Goal: Task Accomplishment & Management: Manage account settings

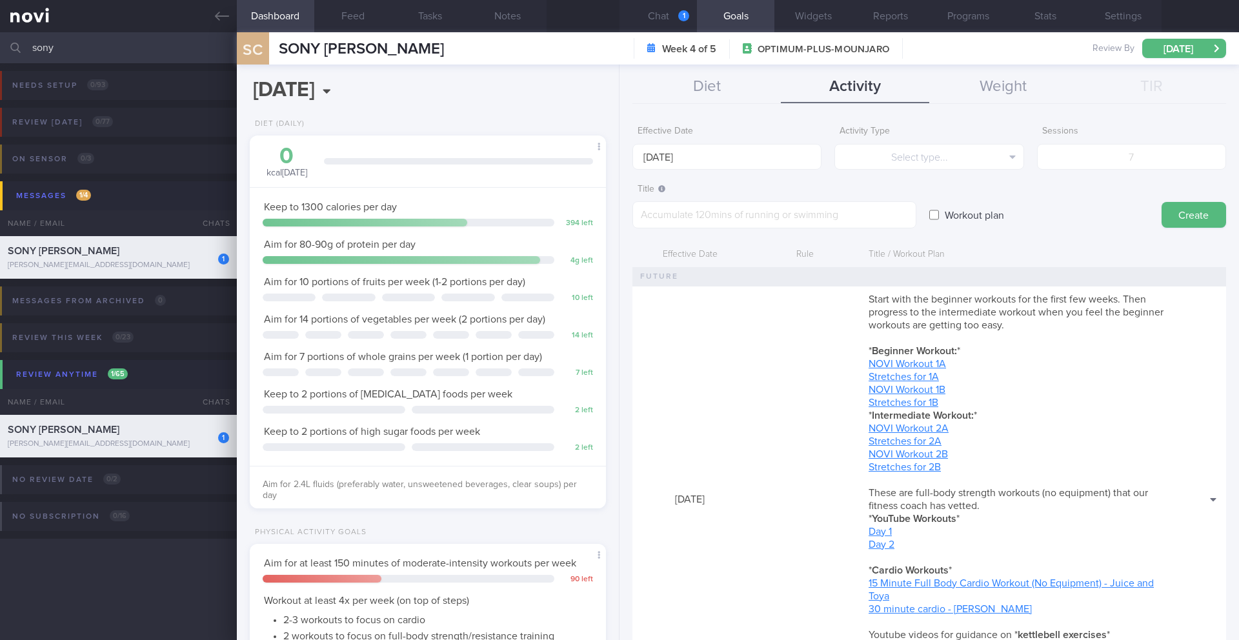
select select "8"
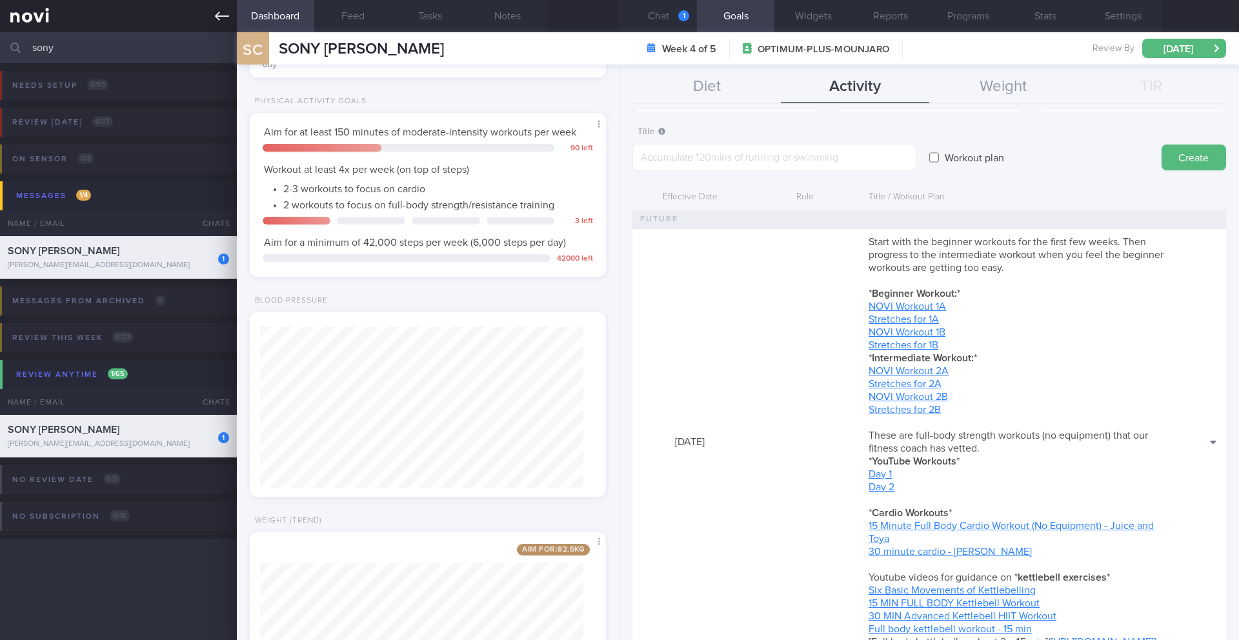
click at [224, 24] on link at bounding box center [118, 16] width 237 height 32
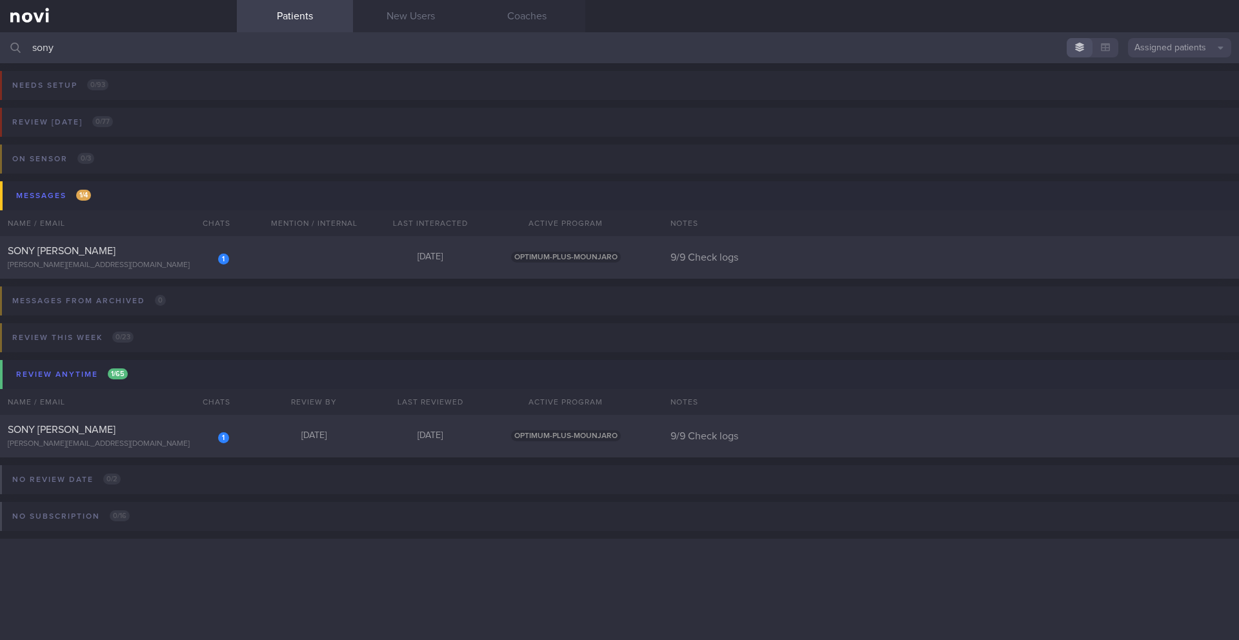
click at [226, 50] on input "sony" at bounding box center [619, 47] width 1239 height 31
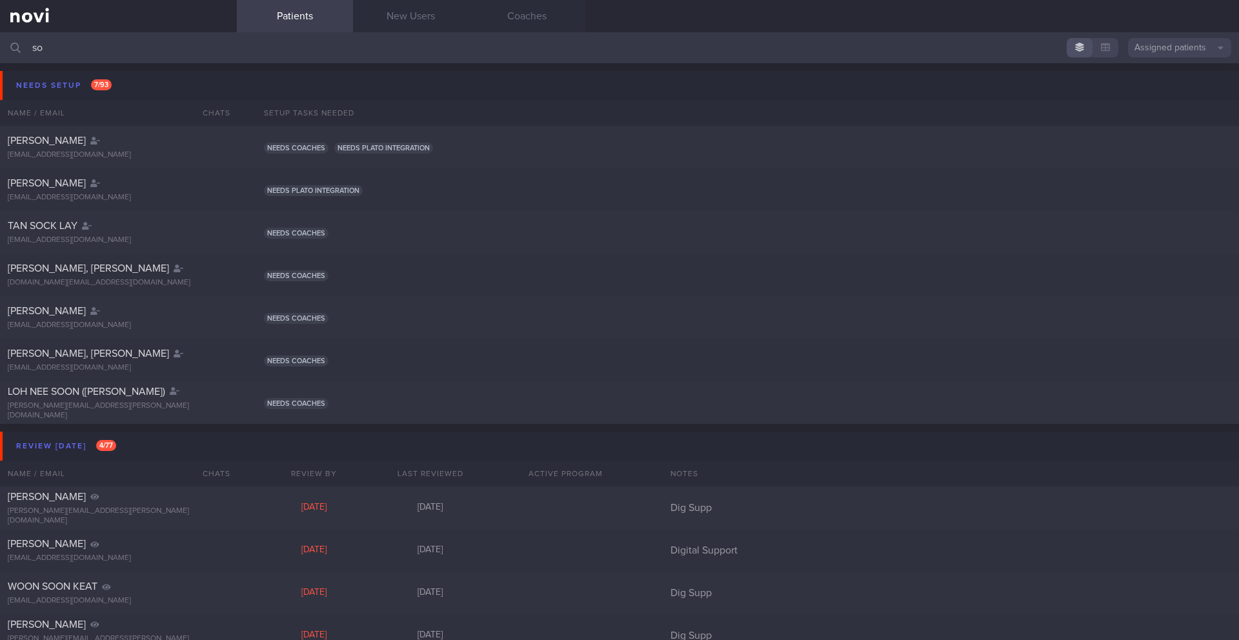
type input "s"
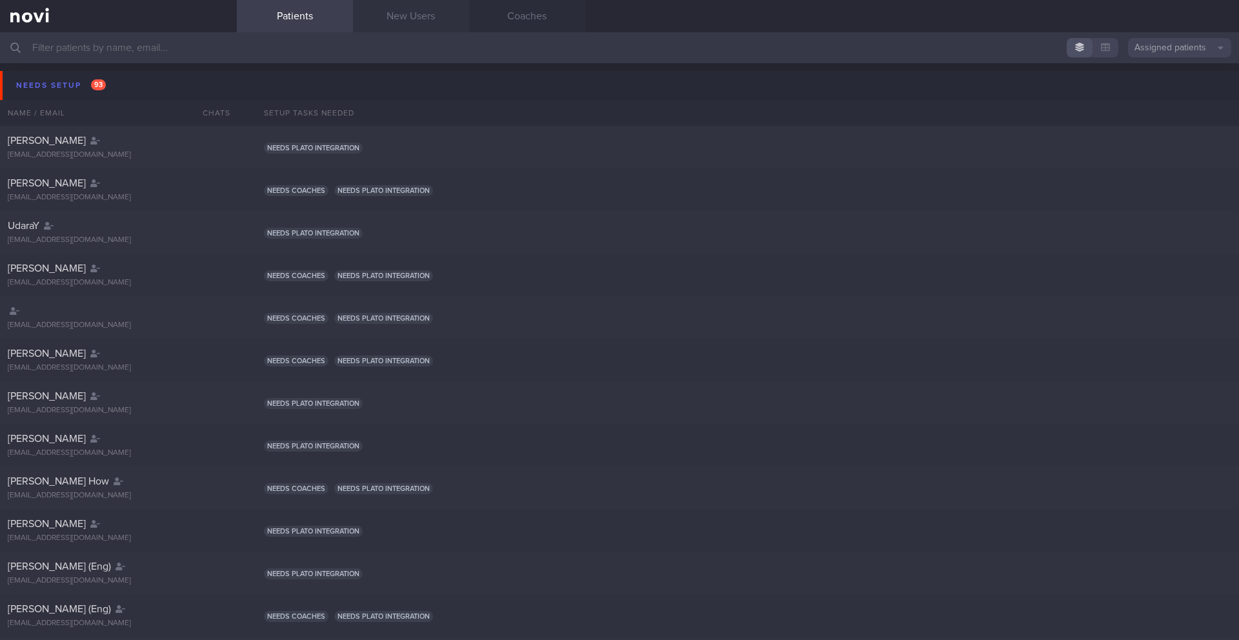
click at [431, 18] on link "New Users" at bounding box center [411, 16] width 116 height 32
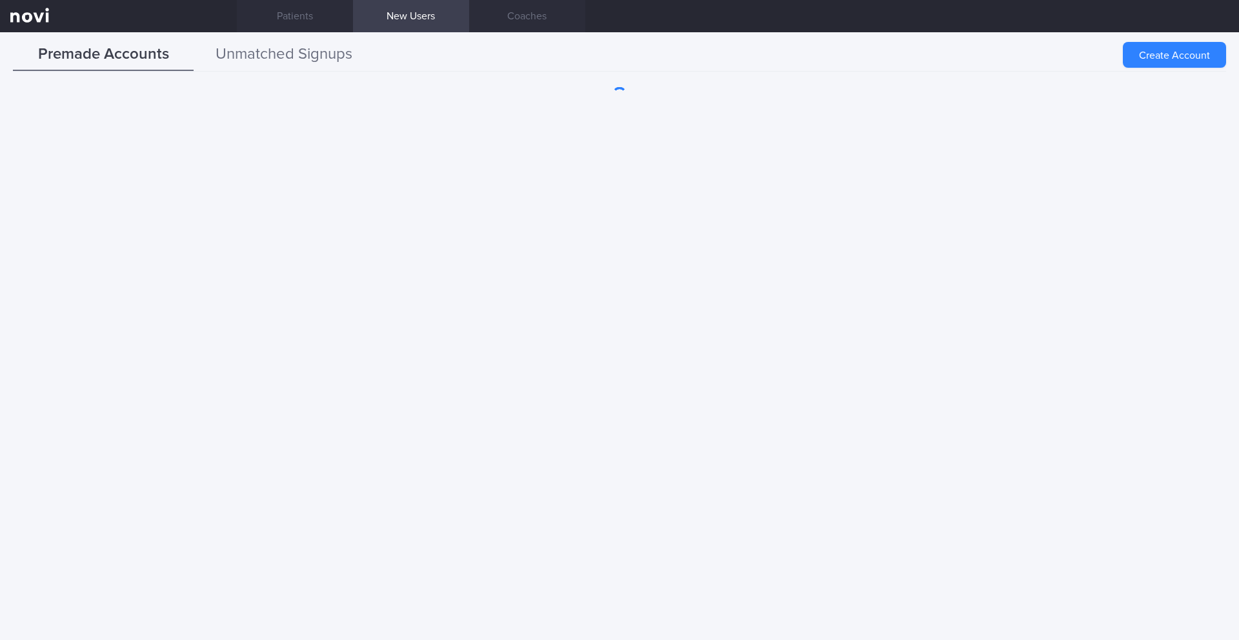
click at [314, 64] on button "Unmatched Signups" at bounding box center [284, 55] width 181 height 32
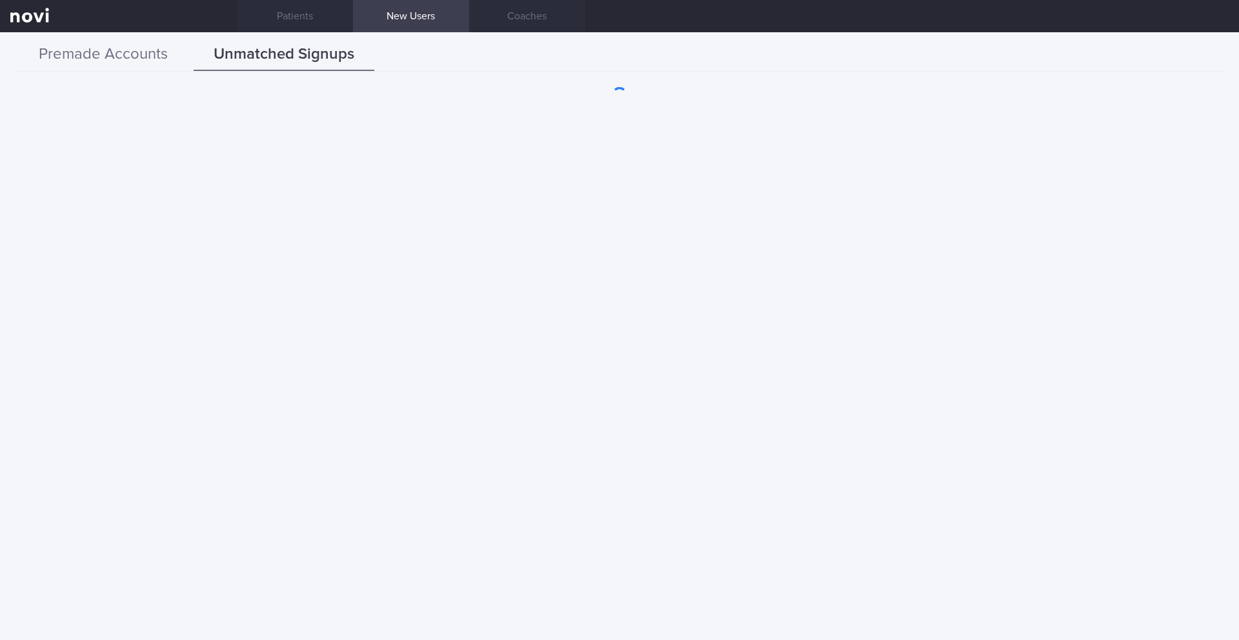
click at [112, 59] on button "Premade Accounts" at bounding box center [103, 55] width 181 height 32
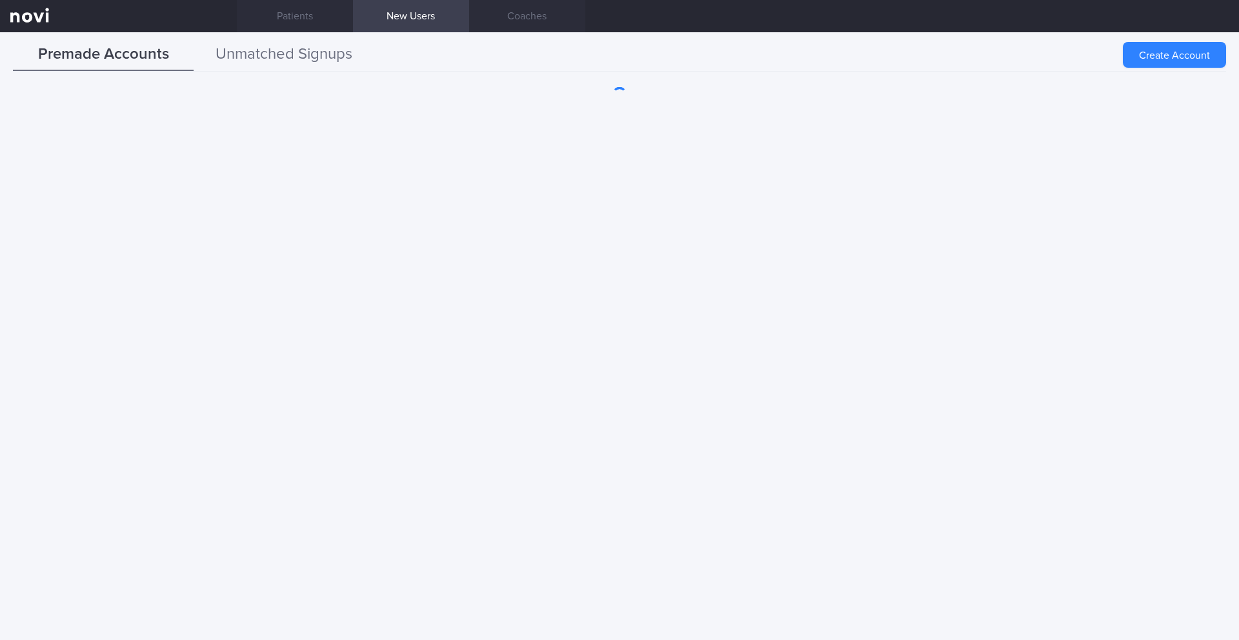
click at [256, 58] on button "Unmatched Signups" at bounding box center [284, 55] width 181 height 32
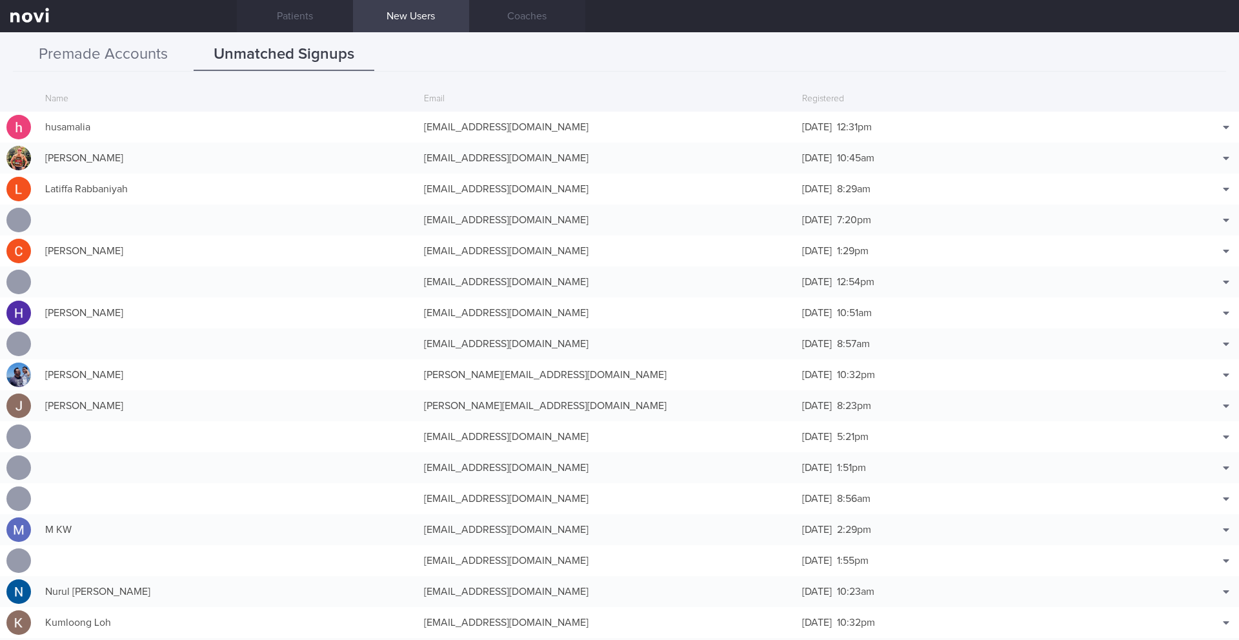
click at [125, 49] on button "Premade Accounts" at bounding box center [103, 55] width 181 height 32
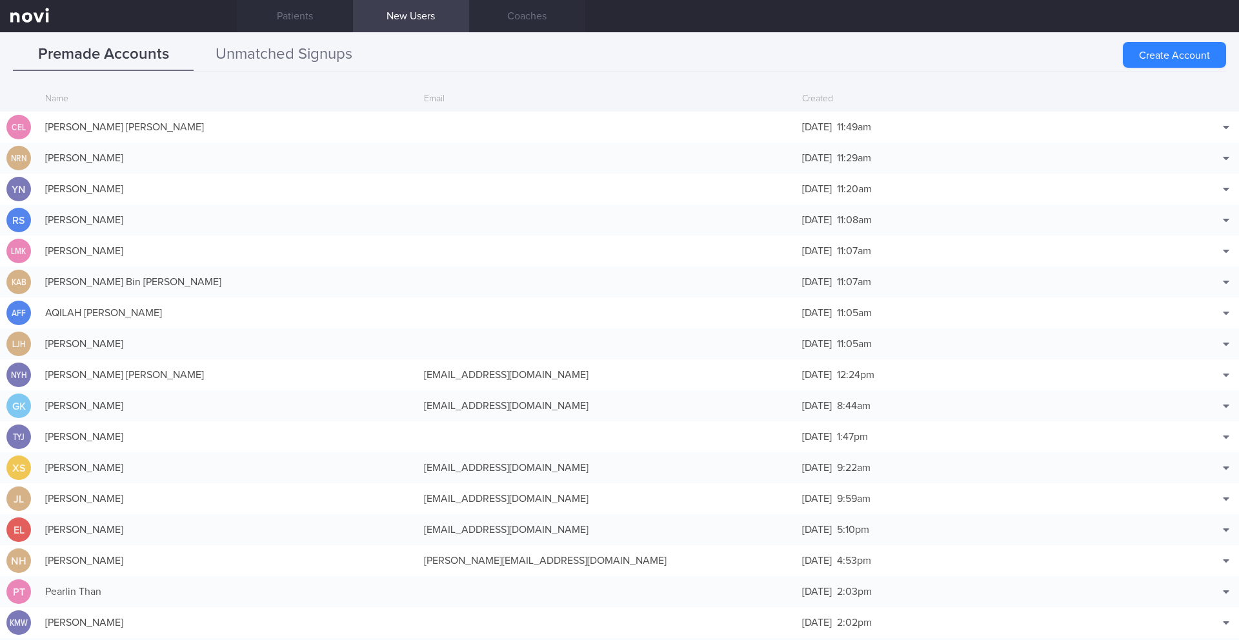
click at [272, 54] on button "Unmatched Signups" at bounding box center [284, 55] width 181 height 32
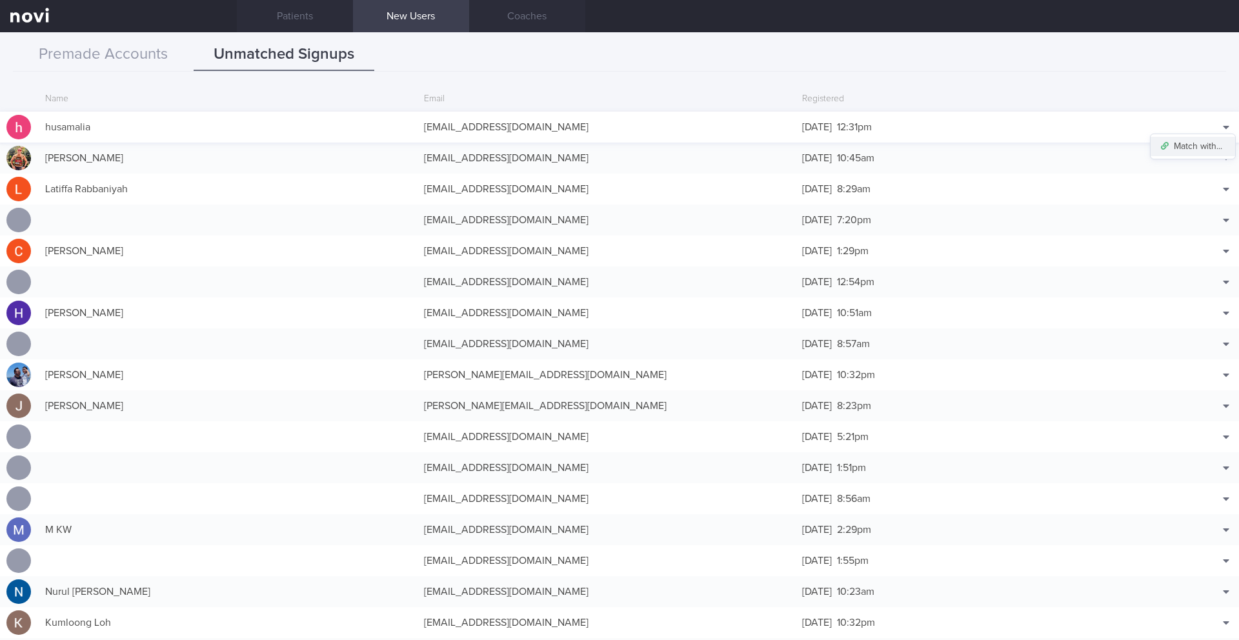
click at [1196, 141] on button "Match with..." at bounding box center [1193, 146] width 85 height 19
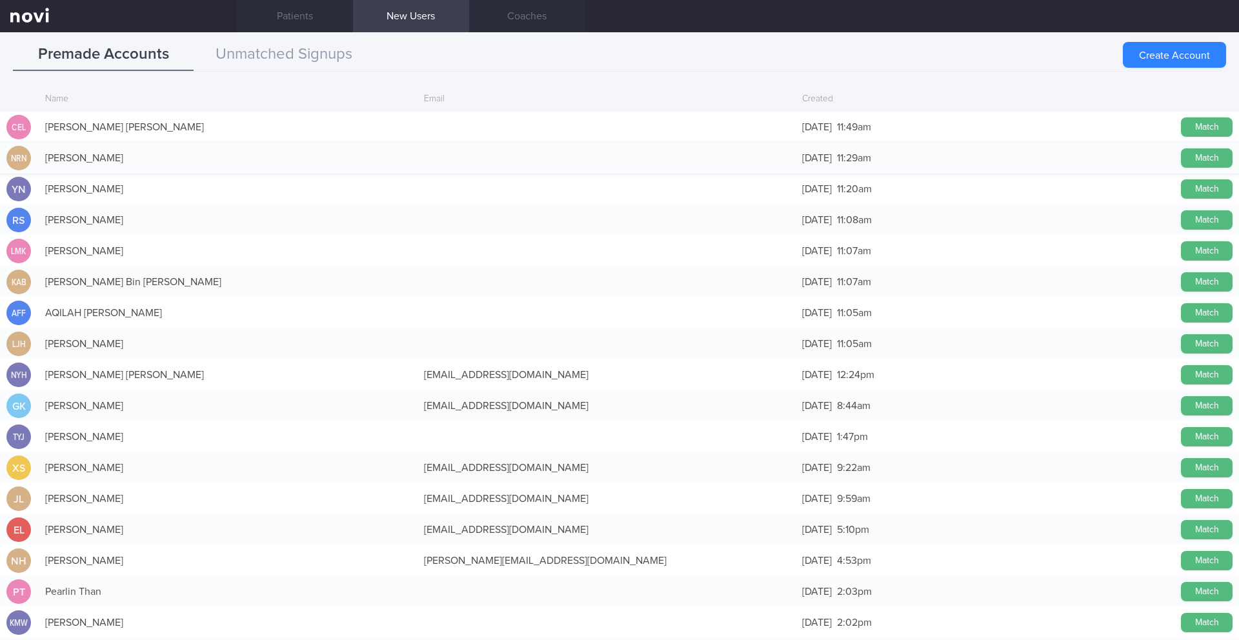
click at [1188, 163] on button "Match" at bounding box center [1207, 157] width 52 height 19
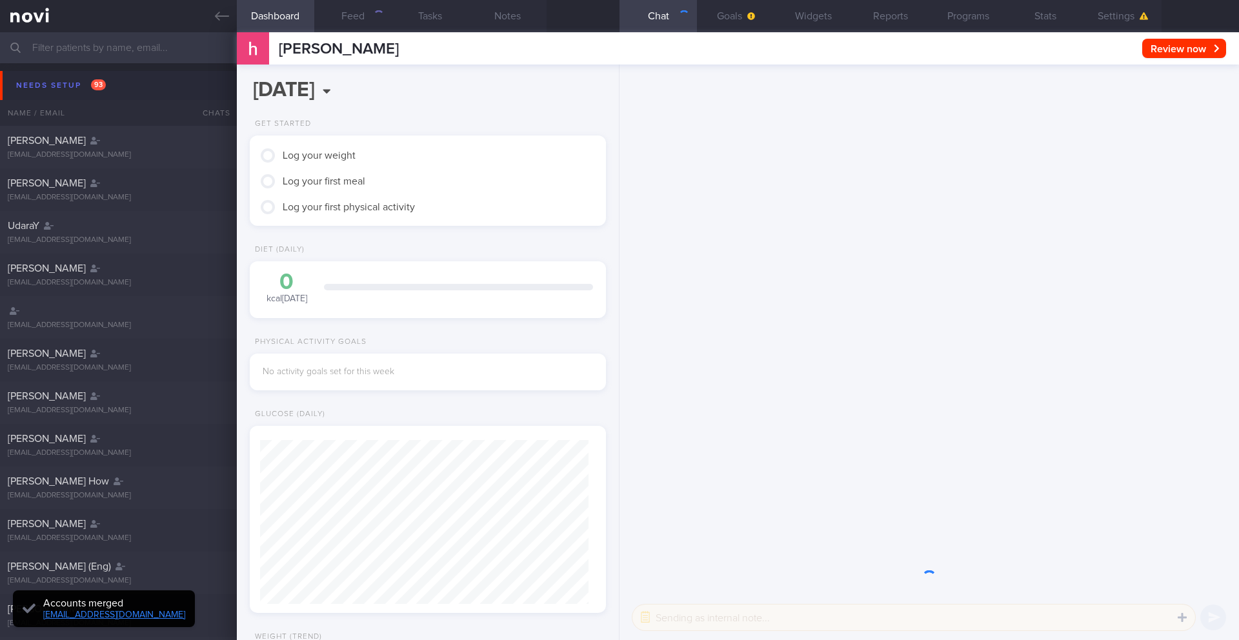
scroll to position [161, 324]
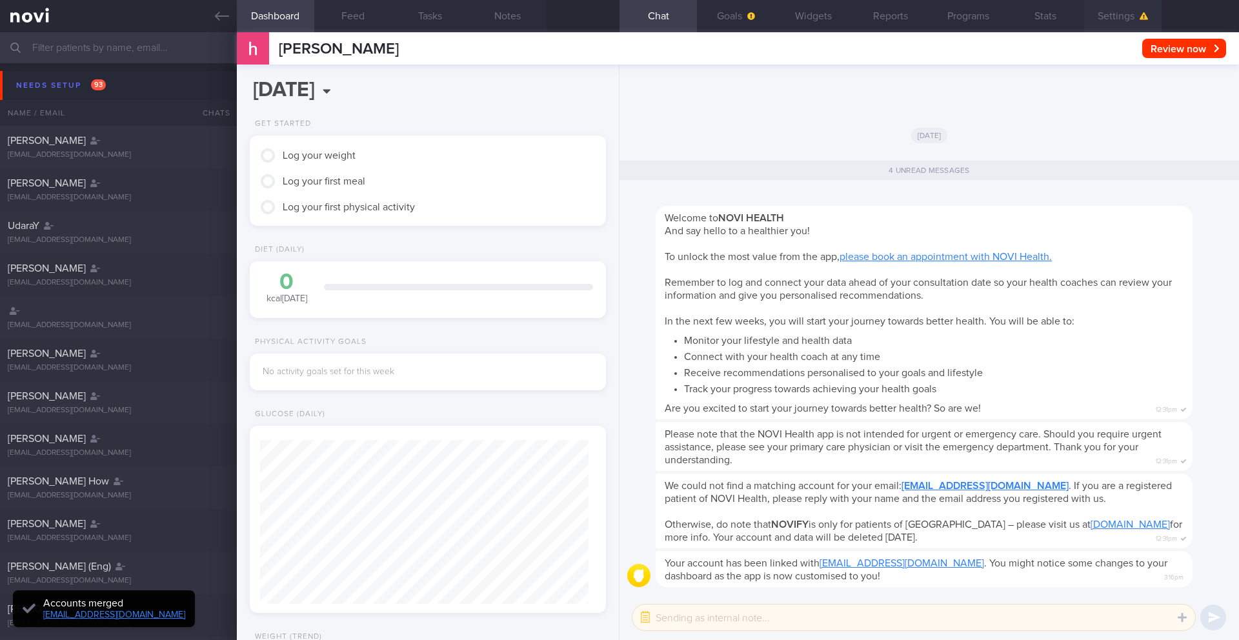
click at [1119, 20] on button "Settings" at bounding box center [1122, 16] width 77 height 32
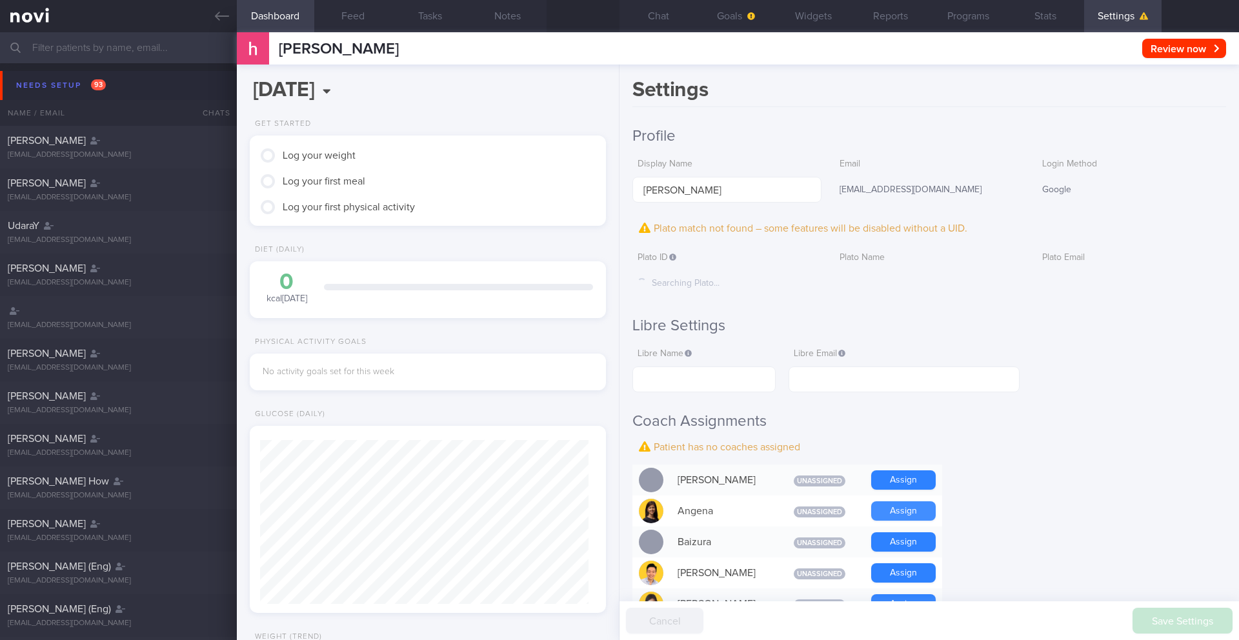
click at [917, 516] on button "Assign" at bounding box center [903, 511] width 65 height 19
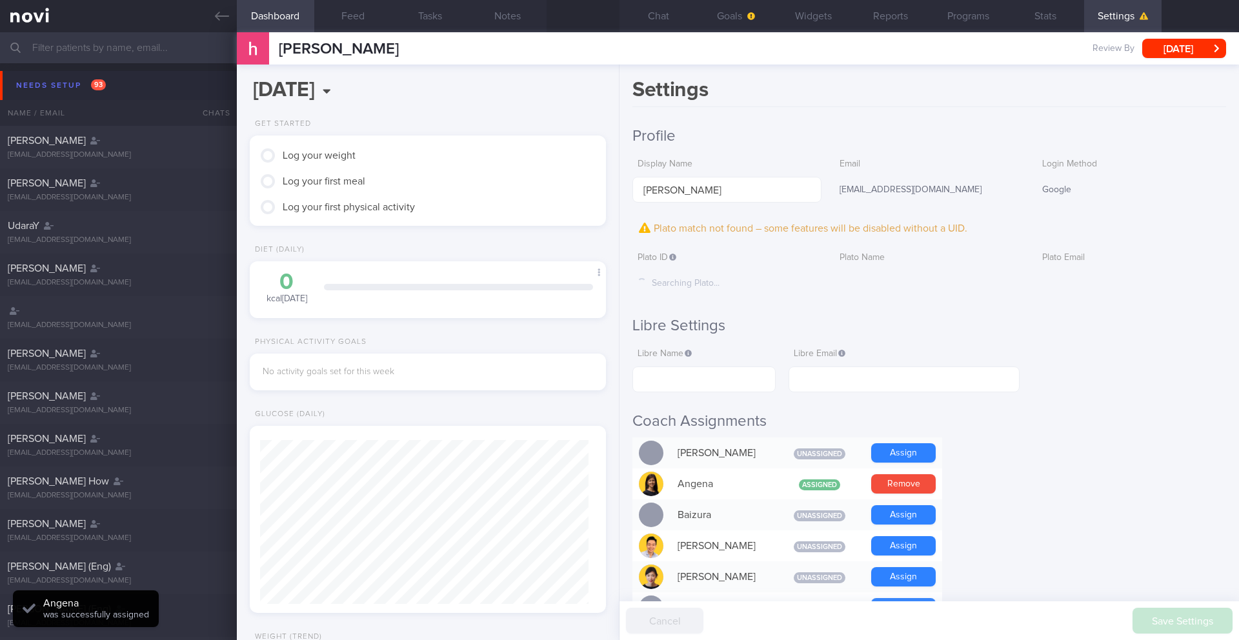
scroll to position [164, 329]
click at [1239, 163] on div "Patients New Users Coaches Assigned patients Assigned patients All active patie…" at bounding box center [619, 336] width 1239 height 608
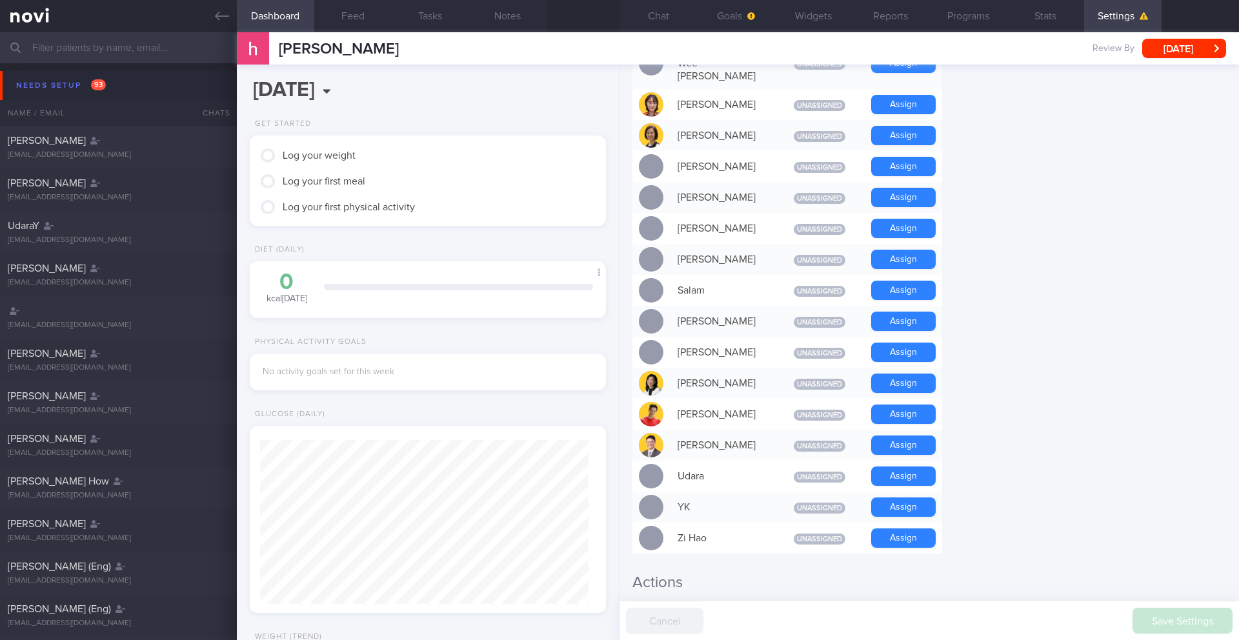
scroll to position [957, 0]
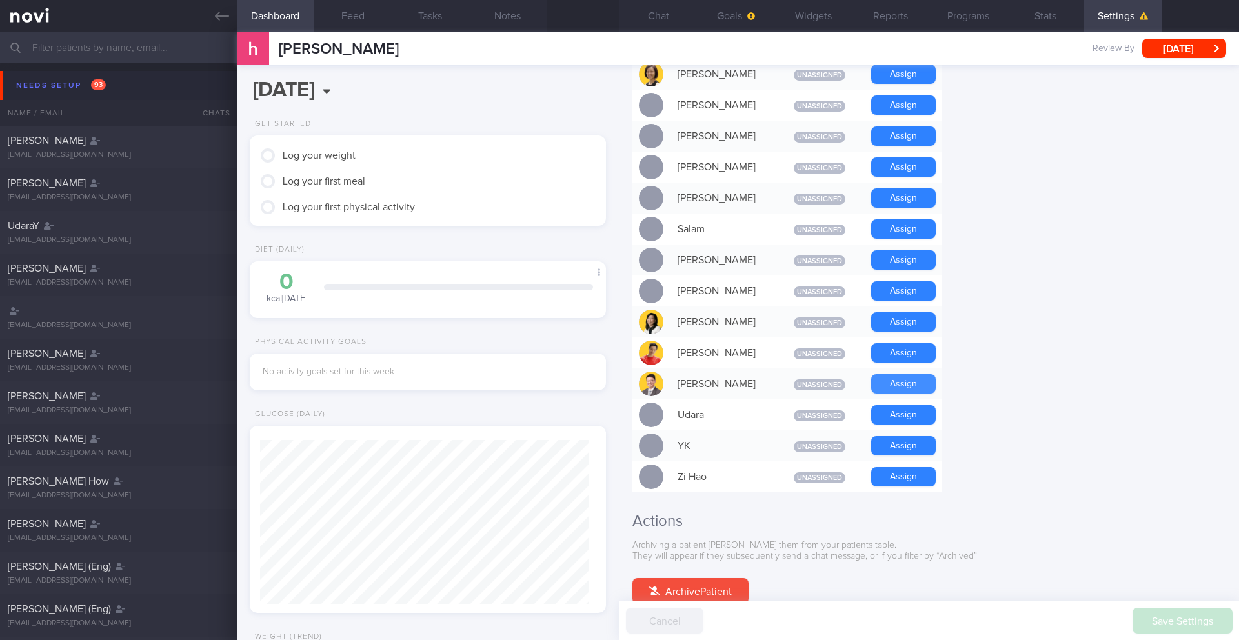
click at [900, 374] on button "Assign" at bounding box center [903, 383] width 65 height 19
click at [650, 23] on button "Chat" at bounding box center [658, 16] width 77 height 32
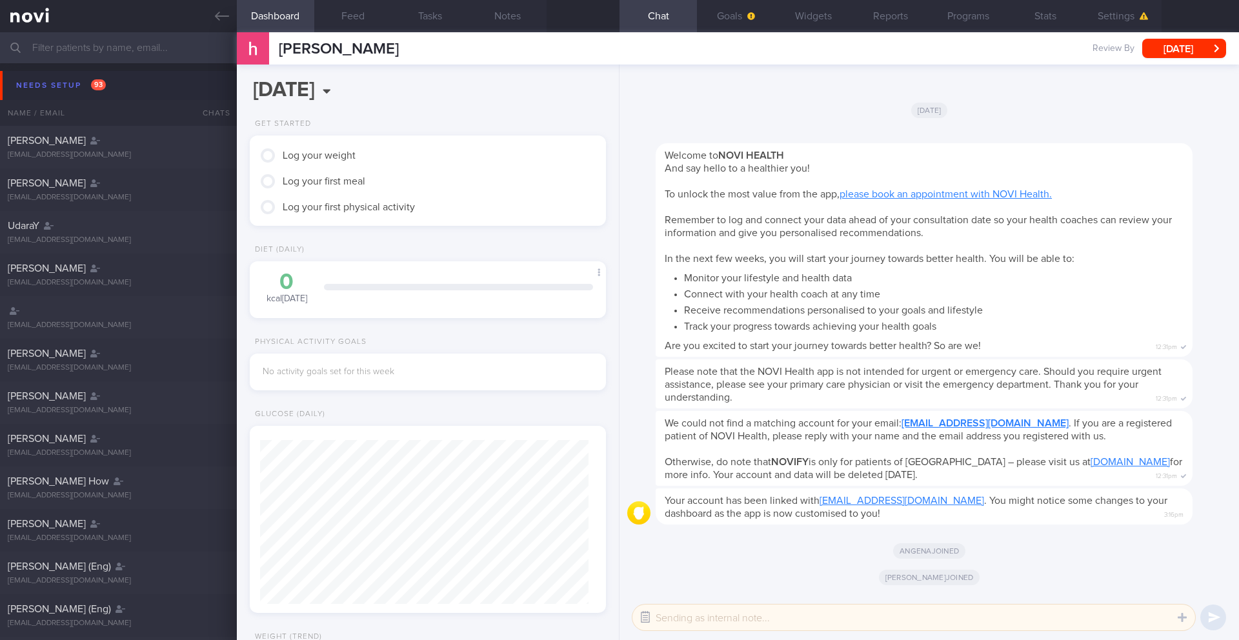
click at [644, 618] on button "button" at bounding box center [645, 617] width 23 height 23
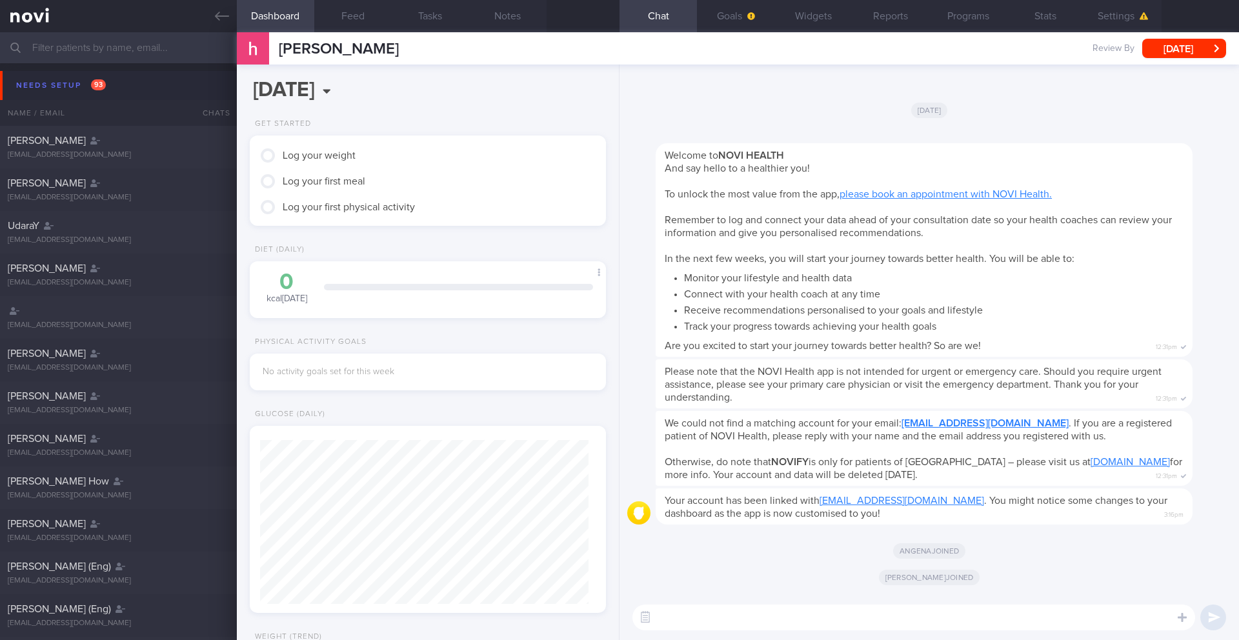
click at [681, 615] on textarea at bounding box center [914, 618] width 563 height 26
type textarea "Hi [PERSON_NAME]~"
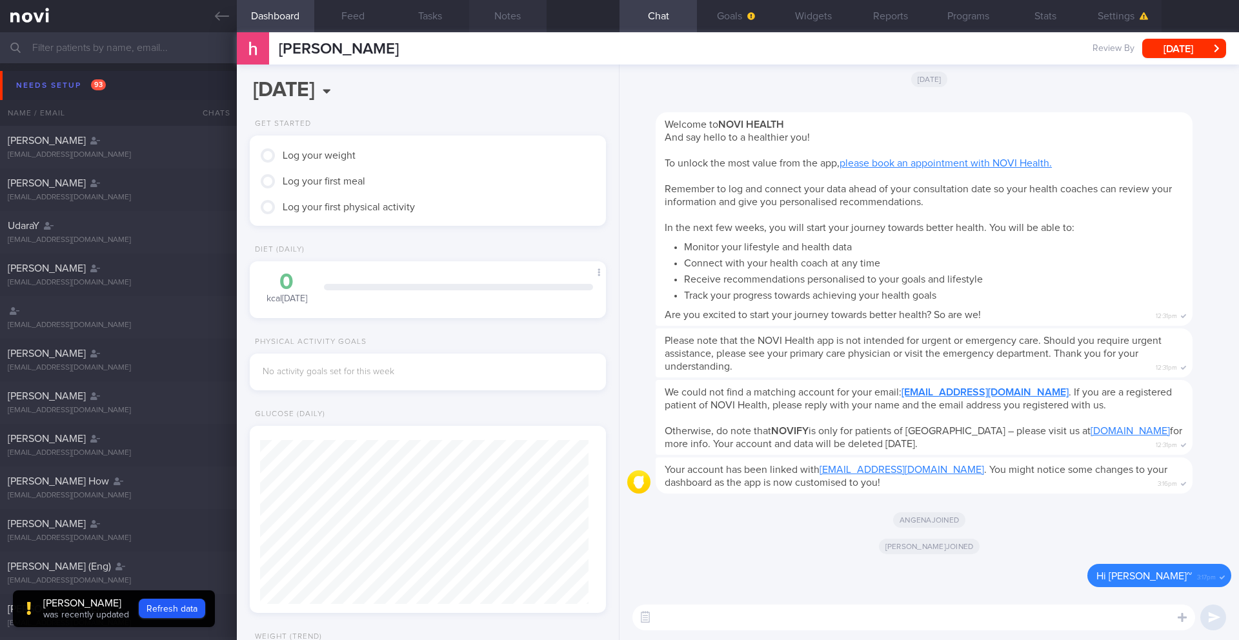
click at [512, 23] on button "Notes" at bounding box center [507, 16] width 77 height 32
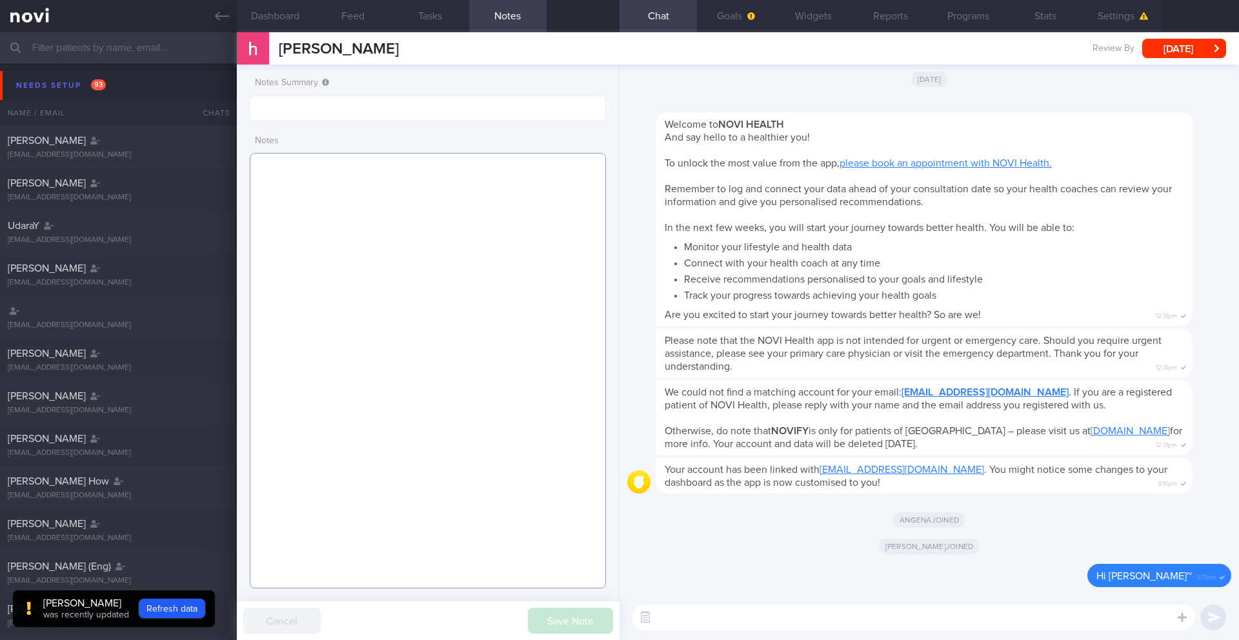
click at [390, 214] on textarea at bounding box center [428, 371] width 356 height 436
paste textarea "SUPPORT NEEDED: CHALLENGE: Wt Targets: - Pmhx: - Meds: - Social hx: - Diet: - E…"
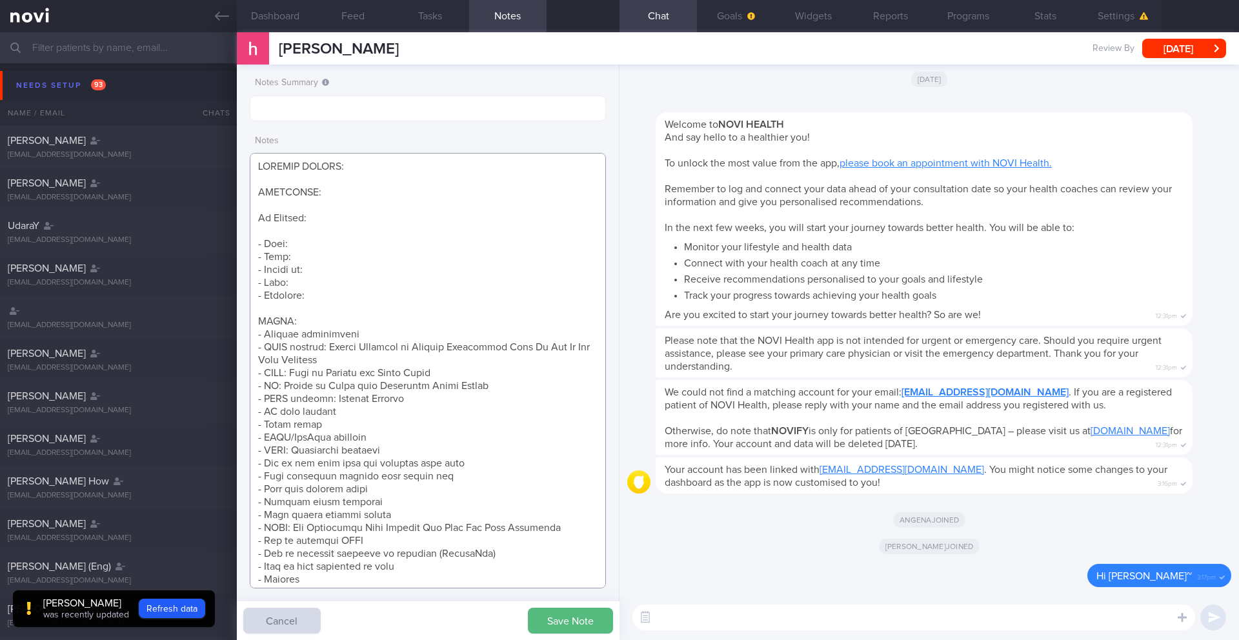
scroll to position [113, 0]
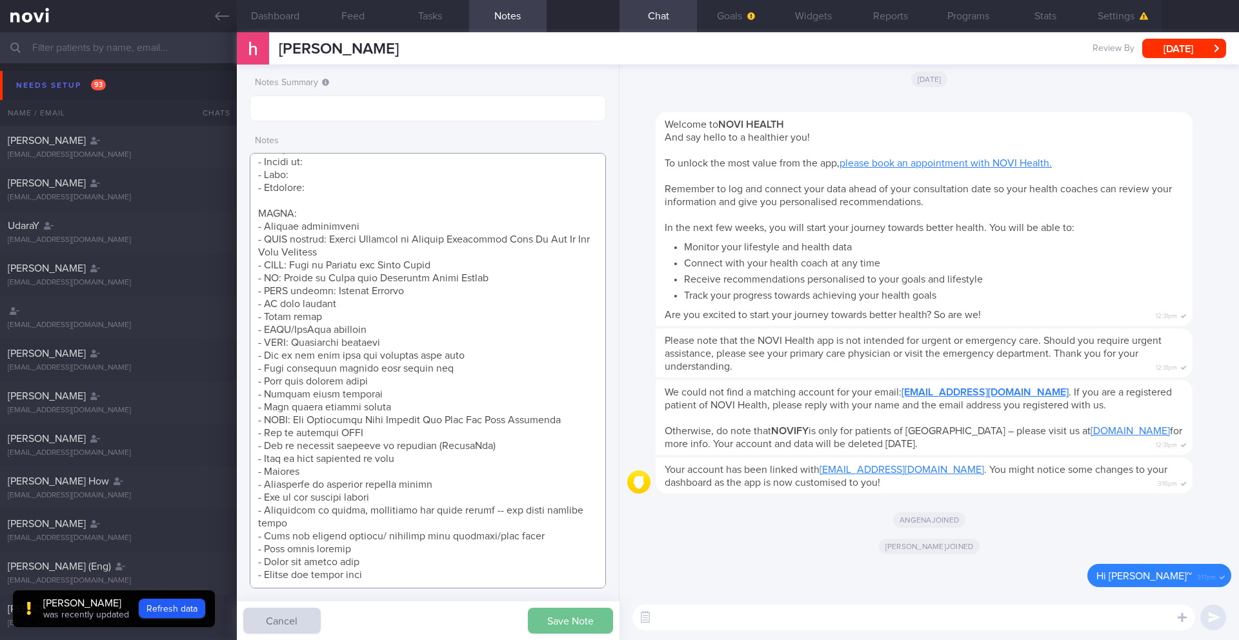
type textarea "SUPPORT NEEDED: CHALLENGE: Wt Targets: - Pmhx: - Meds: - Social hx: - Diet: - E…"
click at [544, 613] on button "Save Note" at bounding box center [570, 621] width 85 height 26
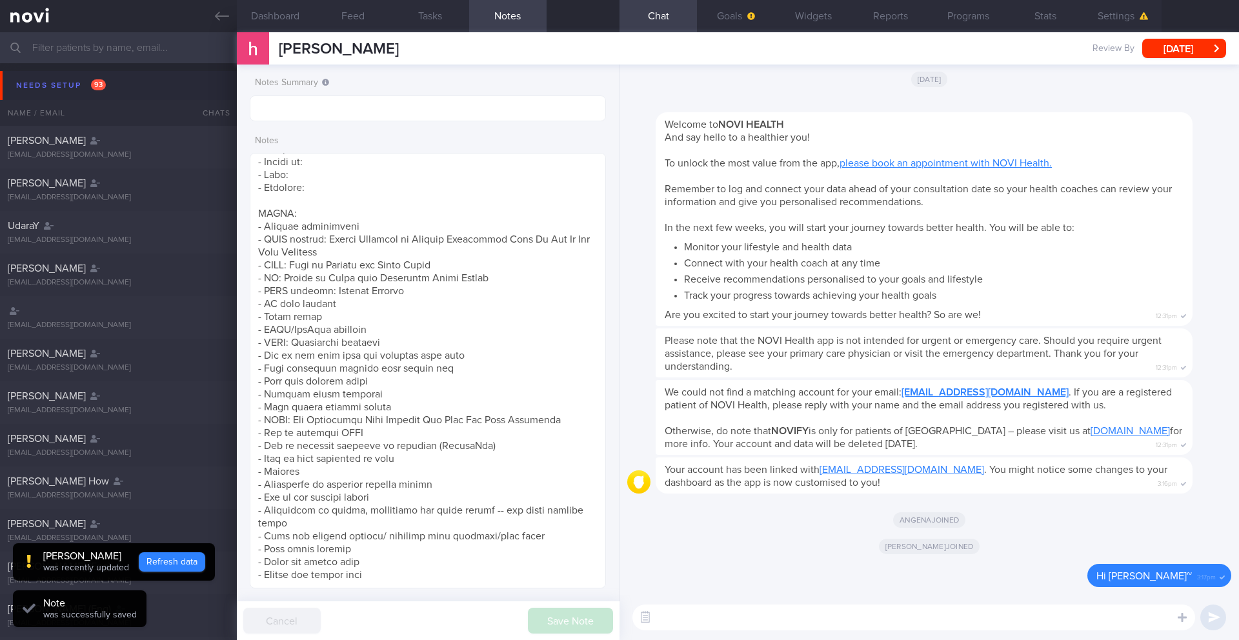
click at [170, 564] on button "Refresh data" at bounding box center [172, 562] width 66 height 19
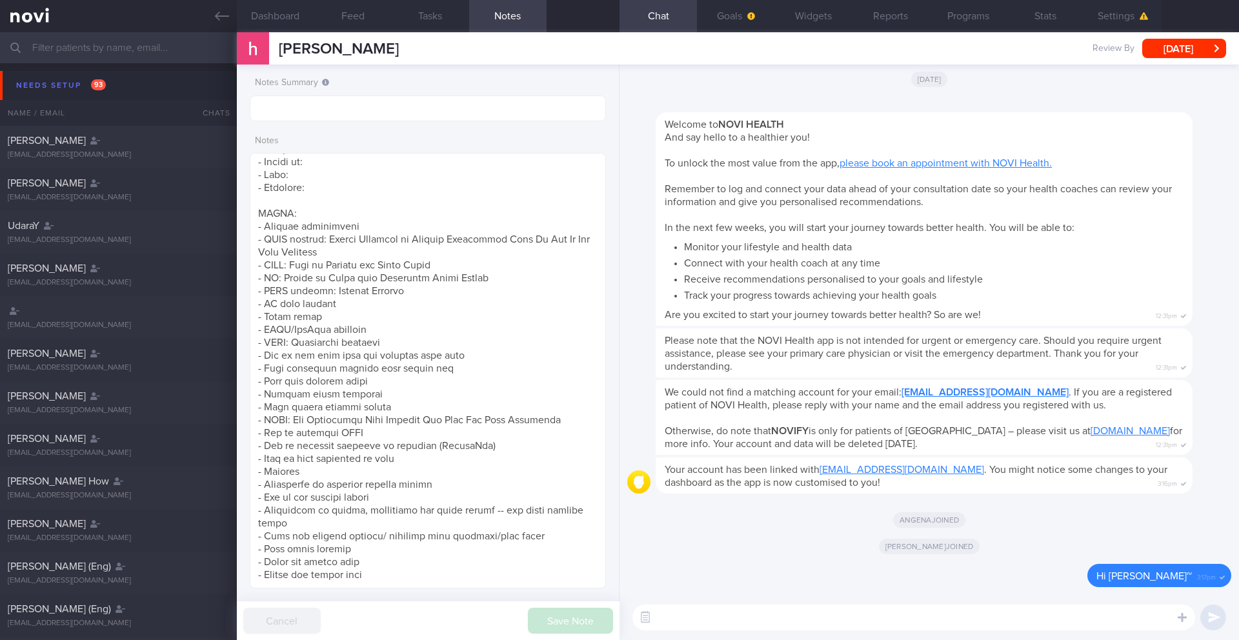
click at [695, 615] on textarea at bounding box center [914, 618] width 563 height 26
paste textarea "Hi ____, It was a pleasure speaking with you today. Over the next 1 month, we’l…"
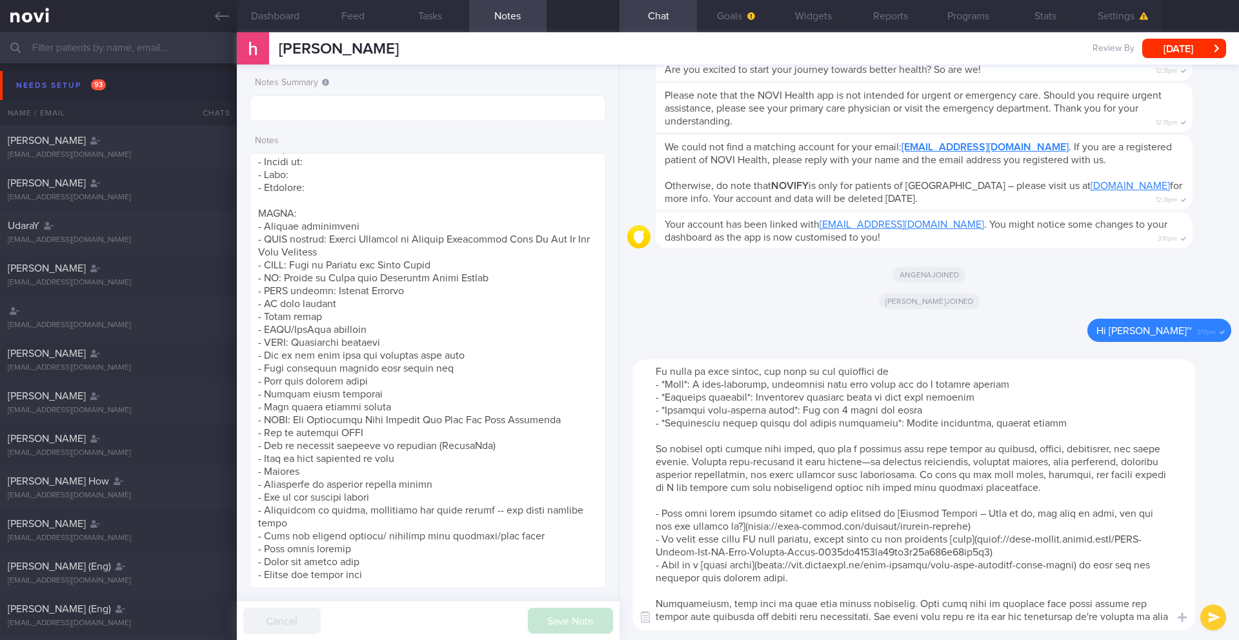
scroll to position [0, 0]
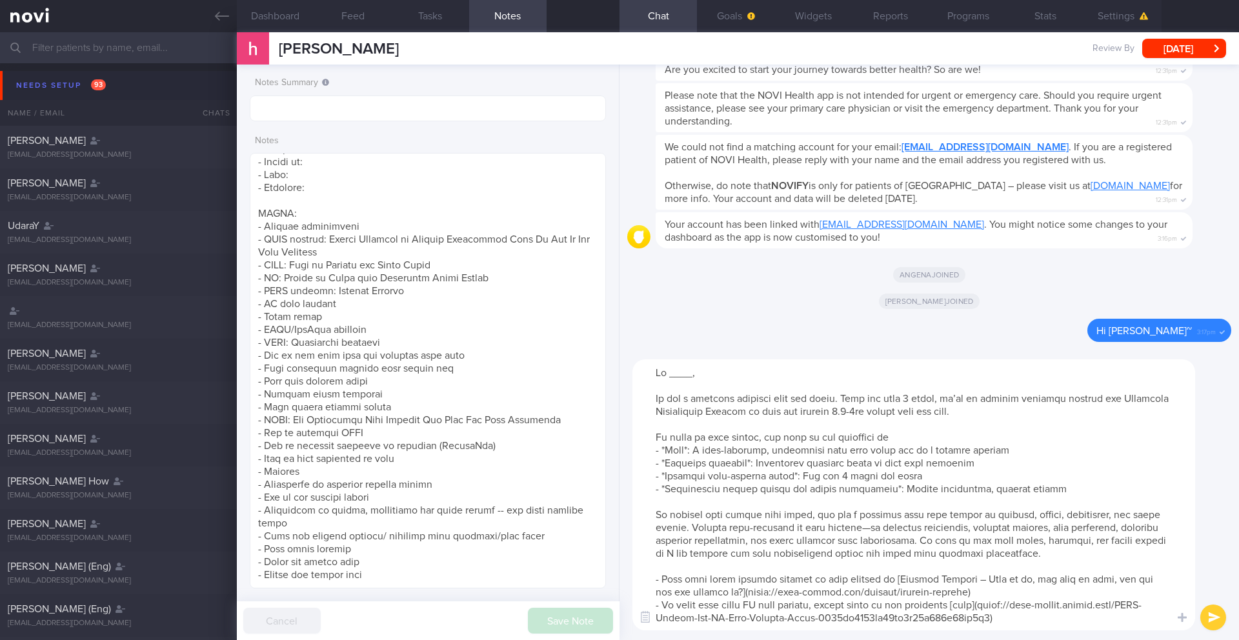
drag, startPoint x: 691, startPoint y: 374, endPoint x: 671, endPoint y: 377, distance: 20.2
click at [671, 377] on textarea at bounding box center [914, 495] width 563 height 271
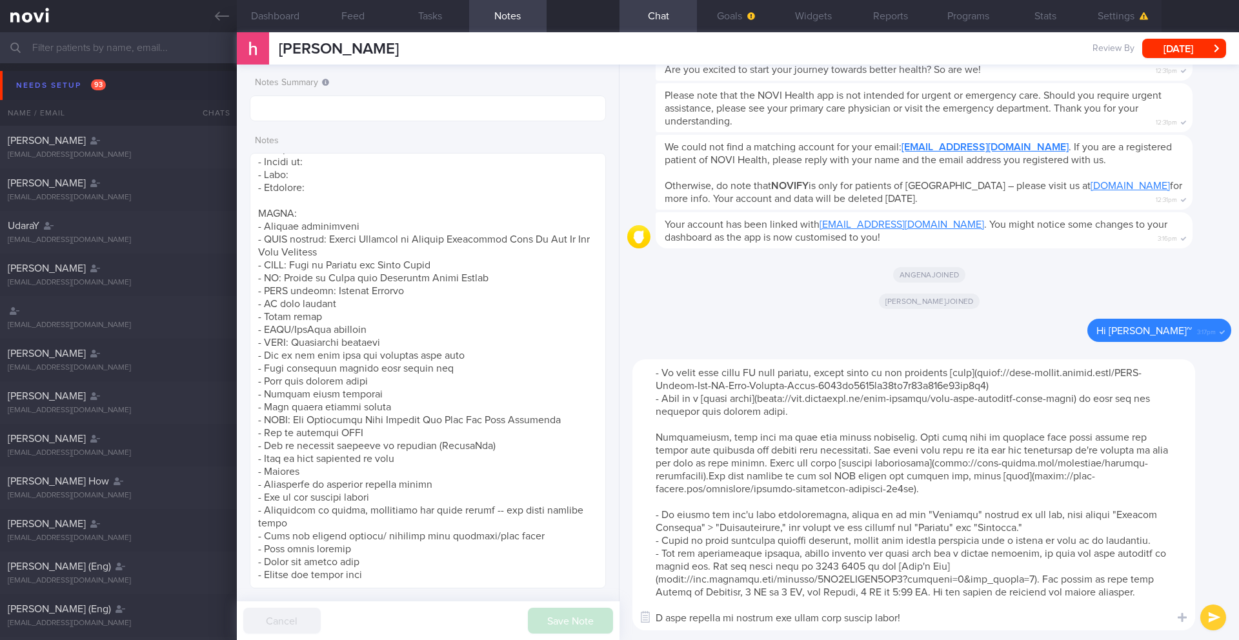
scroll to position [258, 0]
type textarea "Hi Neville, It was a pleasure speaking with you today. Over the next 1 month, w…"
click at [1220, 619] on button "submit" at bounding box center [1214, 618] width 26 height 26
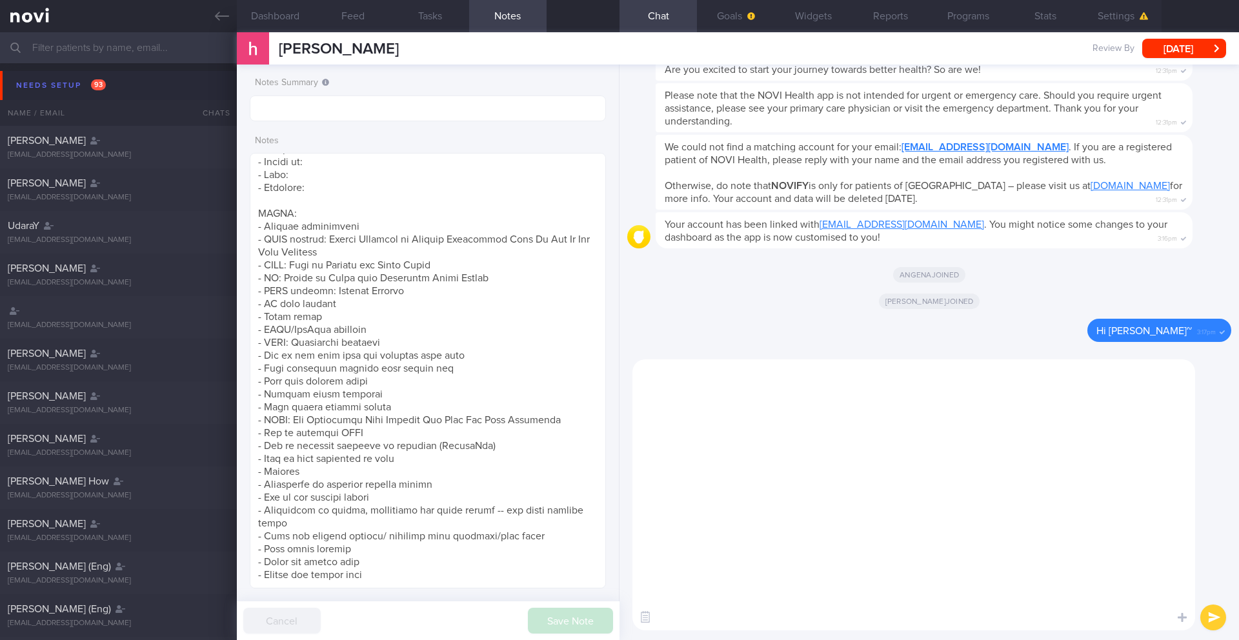
scroll to position [0, 0]
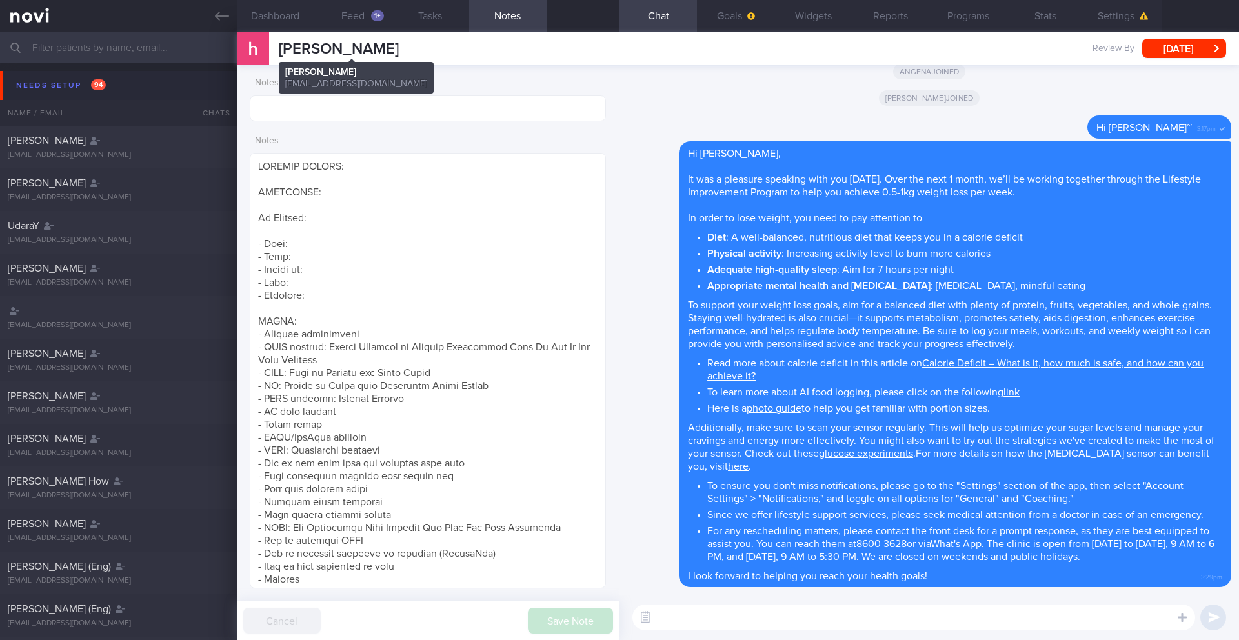
drag, startPoint x: 431, startPoint y: 50, endPoint x: 278, endPoint y: 50, distance: 153.0
click at [278, 50] on div "[PERSON_NAME] [PERSON_NAME] [PERSON_NAME][EMAIL_ADDRESS][DOMAIN_NAME] Review By…" at bounding box center [738, 48] width 1003 height 32
copy span "[PERSON_NAME]"
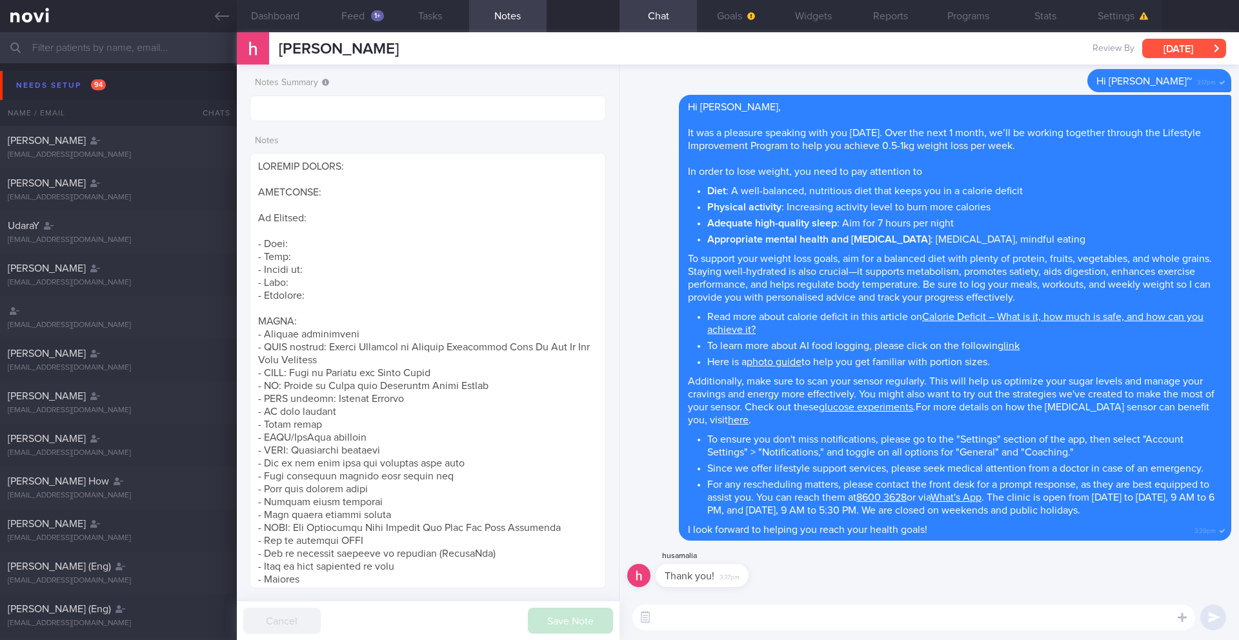
click at [1194, 54] on button "[DATE]" at bounding box center [1185, 48] width 84 height 19
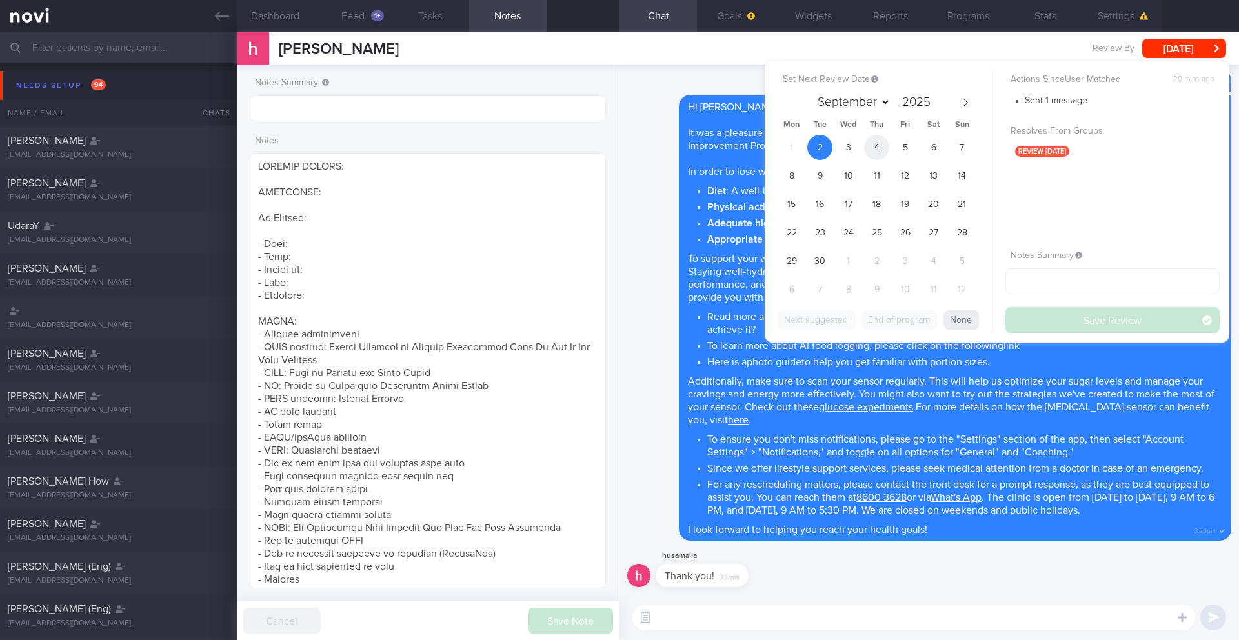
click at [879, 150] on span "4" at bounding box center [876, 147] width 25 height 25
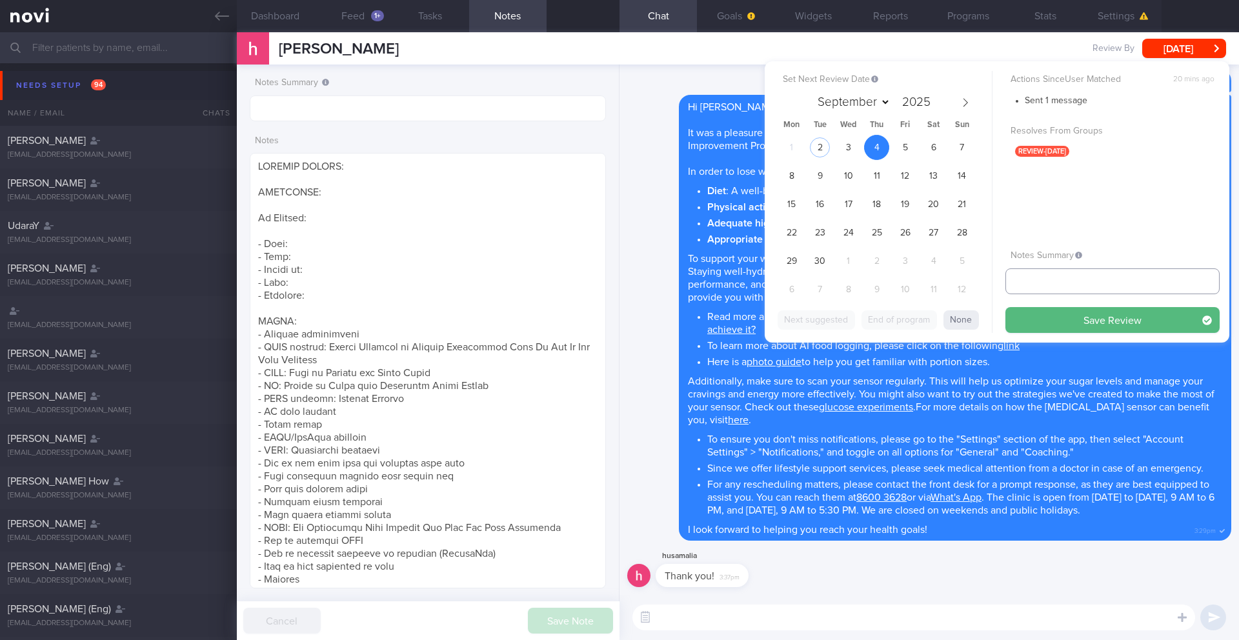
click at [1024, 281] on input "text" at bounding box center [1113, 282] width 214 height 26
type input "4-5/9 SAF LIP"
click at [1134, 323] on button "Save Review" at bounding box center [1113, 320] width 214 height 26
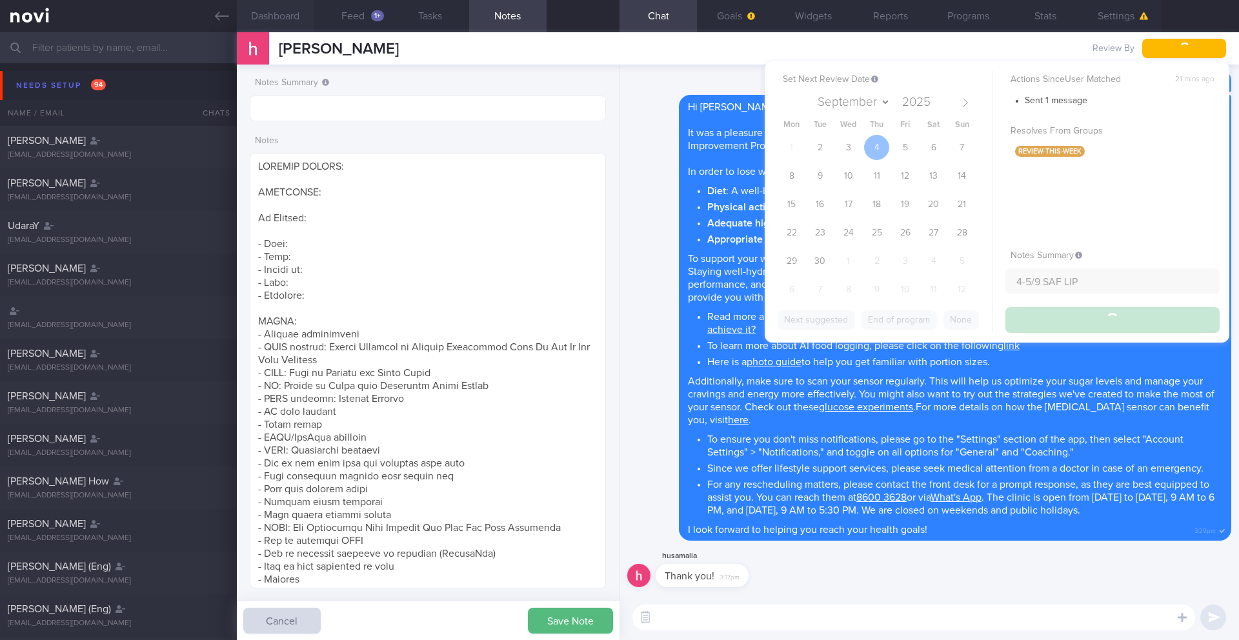
type input "4-5/9 SAF LIP"
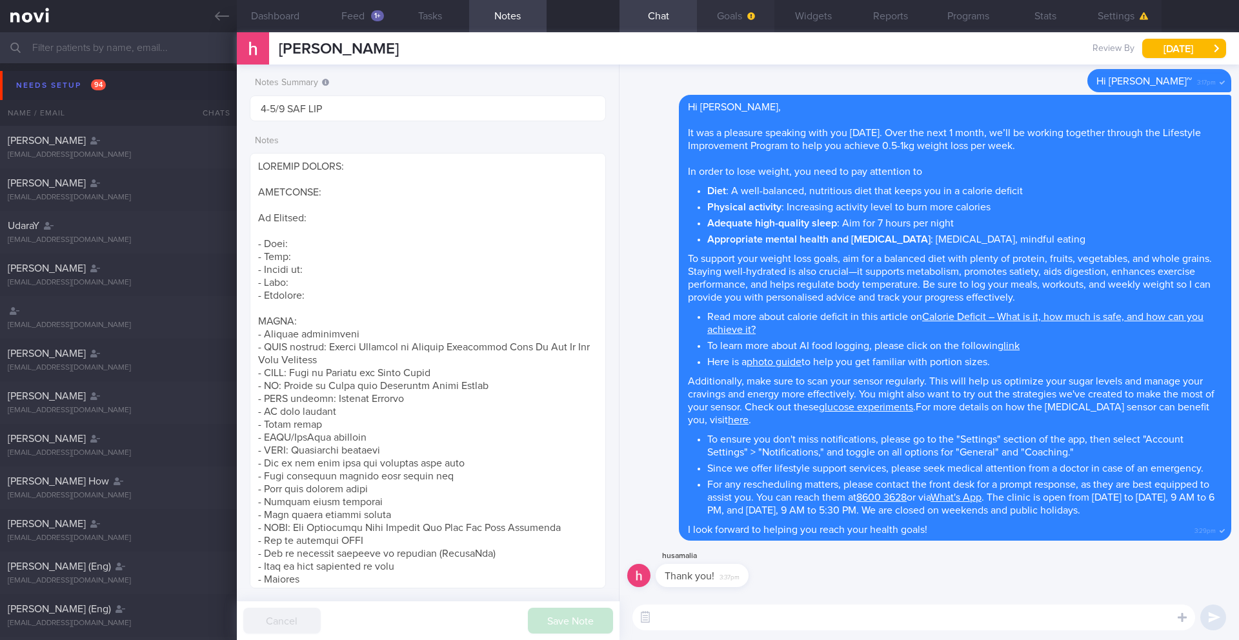
click at [728, 19] on button "Goals" at bounding box center [735, 16] width 77 height 32
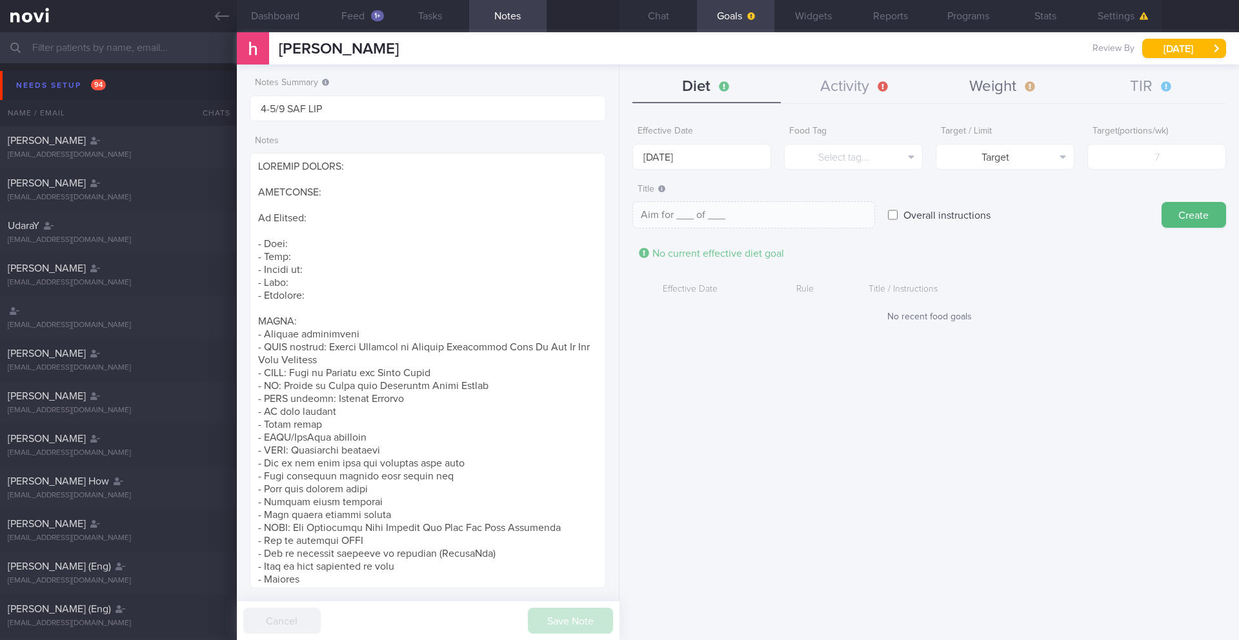
click at [1033, 91] on icon "button" at bounding box center [1030, 86] width 15 height 10
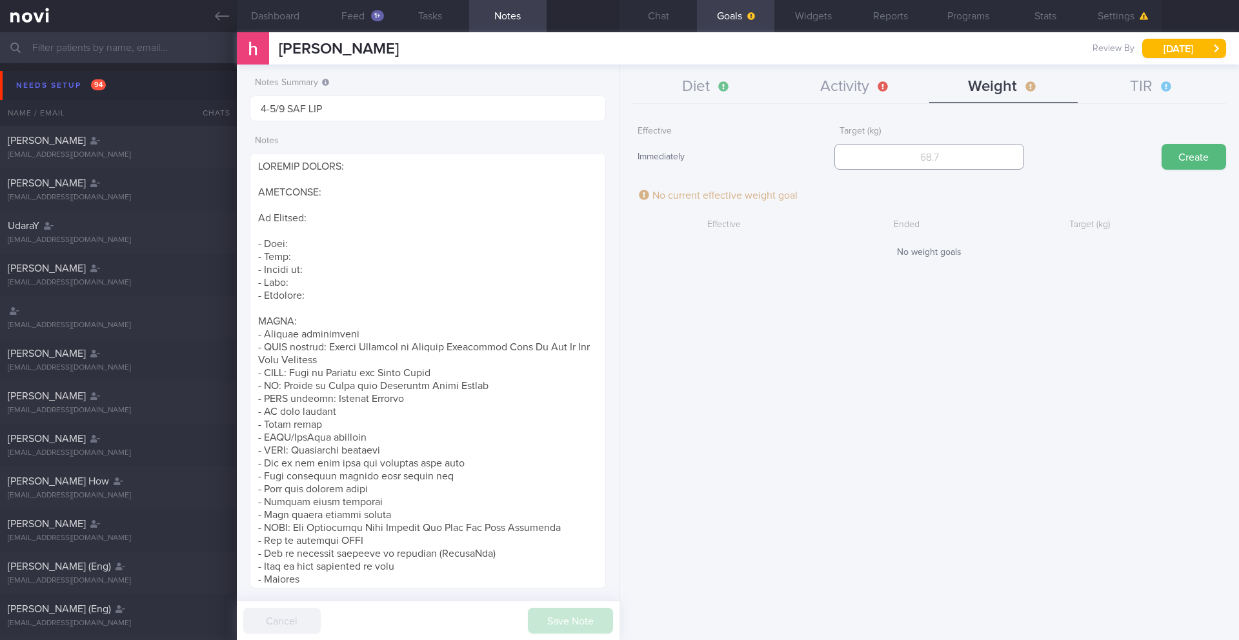
click at [983, 156] on input "number" at bounding box center [929, 157] width 189 height 26
type input "71"
click at [1168, 153] on button "Create" at bounding box center [1194, 157] width 65 height 26
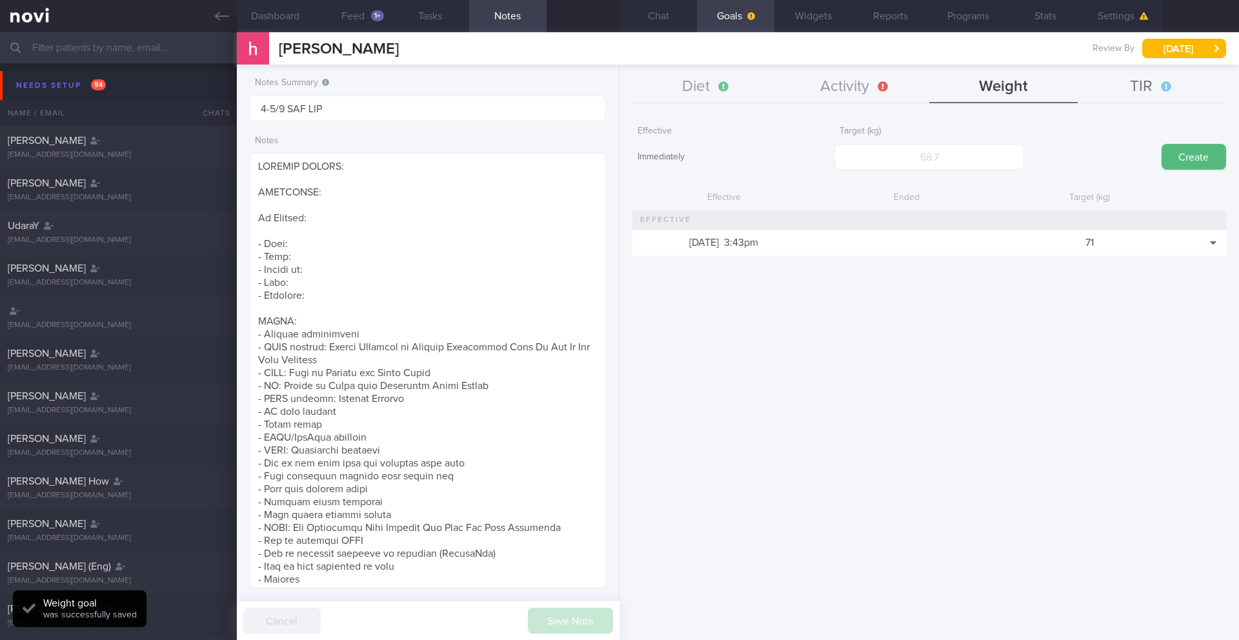
click at [1151, 88] on button "TIR" at bounding box center [1152, 87] width 148 height 32
click at [970, 150] on input "number" at bounding box center [929, 157] width 189 height 26
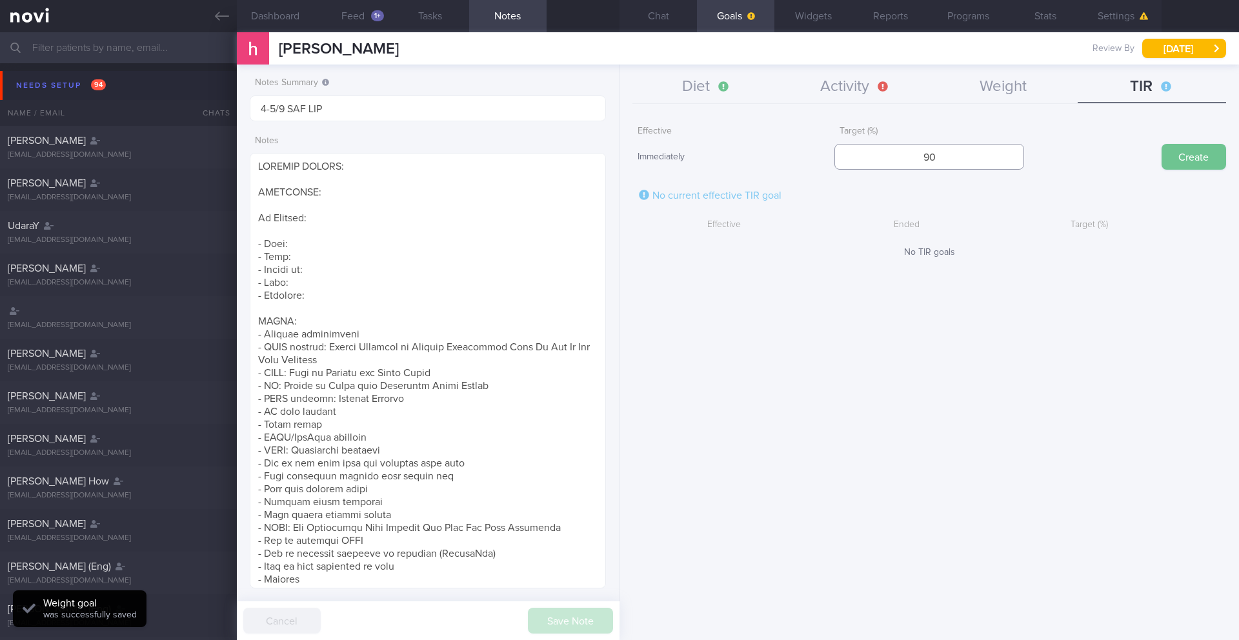
type input "90"
click at [1187, 152] on button "Create" at bounding box center [1194, 157] width 65 height 26
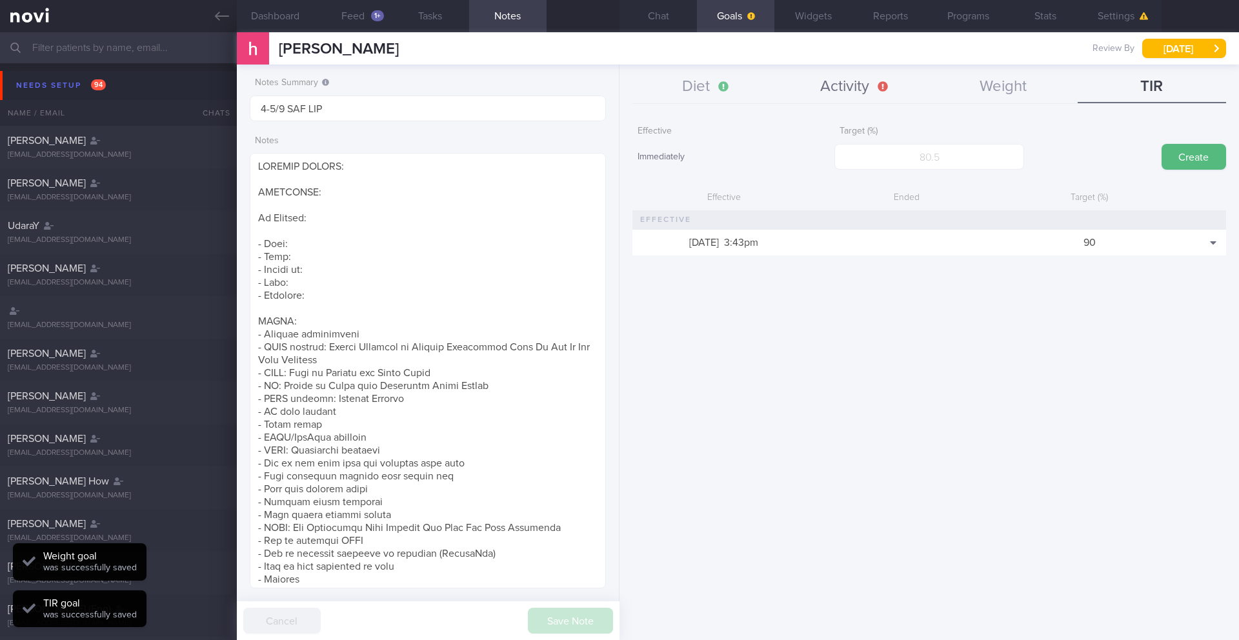
click at [863, 100] on button "Activity" at bounding box center [855, 87] width 148 height 32
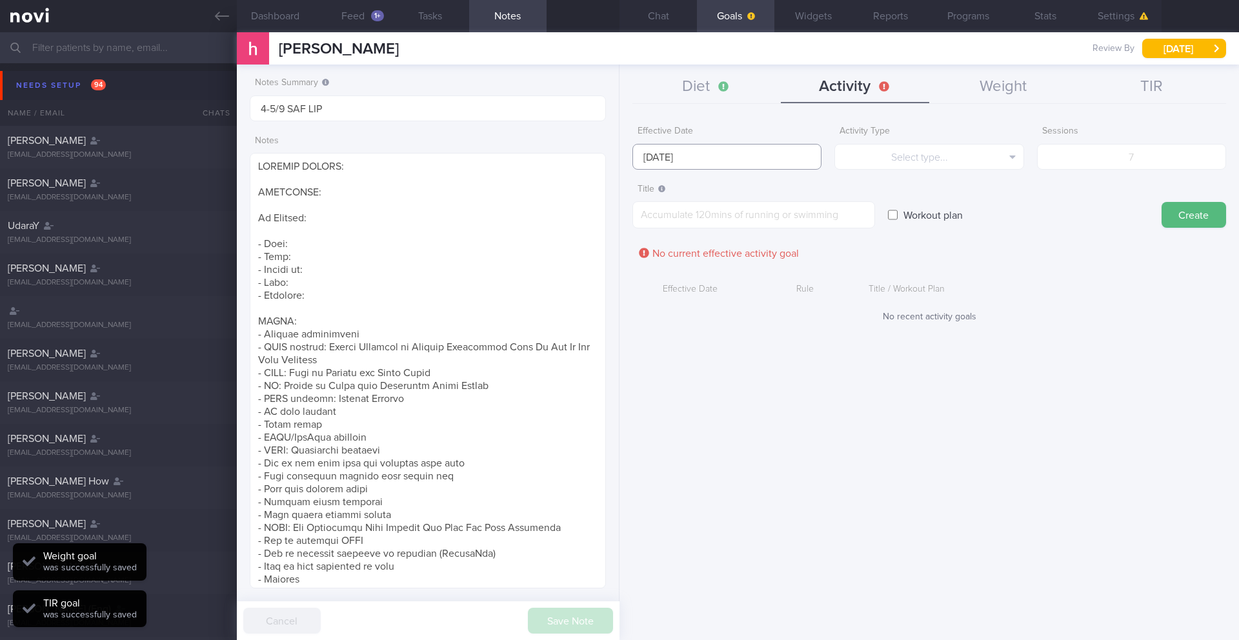
click at [740, 155] on input "[DATE]" at bounding box center [727, 157] width 189 height 26
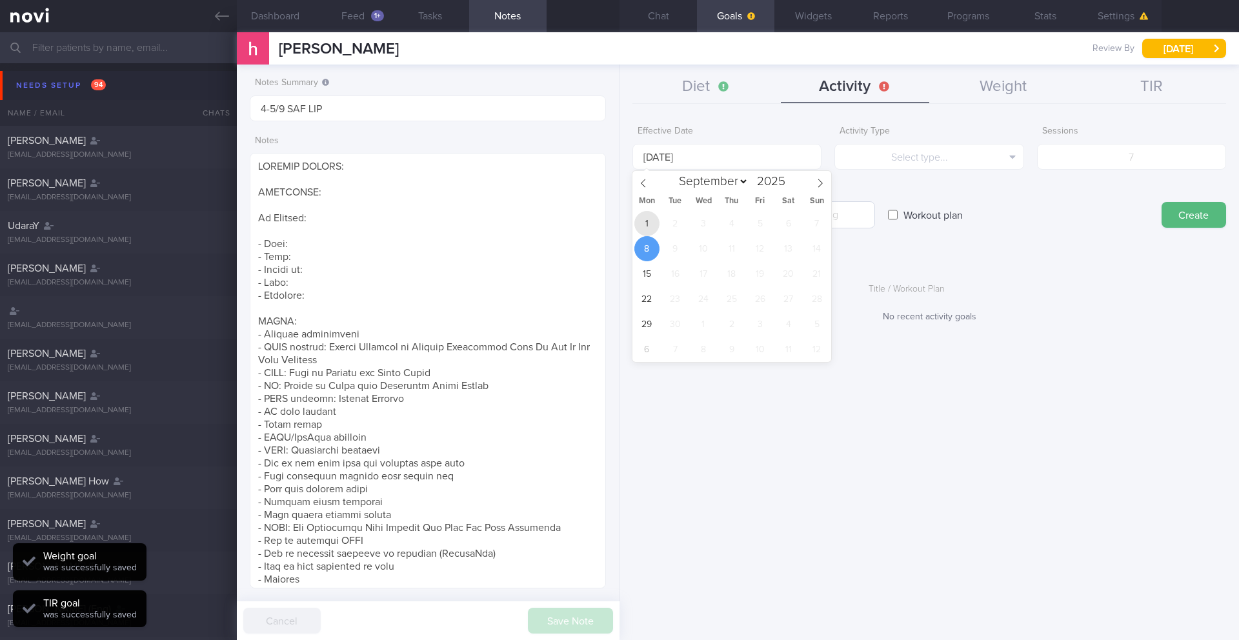
click at [650, 224] on span "1" at bounding box center [647, 223] width 25 height 25
type input "[DATE]"
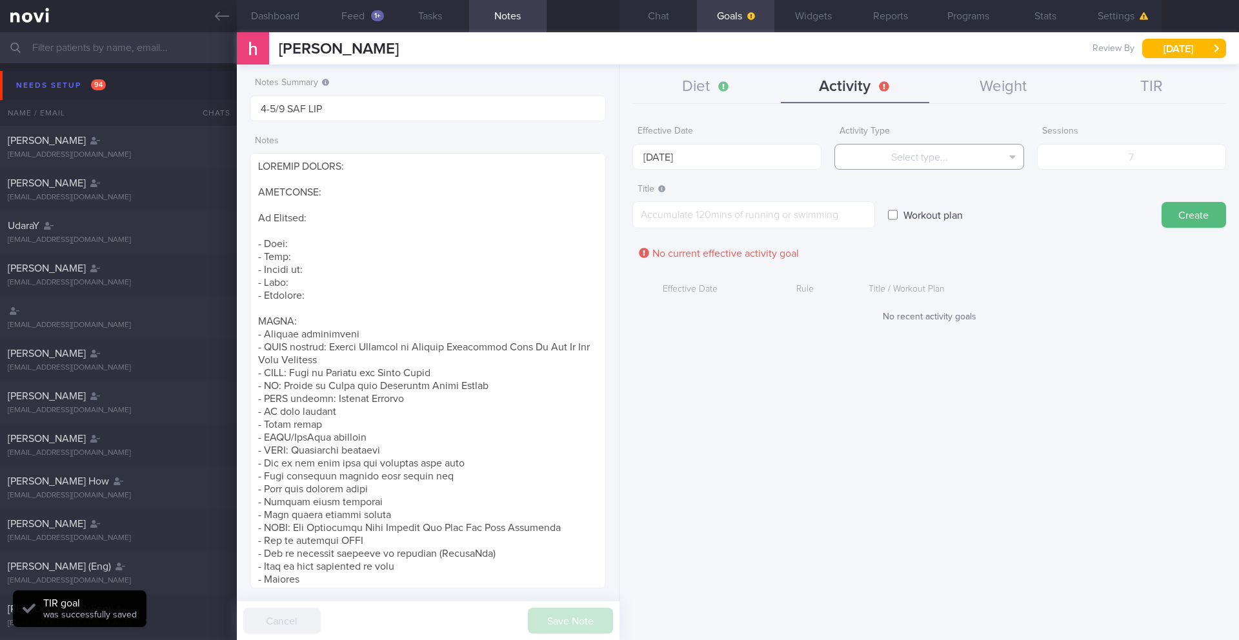
click at [835, 163] on button "Select type..." at bounding box center [929, 157] width 189 height 26
click at [930, 237] on button "Steps" at bounding box center [929, 239] width 188 height 19
click at [1101, 140] on div "Steps" at bounding box center [1131, 144] width 189 height 50
click at [1097, 163] on input "number" at bounding box center [1131, 157] width 189 height 26
type input "1"
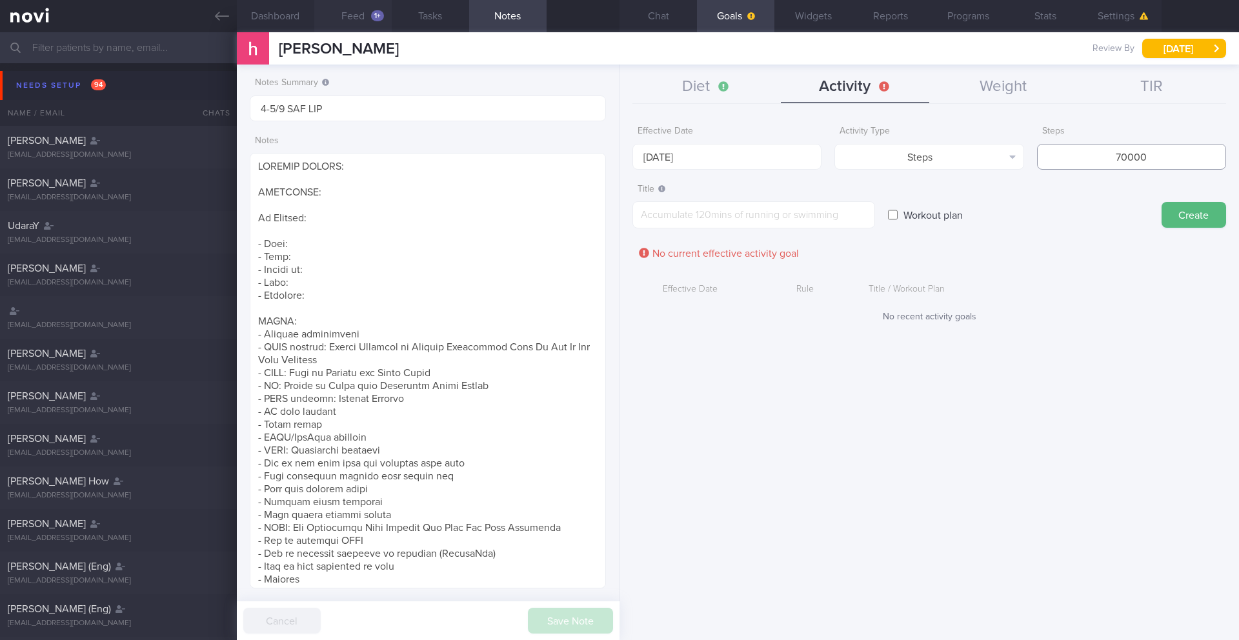
type input "70000"
paste textarea "Continue to aim for >10,000 steps per day"
type textarea "Continue to aim for >10,000 steps per day"
click at [1193, 209] on button "Create" at bounding box center [1194, 215] width 65 height 26
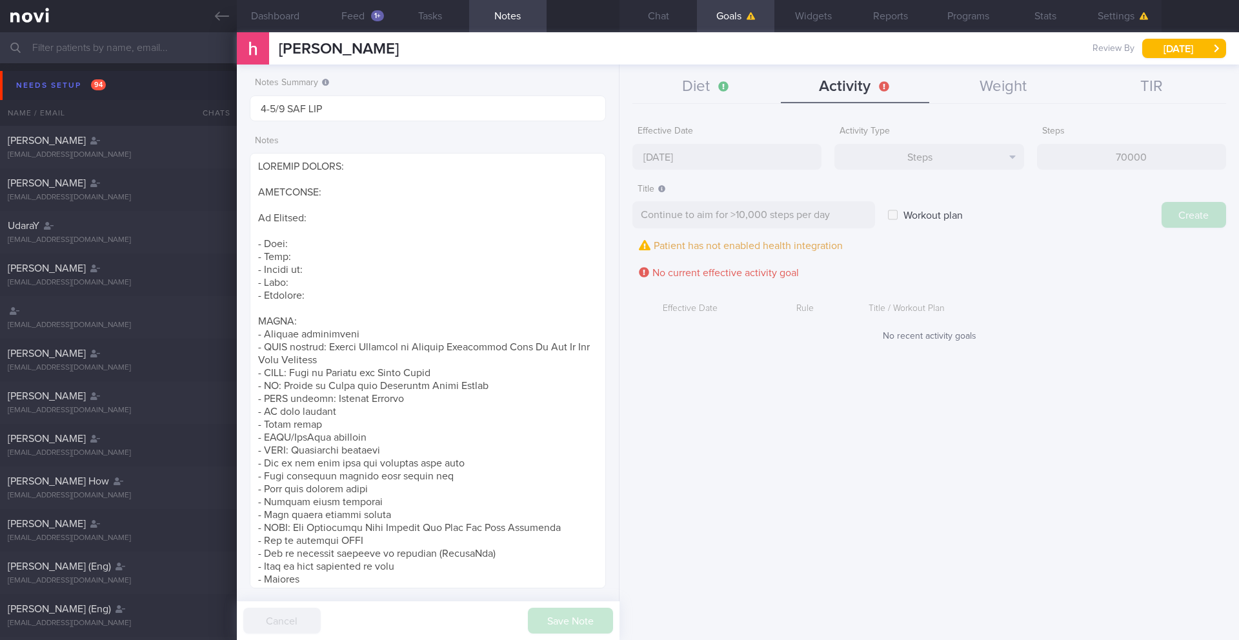
type input "[DATE]"
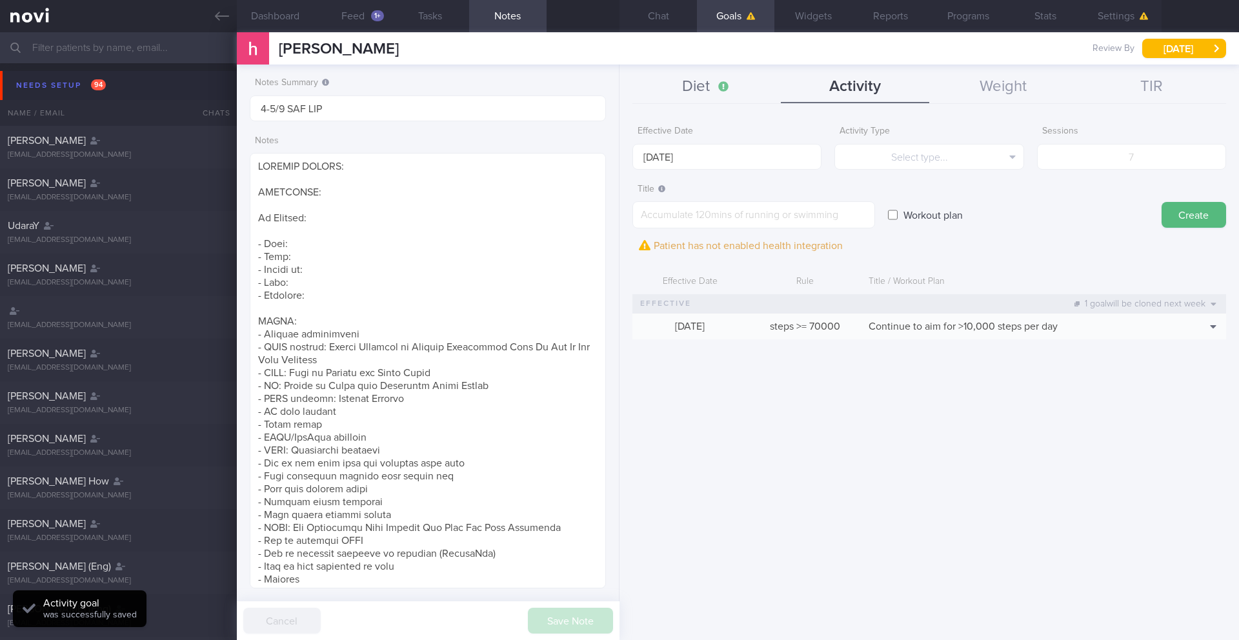
click at [711, 85] on button "Diet" at bounding box center [707, 87] width 148 height 32
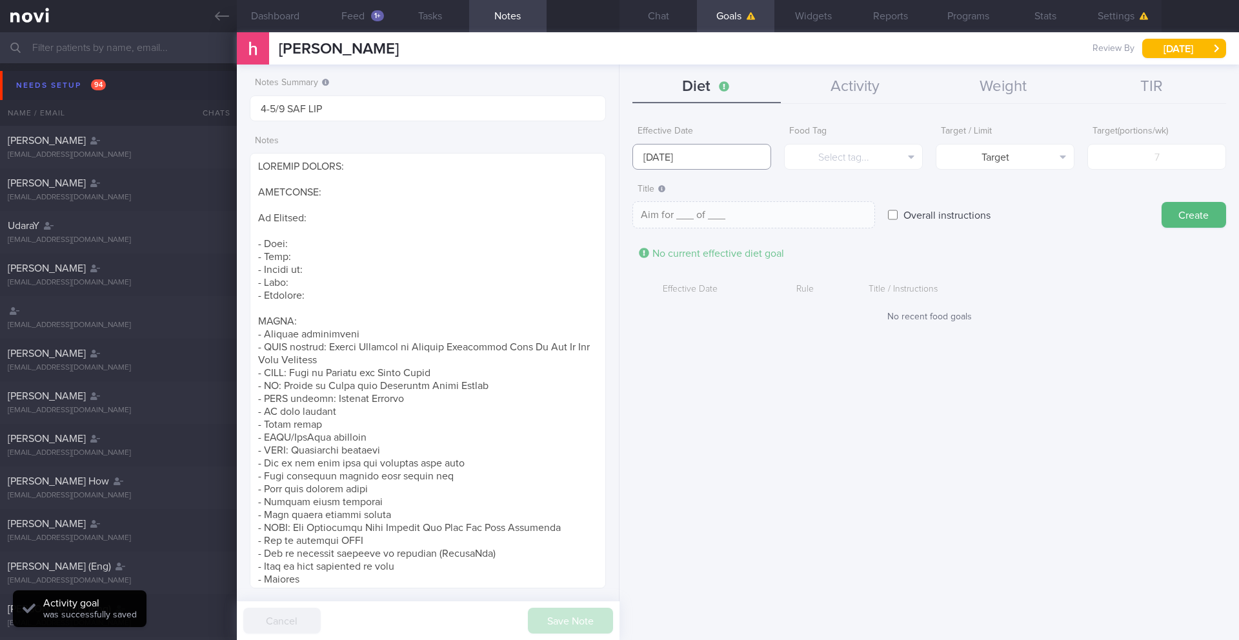
click at [675, 169] on body "You are offline! Some functionality will be unavailable Patients New Users Coac…" at bounding box center [619, 320] width 1239 height 640
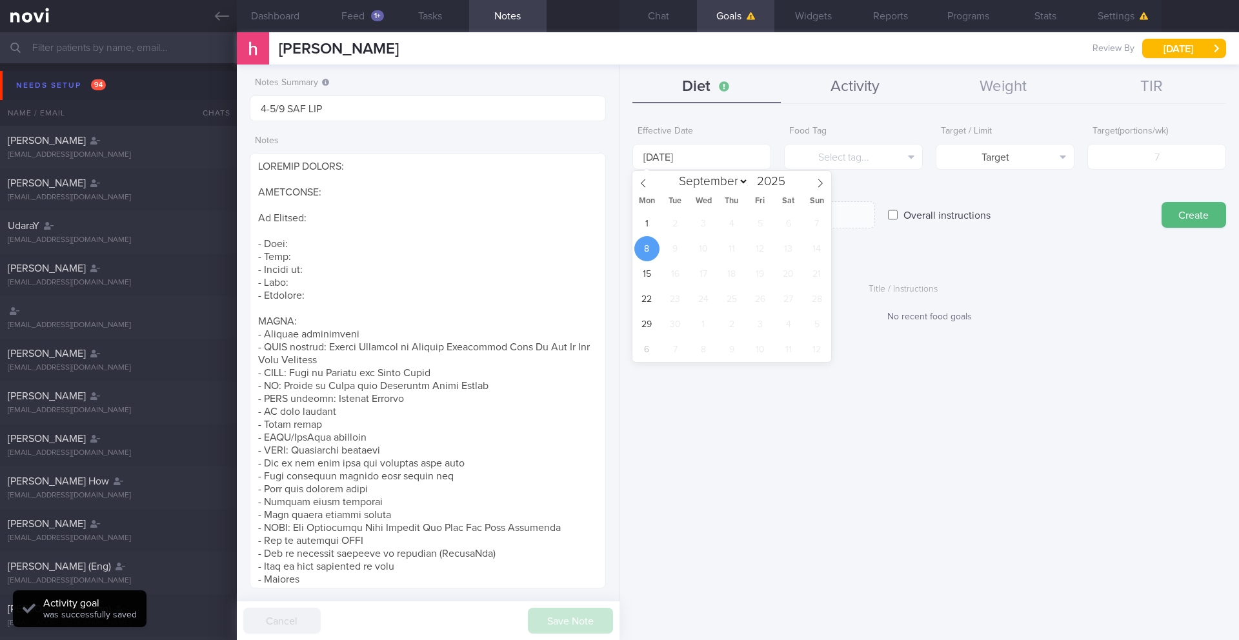
click at [875, 89] on button "Activity" at bounding box center [855, 87] width 148 height 32
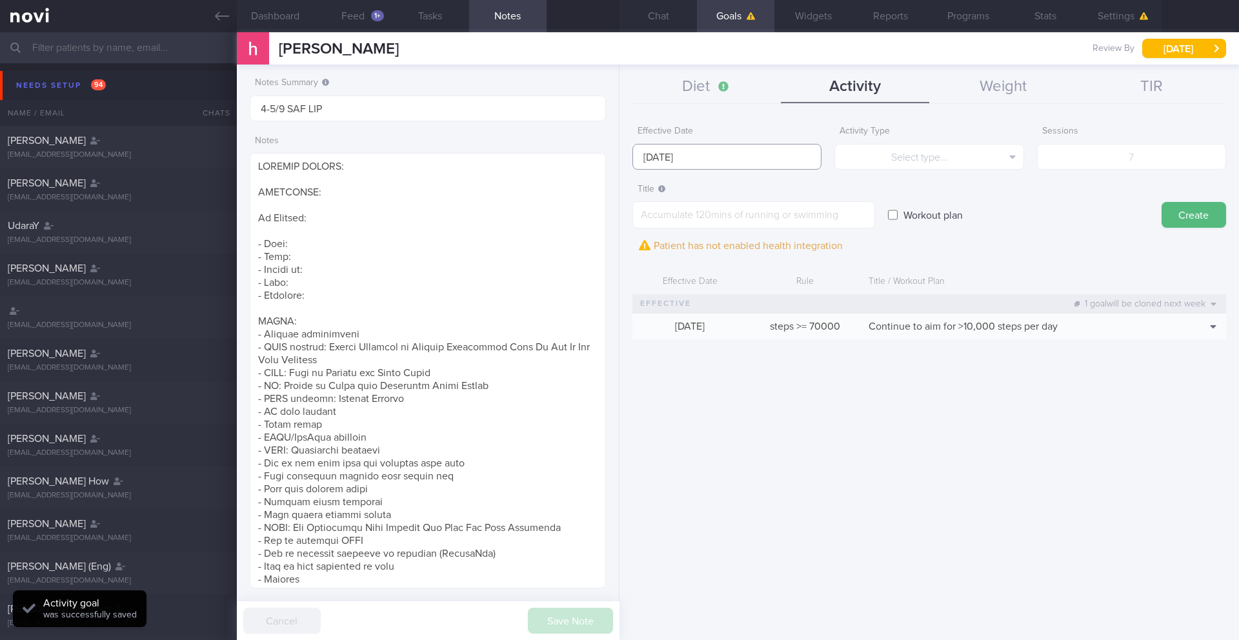
click at [755, 155] on input "[DATE]" at bounding box center [727, 157] width 189 height 26
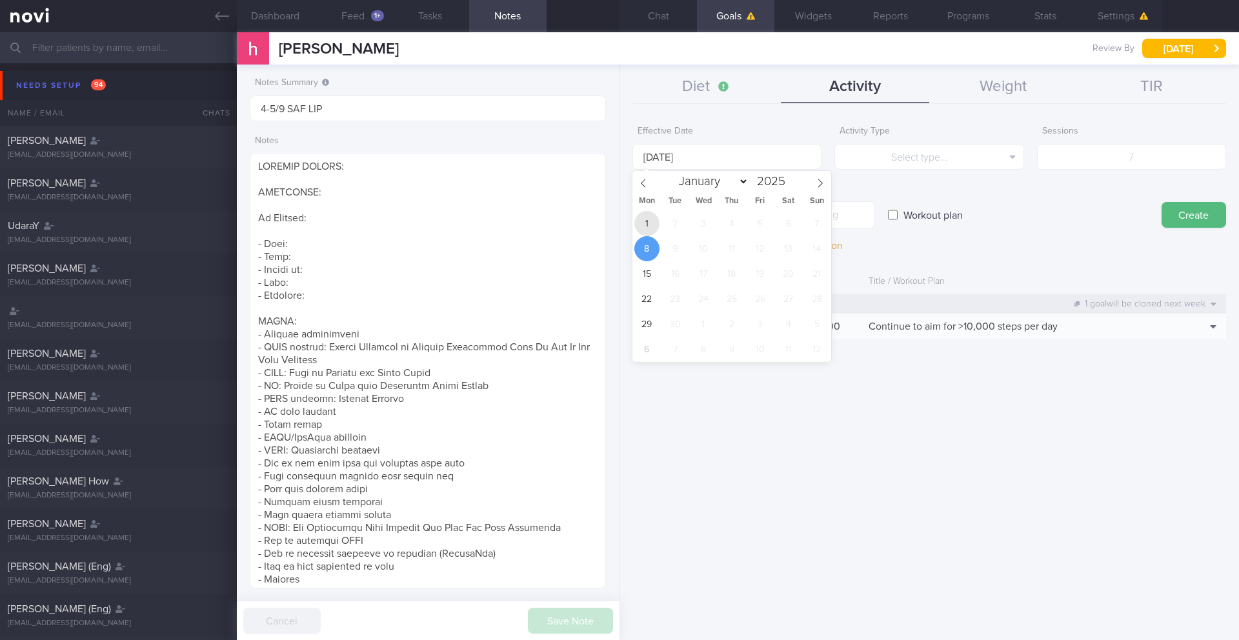
click at [649, 229] on span "1" at bounding box center [647, 223] width 25 height 25
type input "[DATE]"
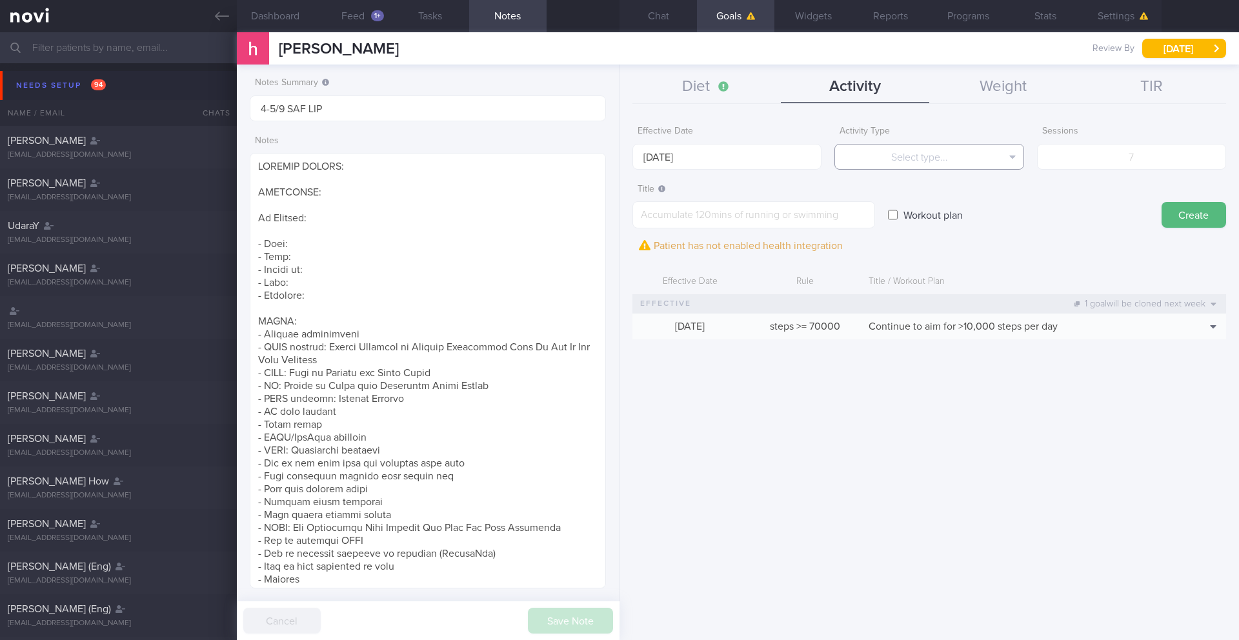
click at [863, 161] on button "Select type..." at bounding box center [929, 157] width 189 height 26
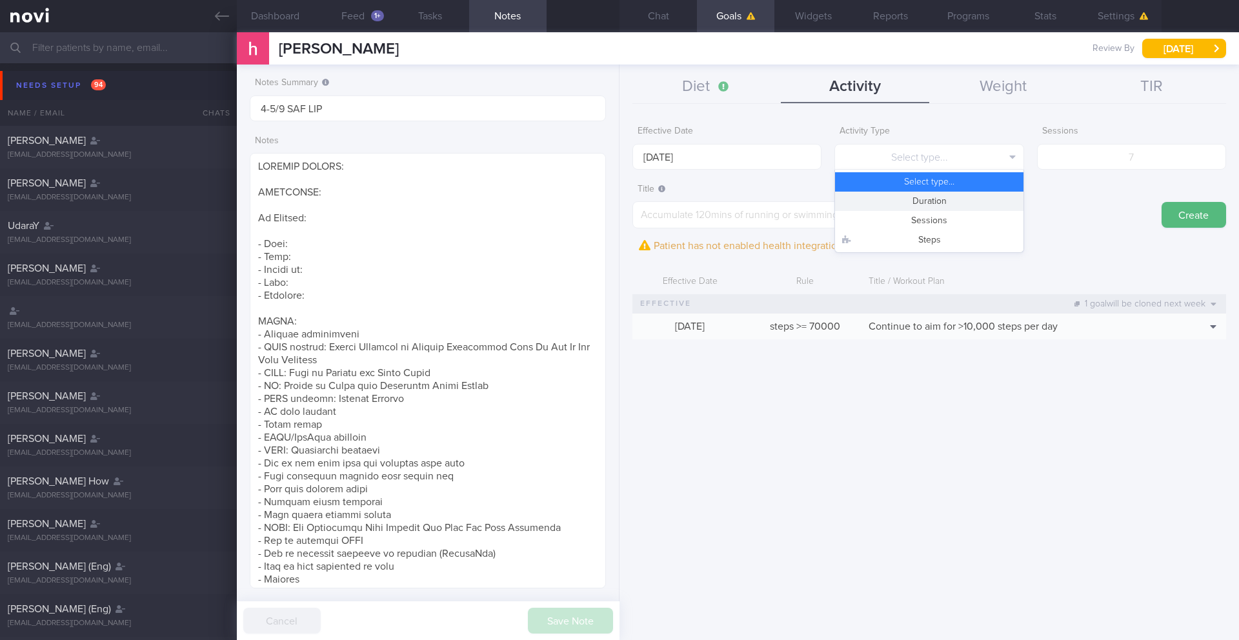
click at [888, 207] on button "Duration" at bounding box center [929, 201] width 188 height 19
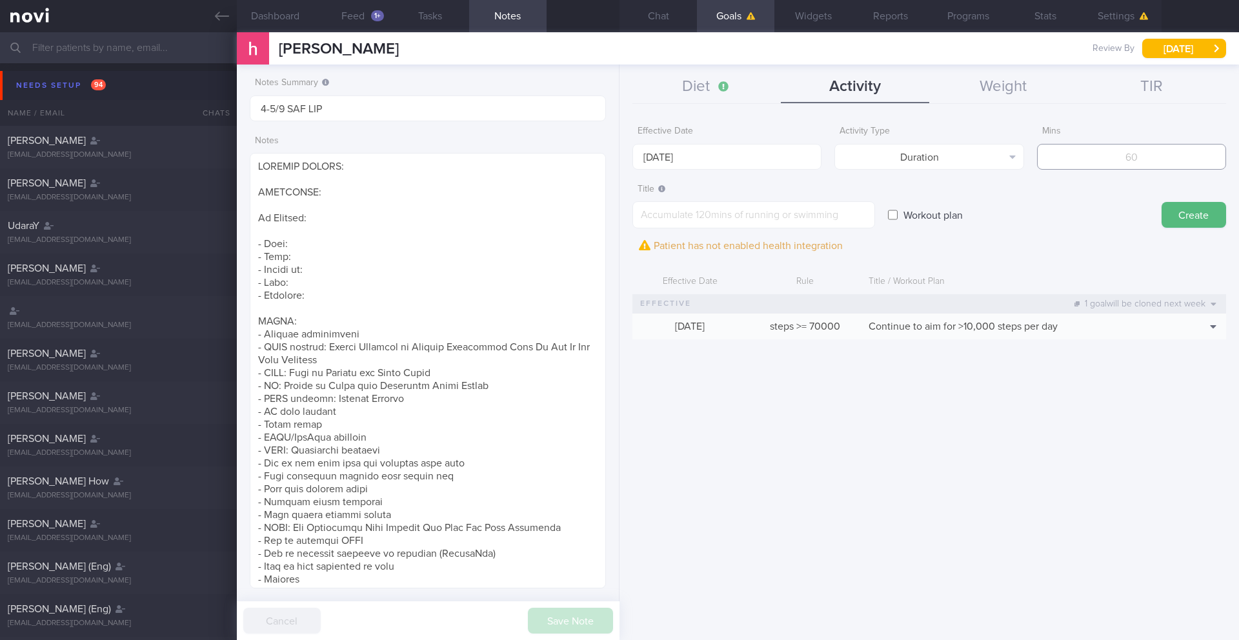
click at [1159, 159] on input "number" at bounding box center [1131, 157] width 189 height 26
type input "200"
click at [740, 219] on textarea at bounding box center [754, 214] width 243 height 27
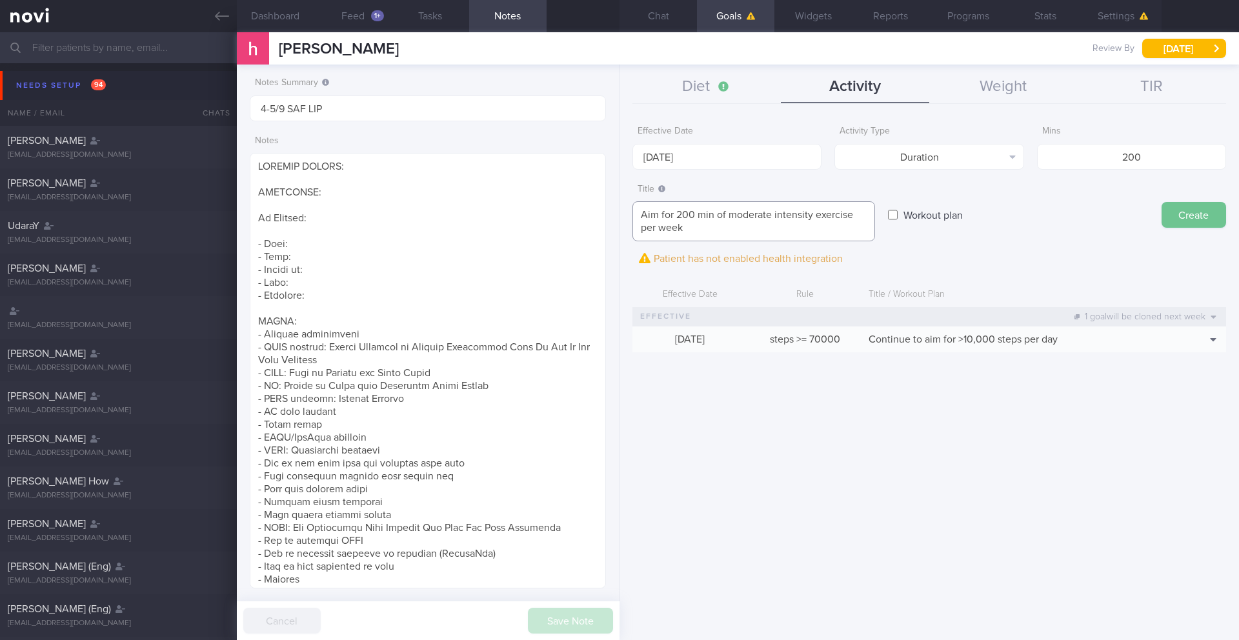
type textarea "Aim for 200 min of moderate intensity exercise per week"
click at [1213, 219] on button "Create" at bounding box center [1194, 215] width 65 height 26
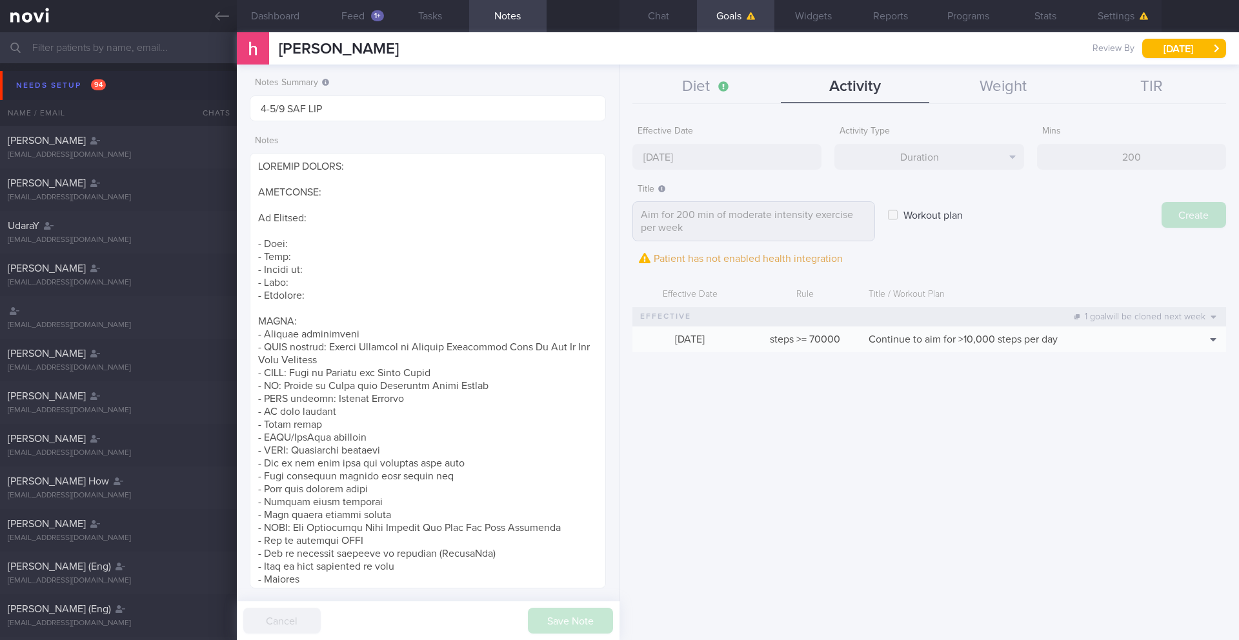
type input "[DATE]"
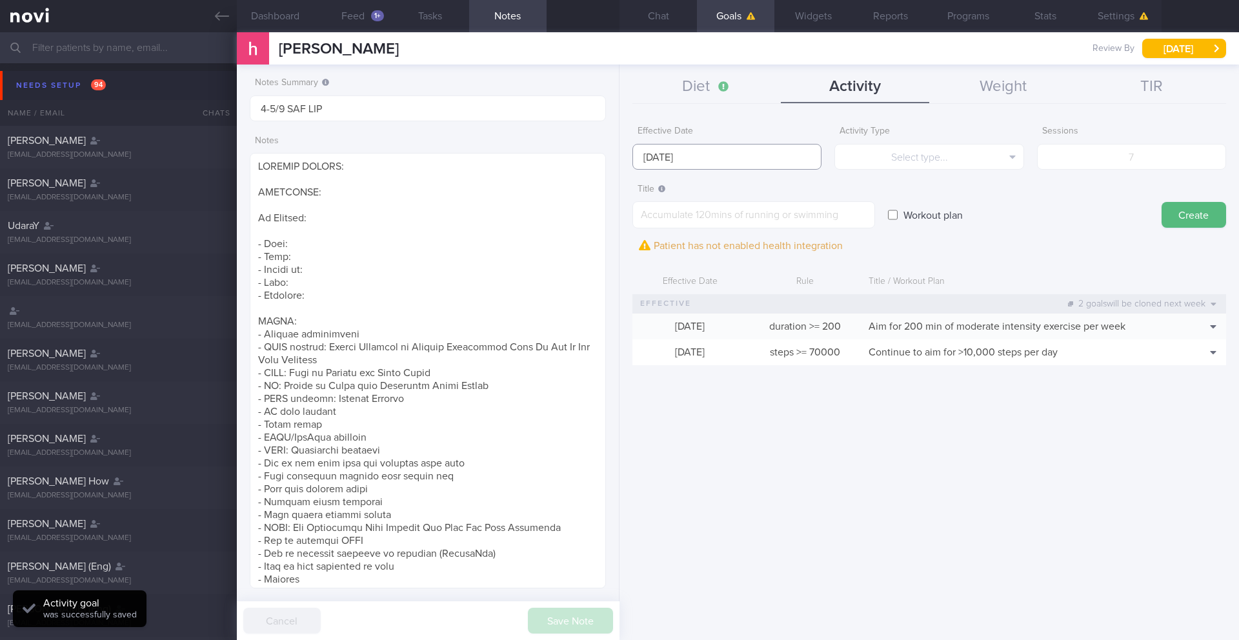
click at [695, 162] on body "You are offline! Some functionality will be unavailable Patients New Users Coac…" at bounding box center [619, 320] width 1239 height 640
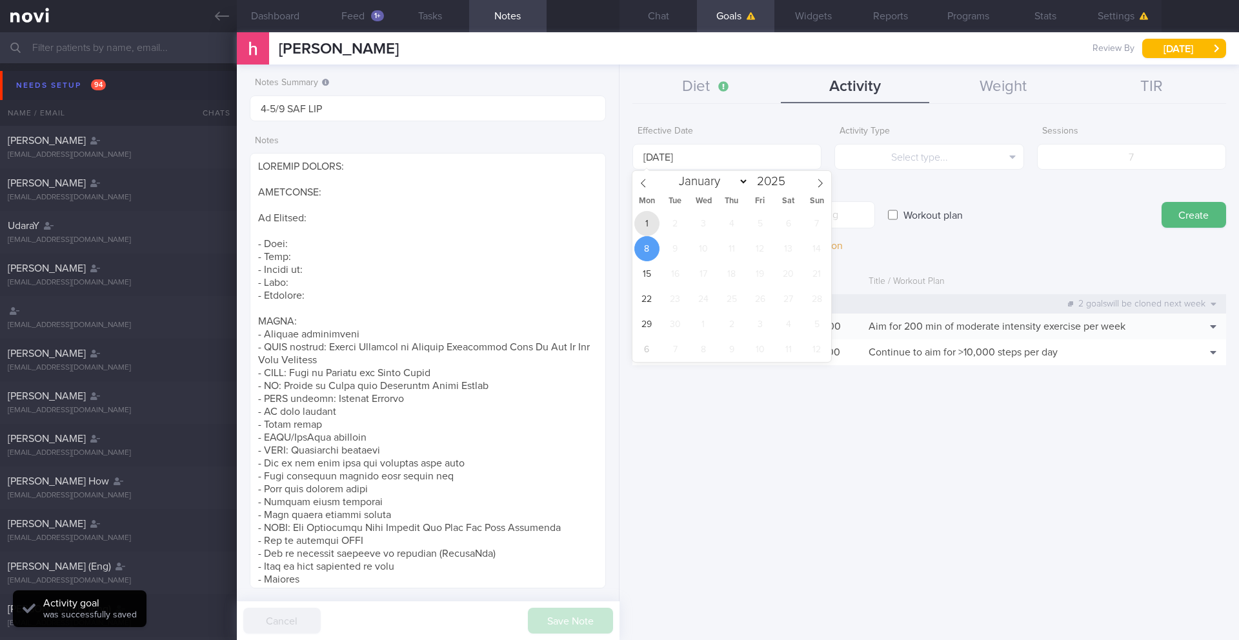
click at [640, 228] on span "1" at bounding box center [647, 223] width 25 height 25
type input "[DATE]"
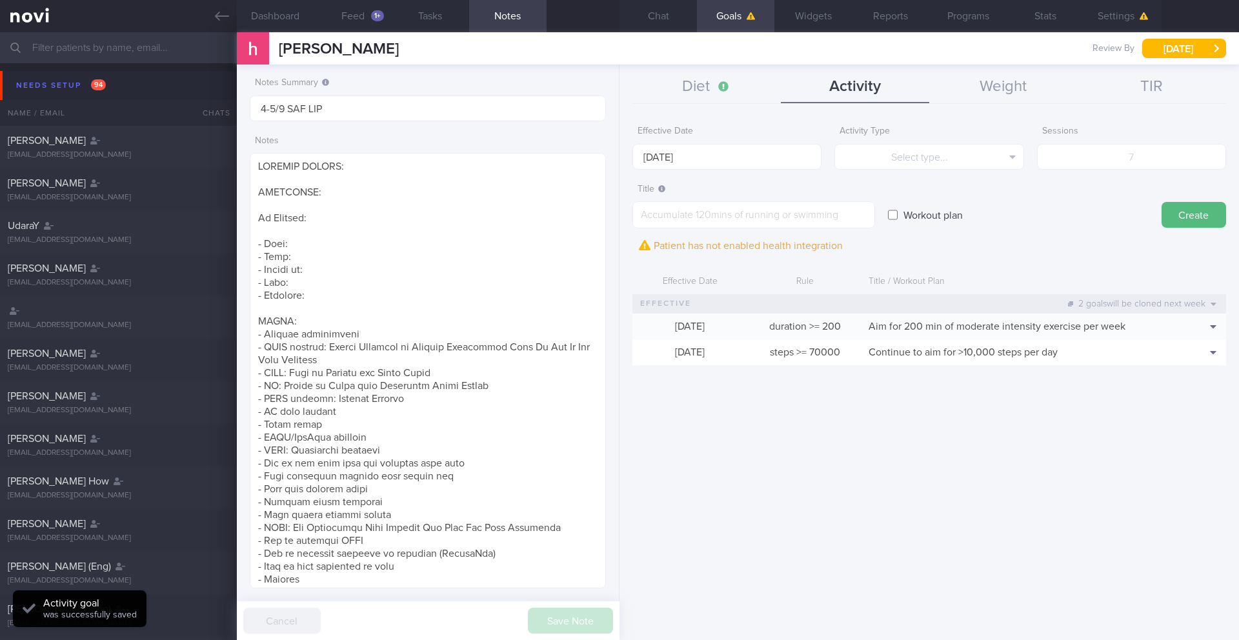
click at [864, 174] on form "Effective Date [DATE] Activity Type Select type... Select type... Duration Sess…" at bounding box center [930, 248] width 594 height 259
click at [871, 161] on button "Select type..." at bounding box center [929, 157] width 189 height 26
click at [887, 215] on button "Sessions" at bounding box center [929, 220] width 188 height 19
click at [1161, 158] on input "number" at bounding box center [1131, 157] width 189 height 26
type input "5"
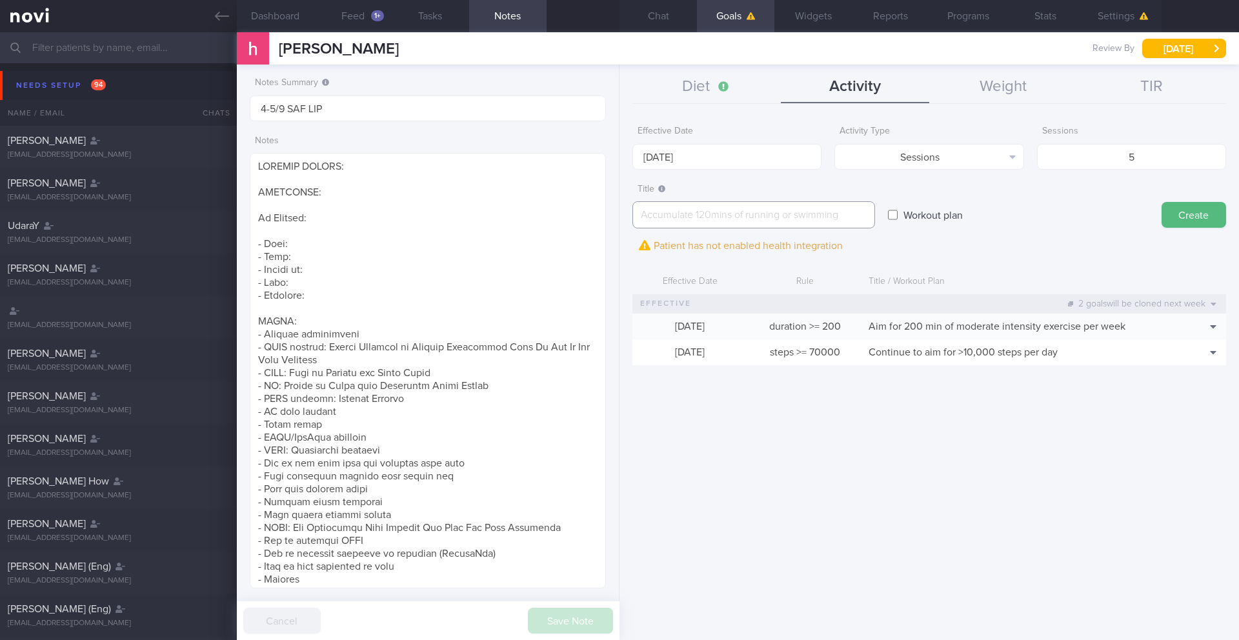
click at [726, 210] on textarea at bounding box center [754, 214] width 243 height 27
paste textarea "Workout at least 5x per week (on top of steps) -- Aiming to increase intensity …"
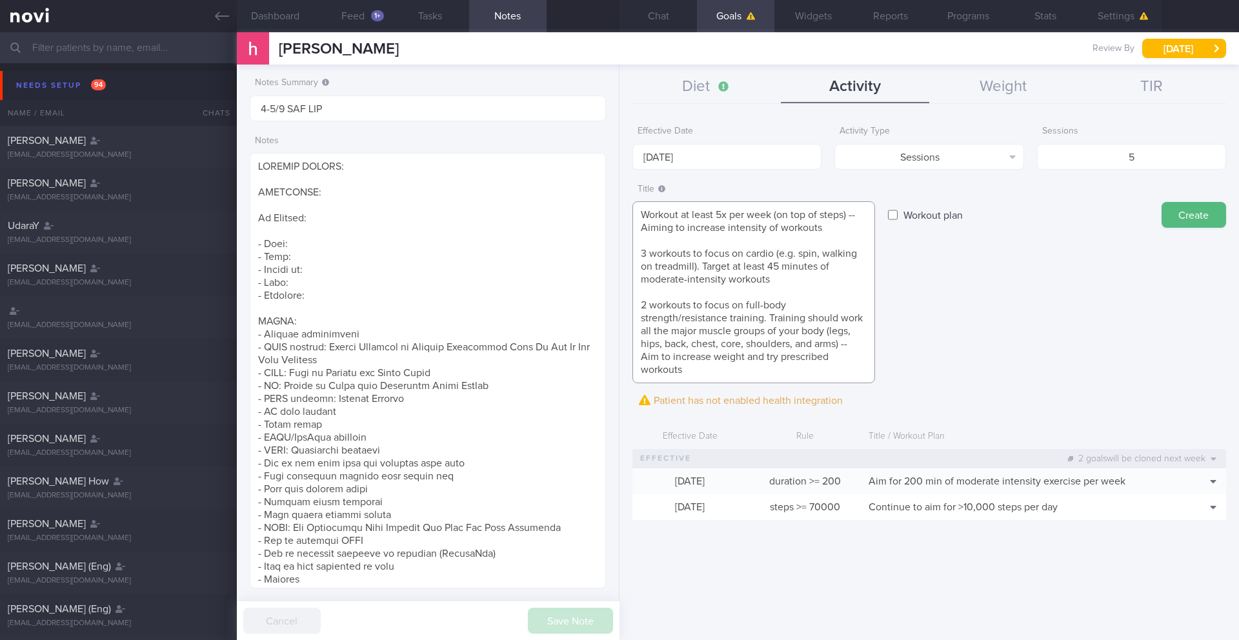
click at [655, 243] on textarea "Workout at least 5x per week (on top of steps) -- Aiming to increase intensity …" at bounding box center [754, 292] width 243 height 182
click at [645, 254] on textarea "Workout at least 5x per week (on top of steps) -- Aiming to increase intensity …" at bounding box center [754, 292] width 243 height 182
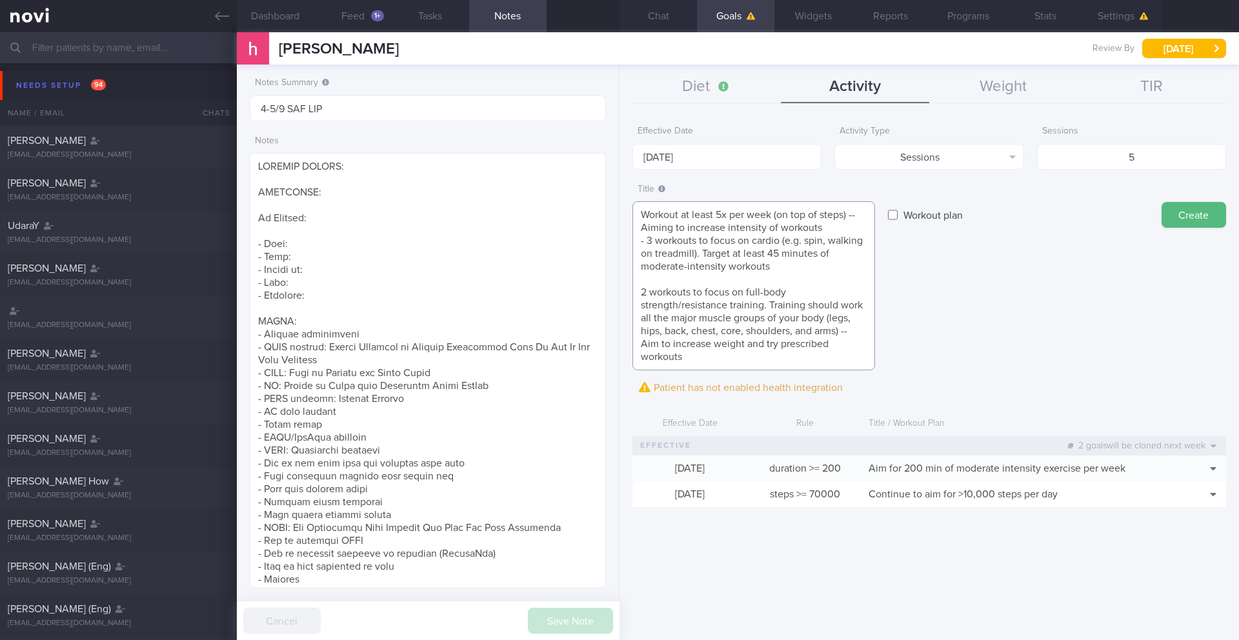
drag, startPoint x: 686, startPoint y: 358, endPoint x: 634, endPoint y: 347, distance: 52.8
click at [634, 347] on textarea "Workout at least 5x per week (on top of steps) -- Aiming to increase intensity …" at bounding box center [754, 285] width 243 height 169
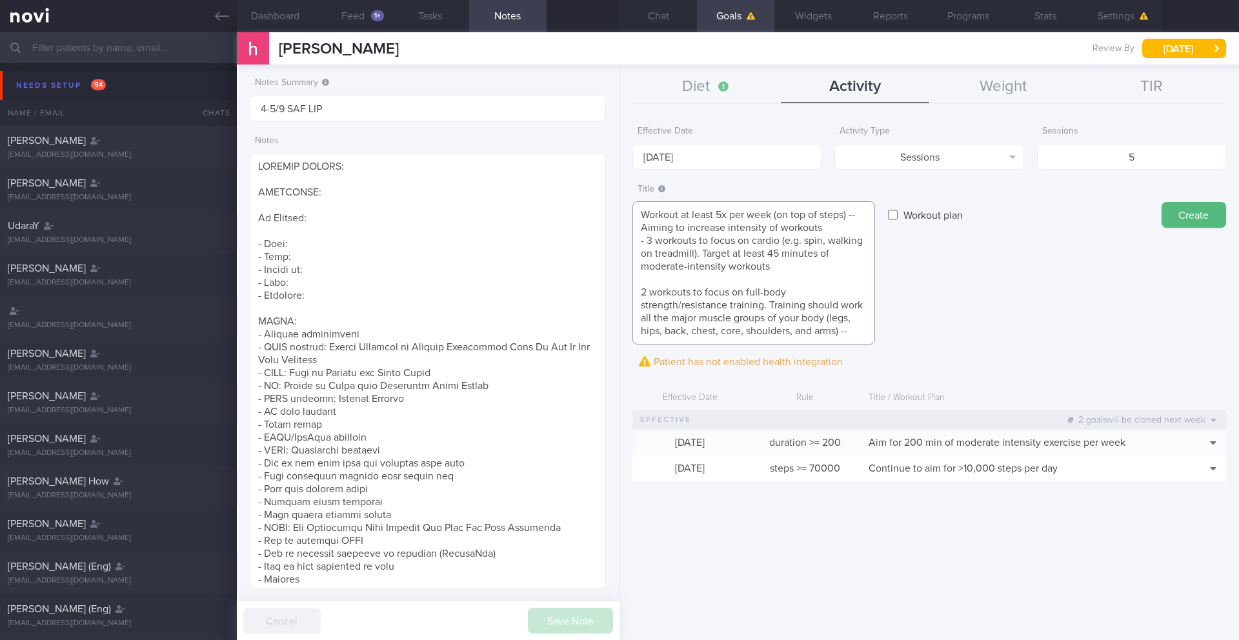
click at [640, 292] on textarea "Workout at least 5x per week (on top of steps) -- Aiming to increase intensity …" at bounding box center [754, 272] width 243 height 143
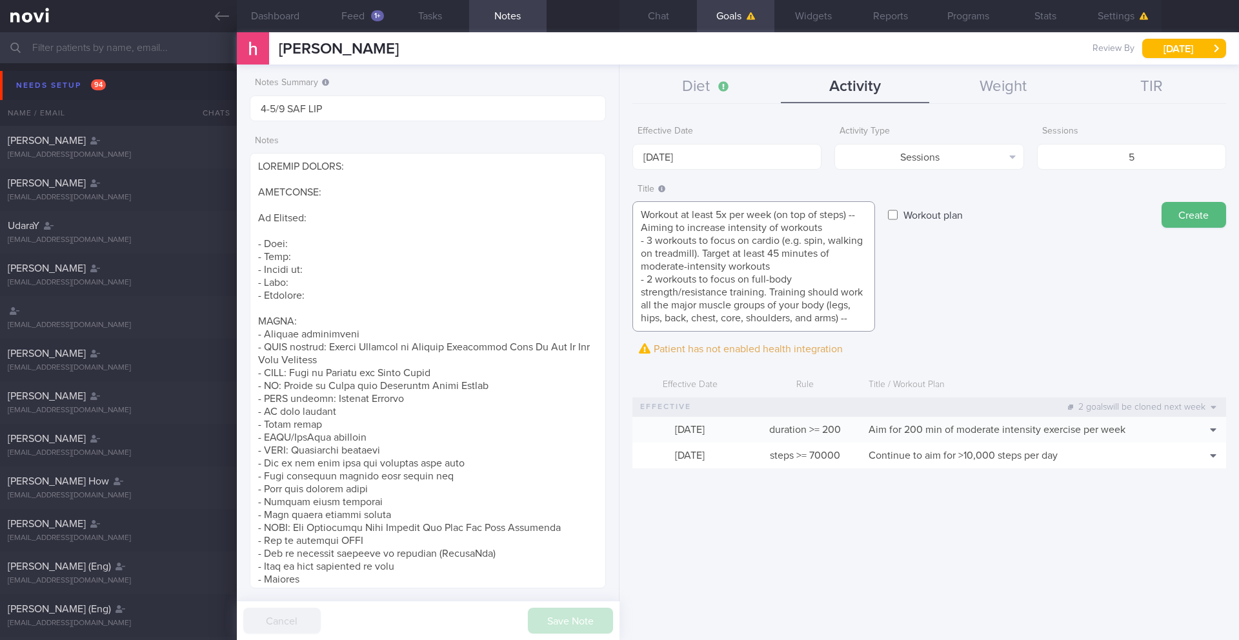
drag, startPoint x: 834, startPoint y: 318, endPoint x: 830, endPoint y: 309, distance: 10.1
click at [830, 309] on textarea "Workout at least 5x per week (on top of steps) -- Aiming to increase intensity …" at bounding box center [754, 266] width 243 height 130
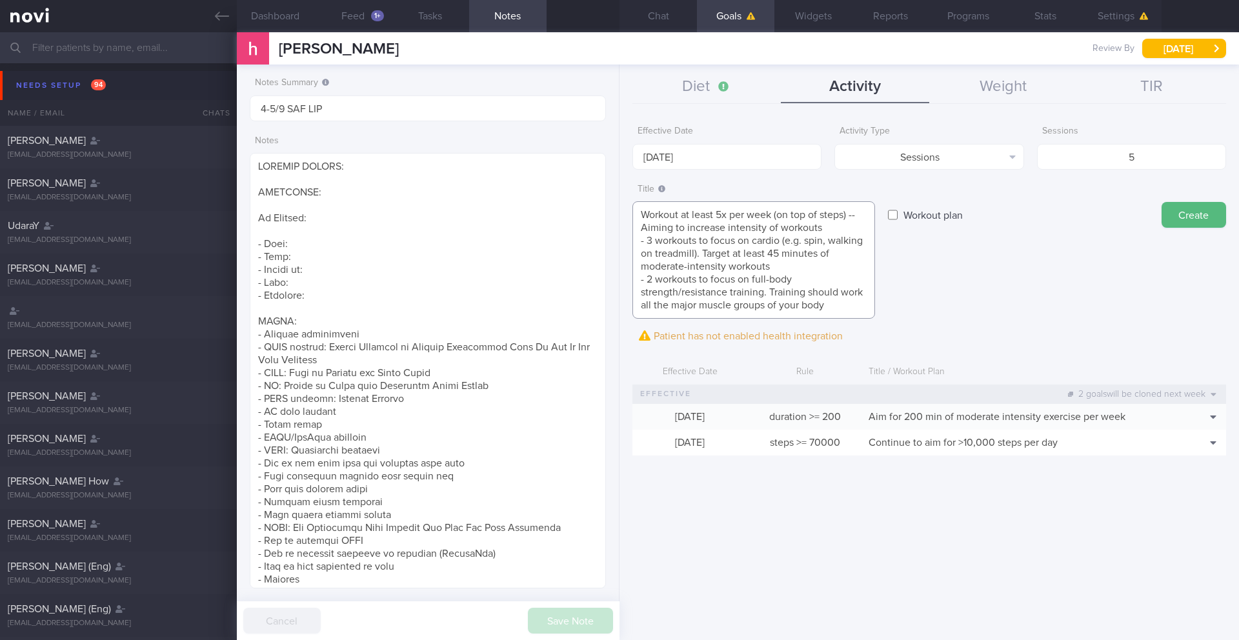
drag, startPoint x: 835, startPoint y: 304, endPoint x: 772, endPoint y: 294, distance: 63.5
click at [772, 294] on textarea "Workout at least 5x per week (on top of steps) -- Aiming to increase intensity …" at bounding box center [754, 259] width 243 height 117
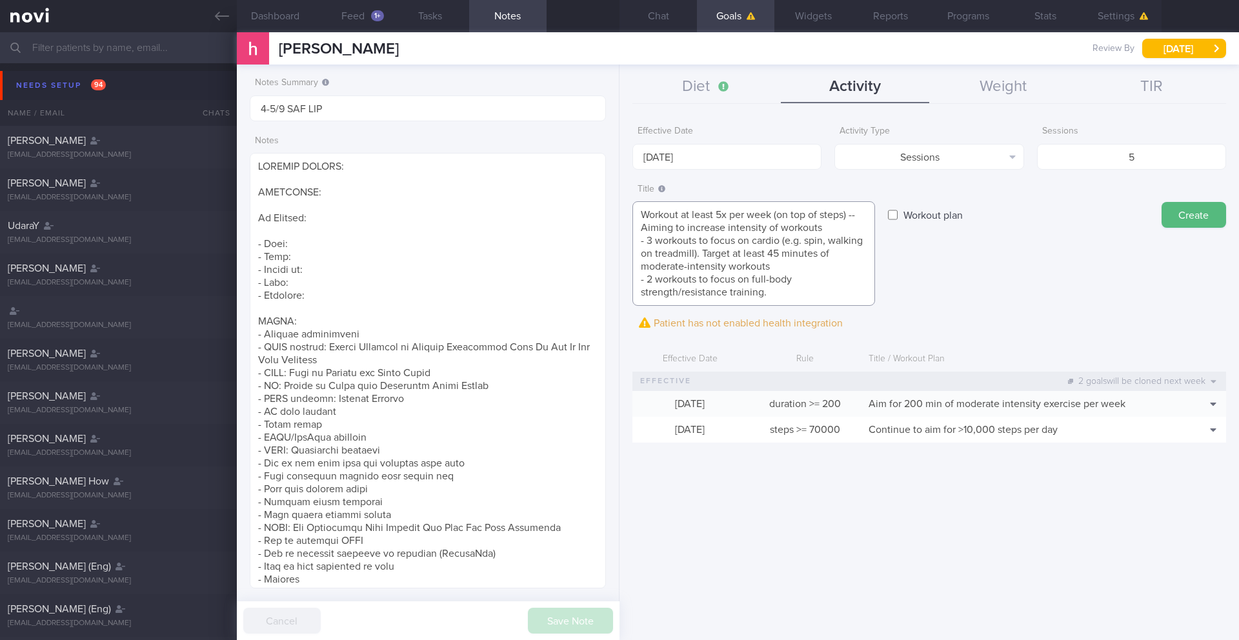
paste textarea "Aim to increase weight and try prescribed workouts"
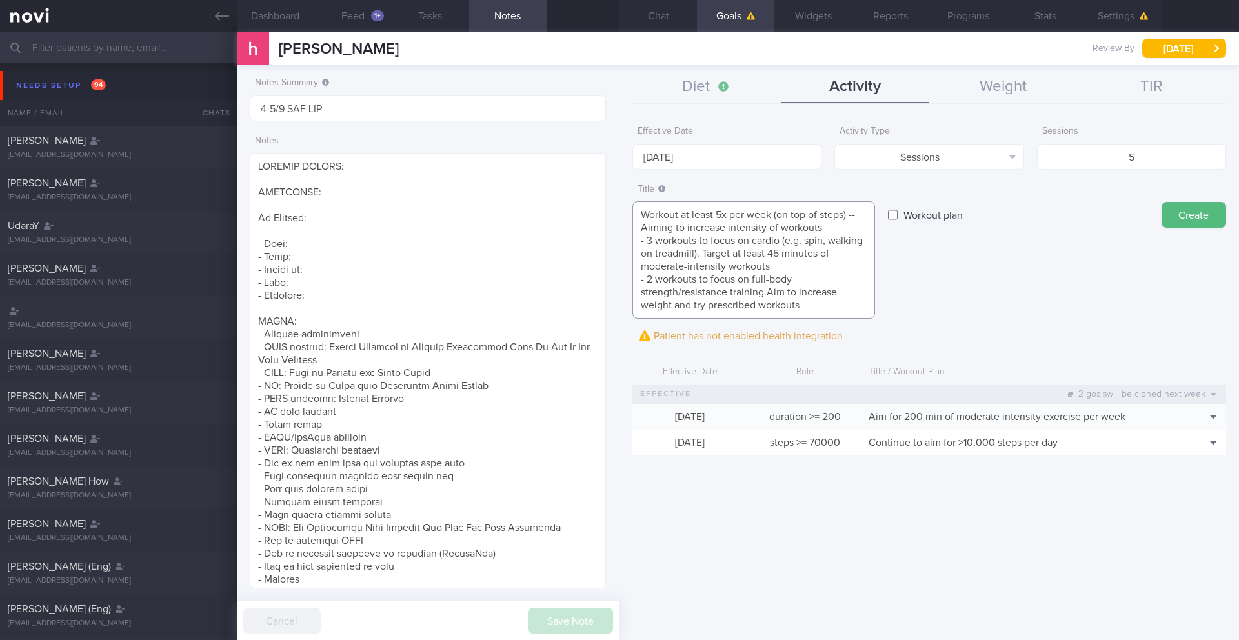
click at [768, 291] on textarea "Workout at least 5x per week (on top of steps) -- Aiming to increase intensity …" at bounding box center [754, 259] width 243 height 117
type textarea "Workout at least 5x per week (on top of steps) -- Aiming to increase intensity …"
click at [1206, 212] on button "Create" at bounding box center [1194, 215] width 65 height 26
type input "[DATE]"
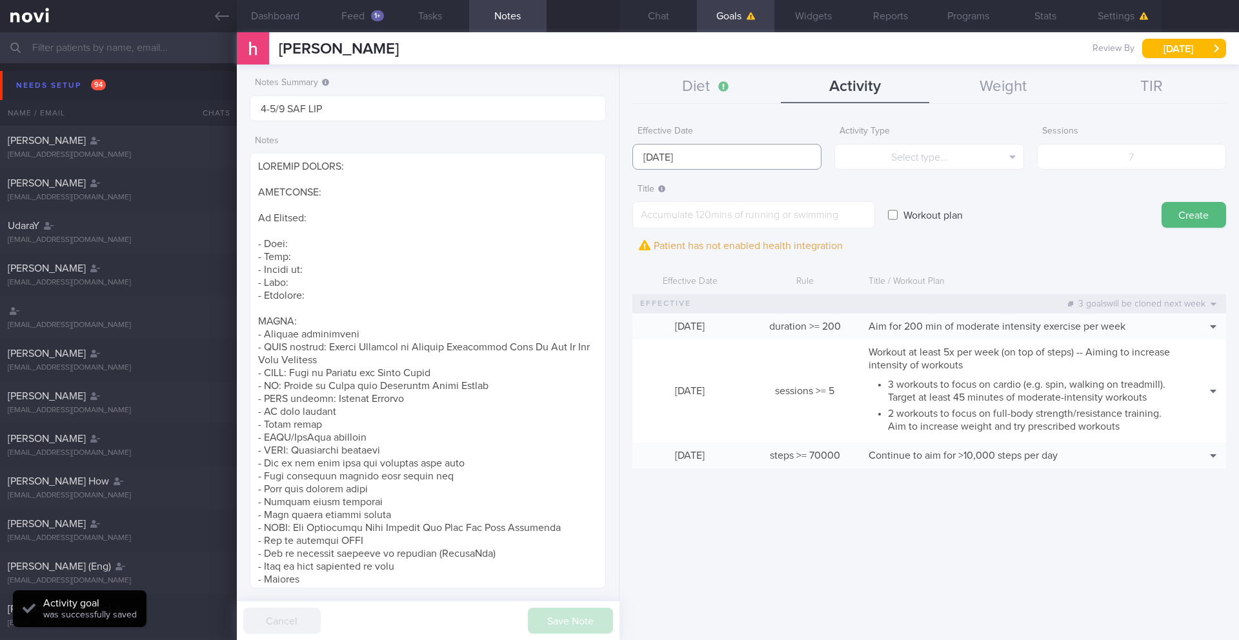
click at [717, 163] on body "You are offline! Some functionality will be unavailable Patients New Users Coac…" at bounding box center [619, 320] width 1239 height 640
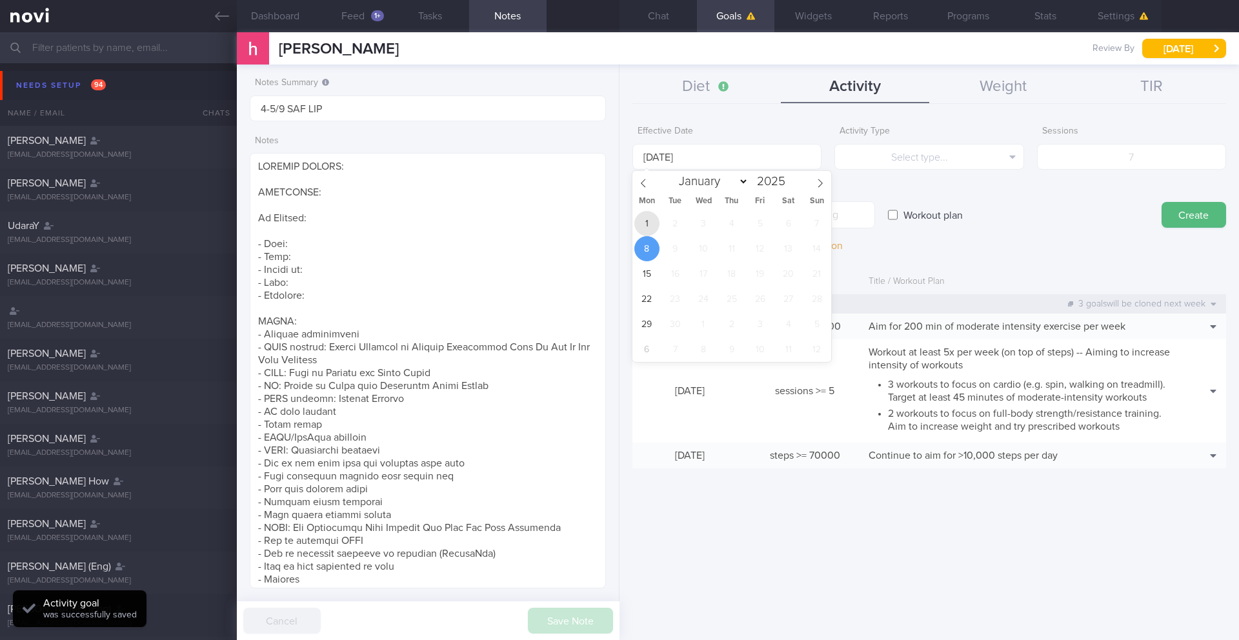
click at [646, 226] on span "1" at bounding box center [647, 223] width 25 height 25
type input "[DATE]"
click at [964, 252] on form "Effective Date [DATE] Activity Type Select type... Select type... Duration Sess…" at bounding box center [930, 300] width 594 height 362
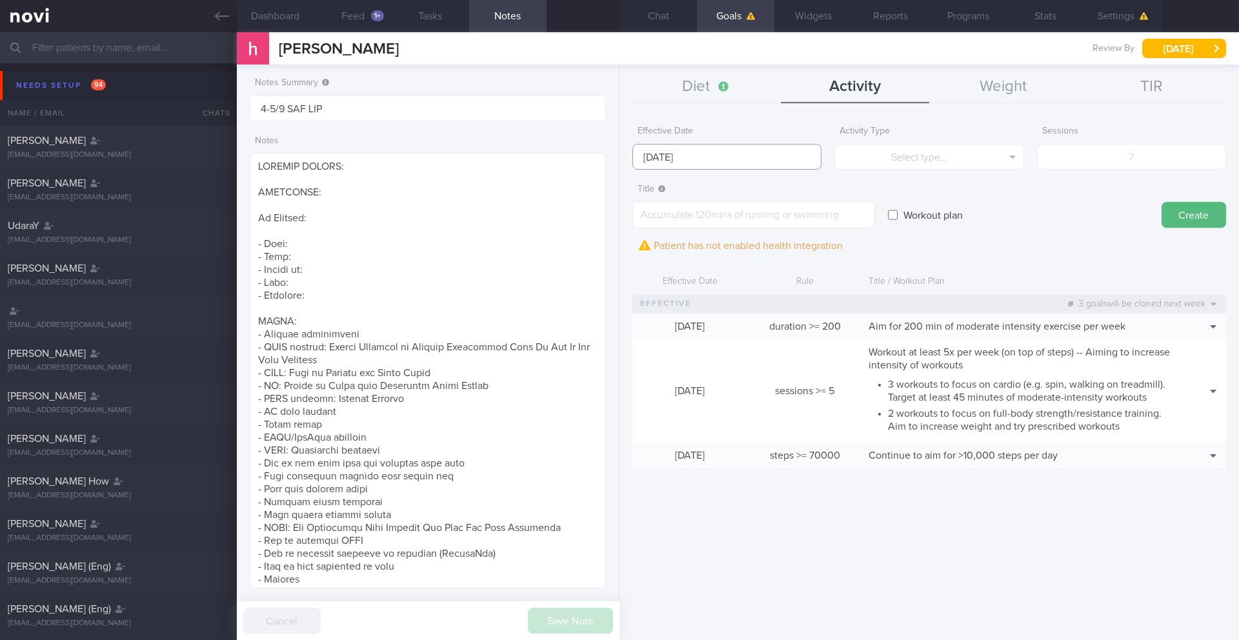
click at [749, 159] on input "[DATE]" at bounding box center [727, 157] width 189 height 26
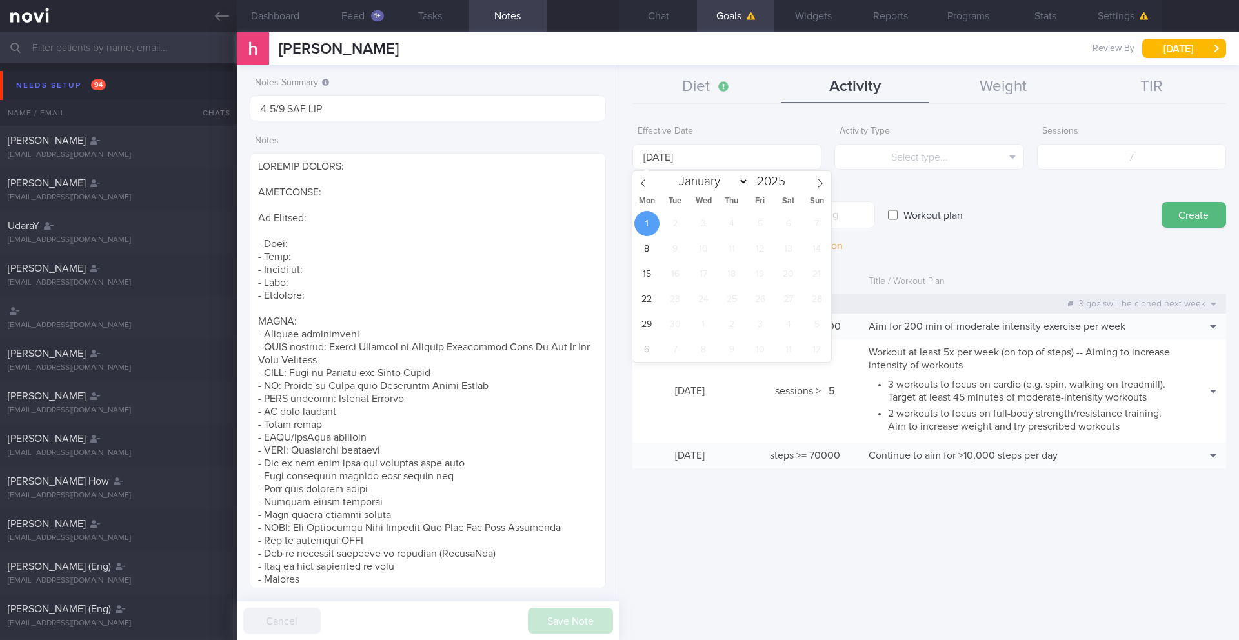
click at [900, 215] on label "Workout plan" at bounding box center [933, 215] width 72 height 26
click at [898, 215] on input "Workout plan" at bounding box center [893, 215] width 10 height 26
checkbox input "true"
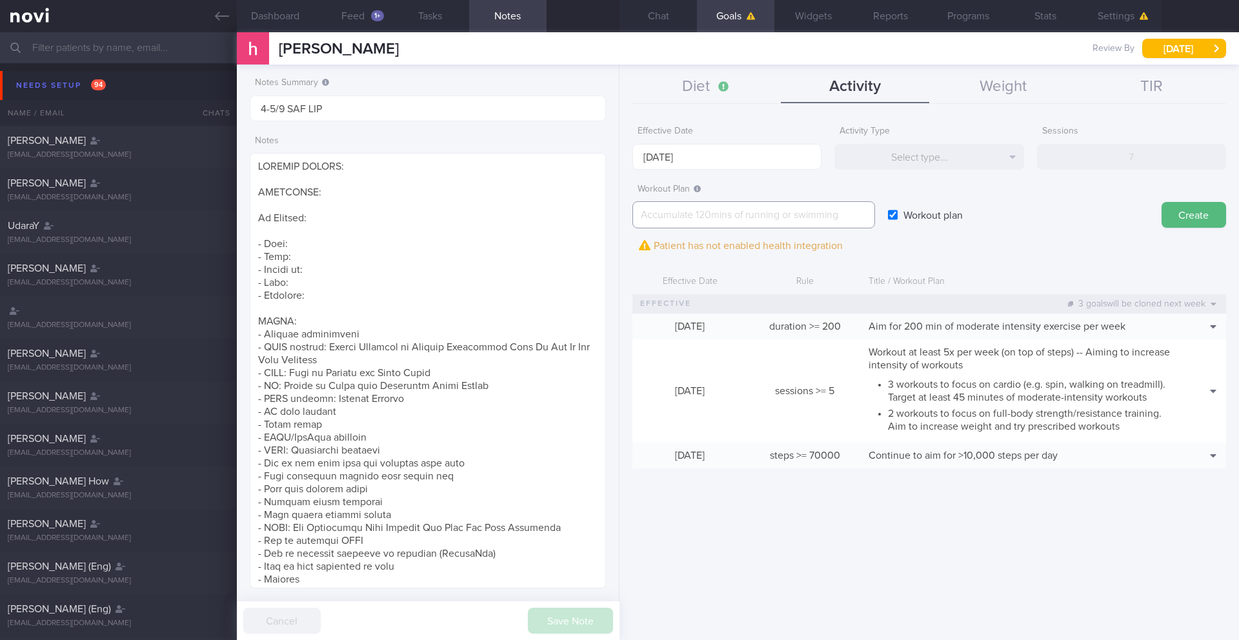
click at [828, 216] on textarea at bounding box center [754, 214] width 243 height 27
paste textarea "[Intermediate Dumbbell Youtube Workout 1]([URL][DOMAIN_NAME]) [Intermediate Dum…"
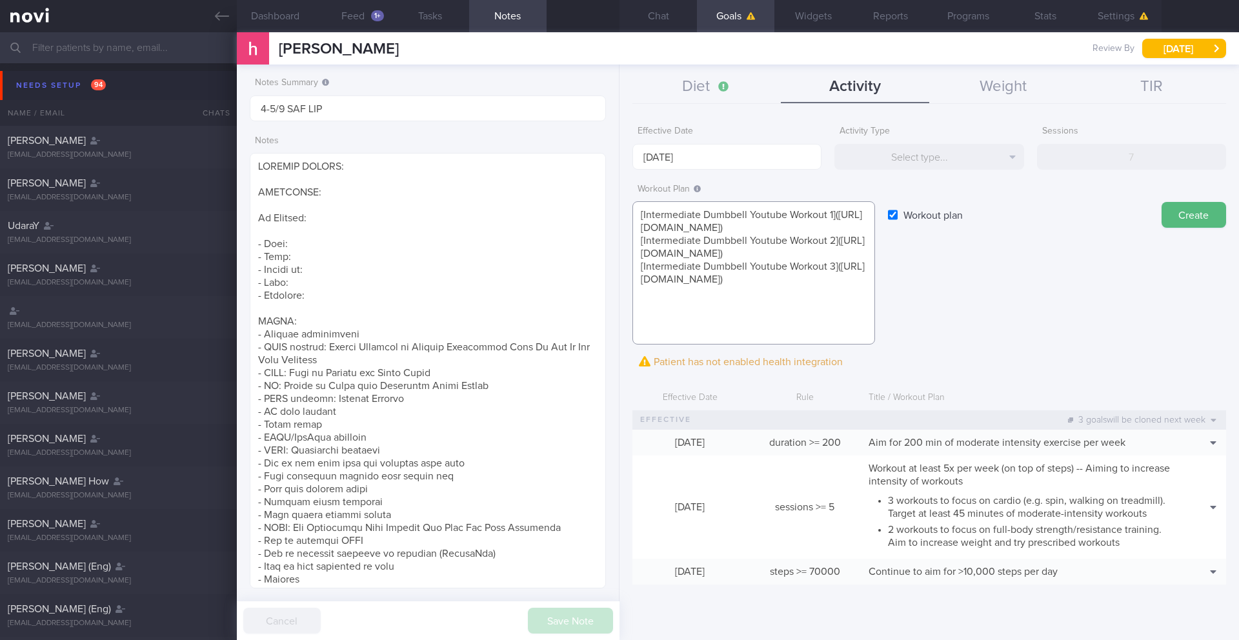
scroll to position [13, 0]
paste textarea "**Please note:** - Watch out for your form and always perform the exercises in …"
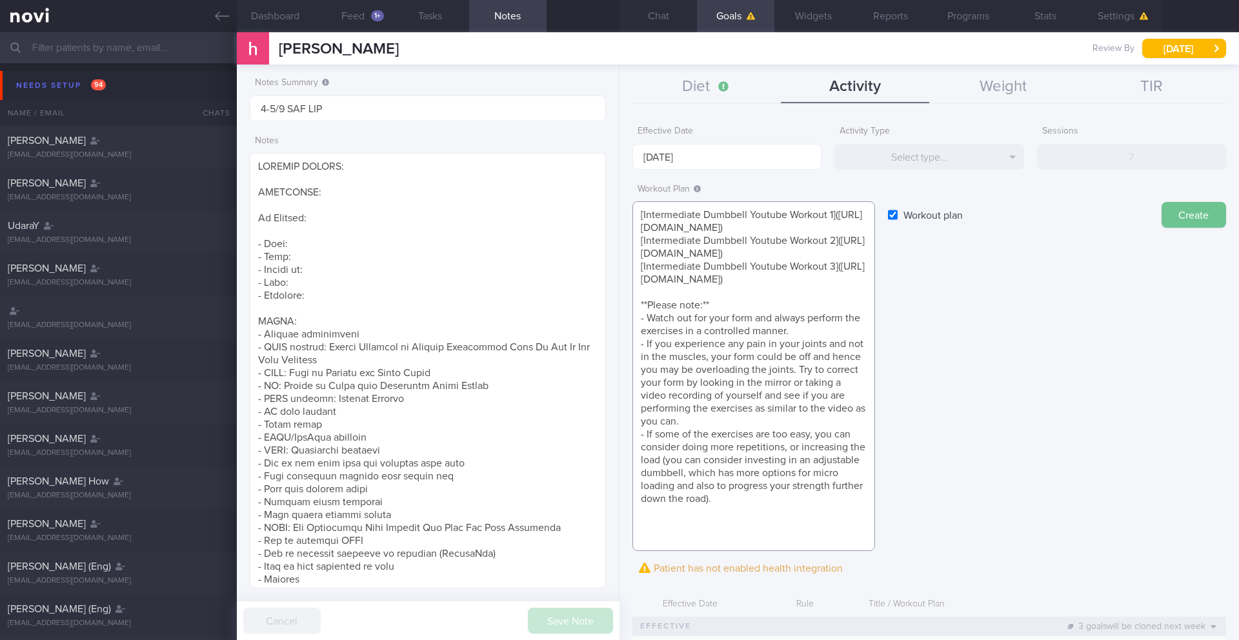
type textarea "[Intermediate Dumbbell Youtube Workout 1]([URL][DOMAIN_NAME]) [Intermediate Dum…"
click at [1203, 210] on button "Create" at bounding box center [1194, 215] width 65 height 26
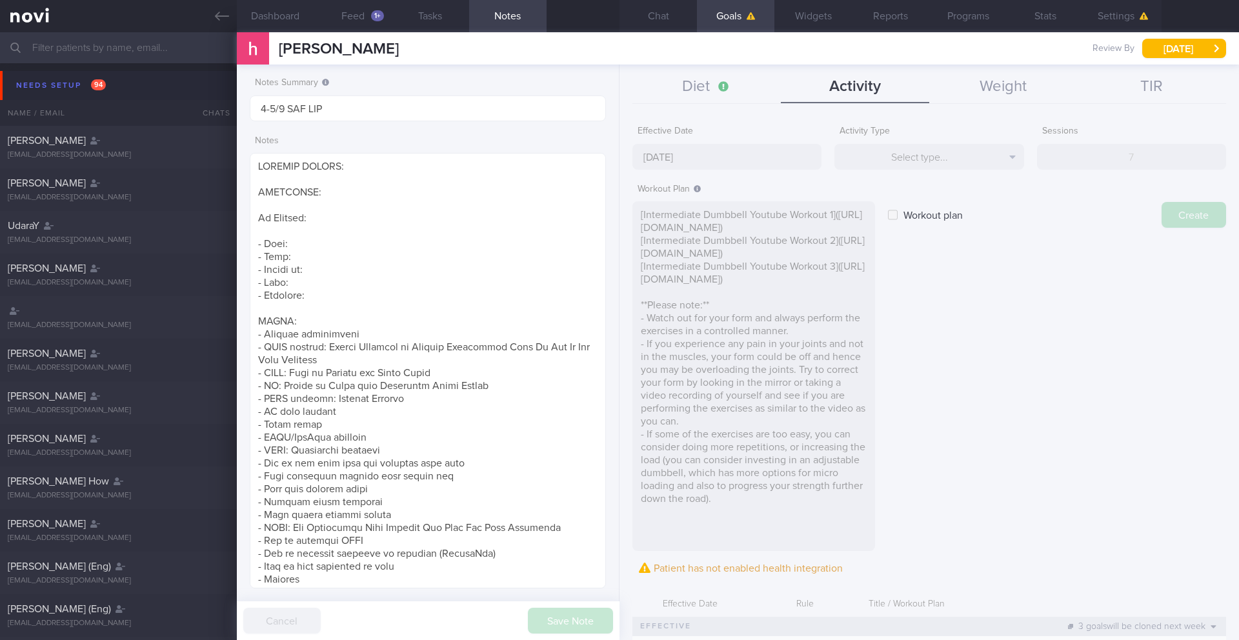
type input "[DATE]"
checkbox input "false"
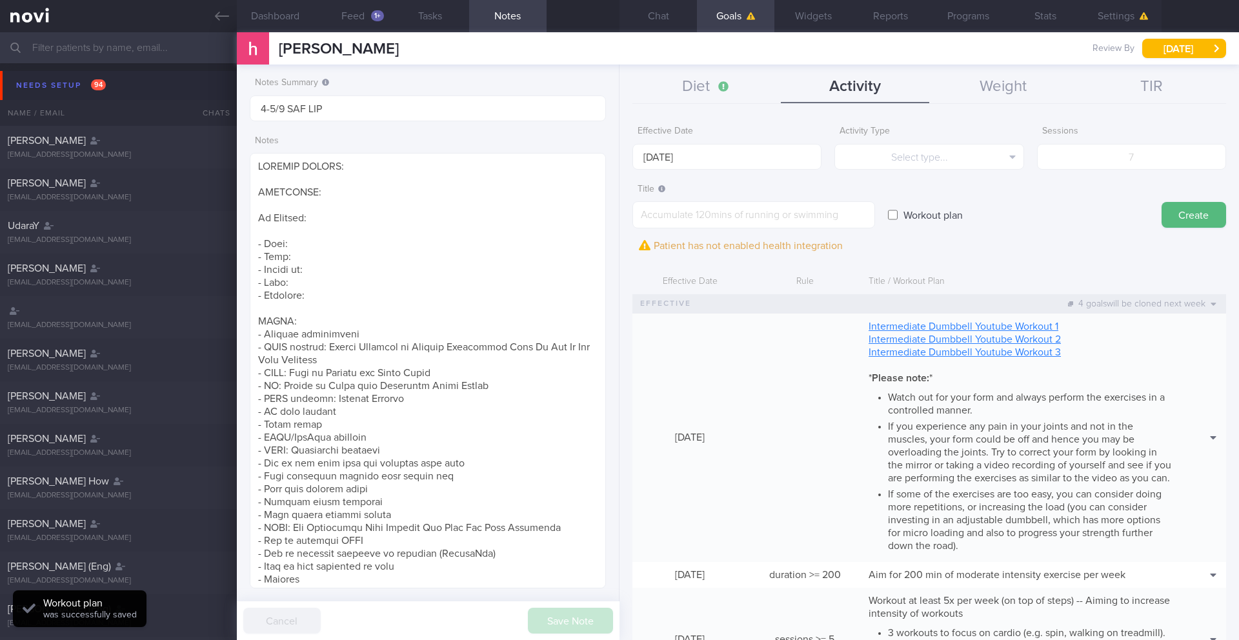
scroll to position [0, 0]
click at [700, 163] on input "[DATE]" at bounding box center [727, 157] width 189 height 26
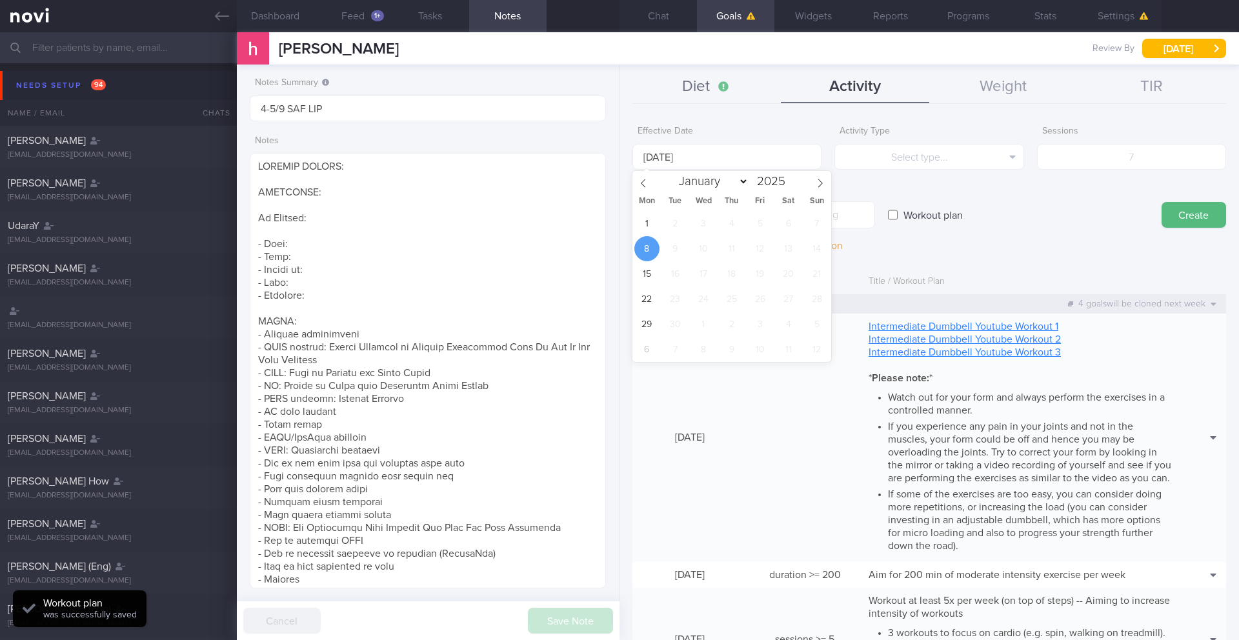
click at [689, 86] on button "Diet" at bounding box center [707, 87] width 148 height 32
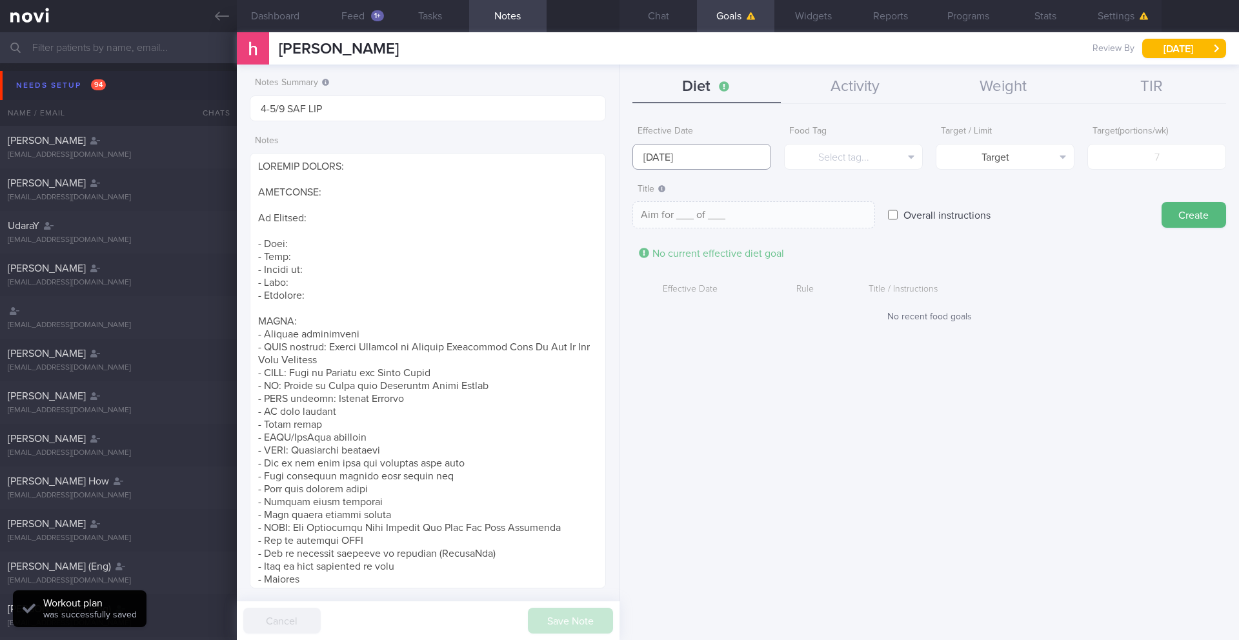
click at [664, 144] on input "[DATE]" at bounding box center [702, 157] width 139 height 26
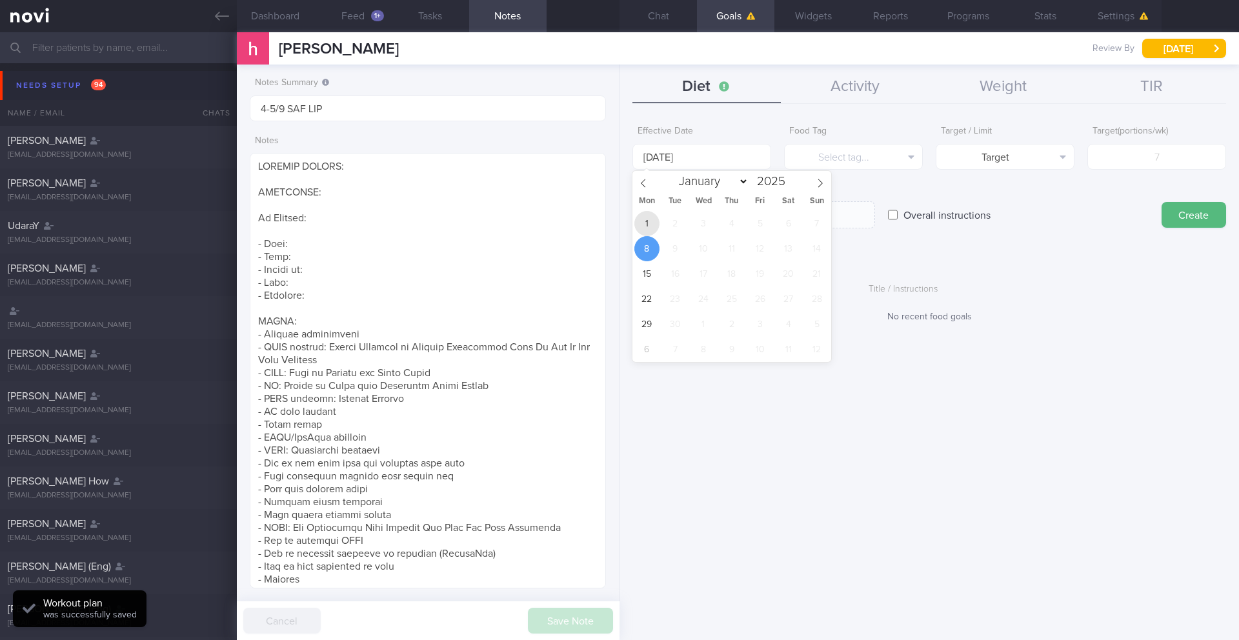
click at [641, 229] on span "1" at bounding box center [647, 223] width 25 height 25
type input "[DATE]"
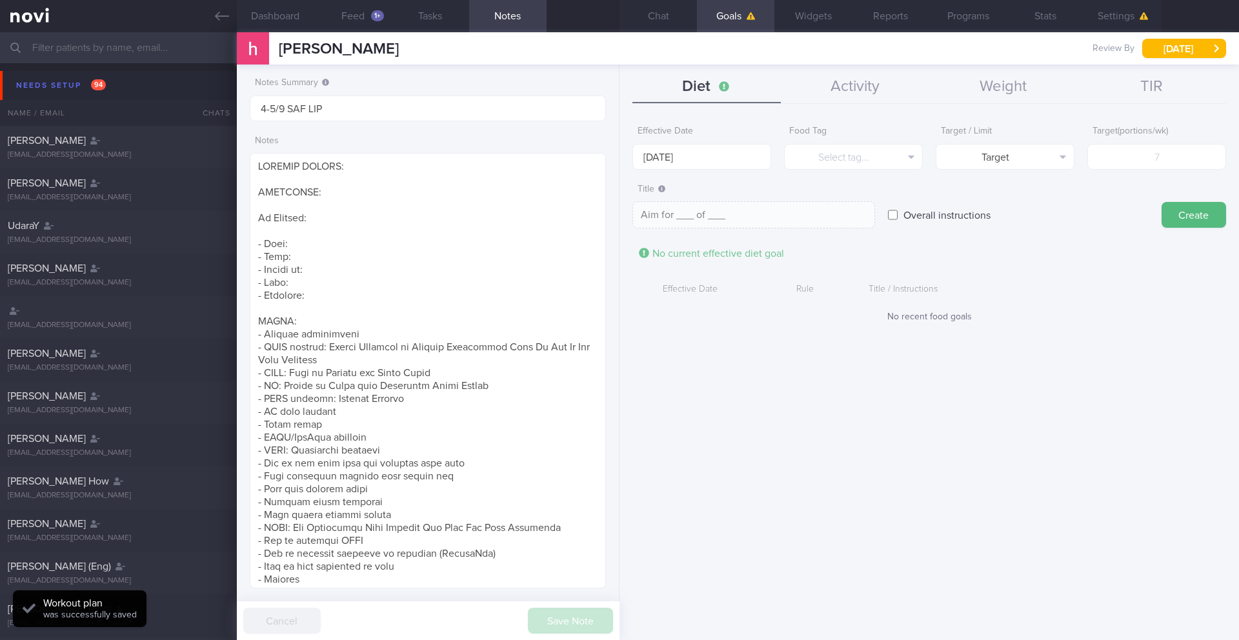
click at [821, 173] on form "Effective Date [DATE] Food Tag Select tag... Select tag... Calories Carbs Prote…" at bounding box center [930, 227] width 594 height 216
click at [827, 164] on button "Select tag..." at bounding box center [853, 157] width 139 height 26
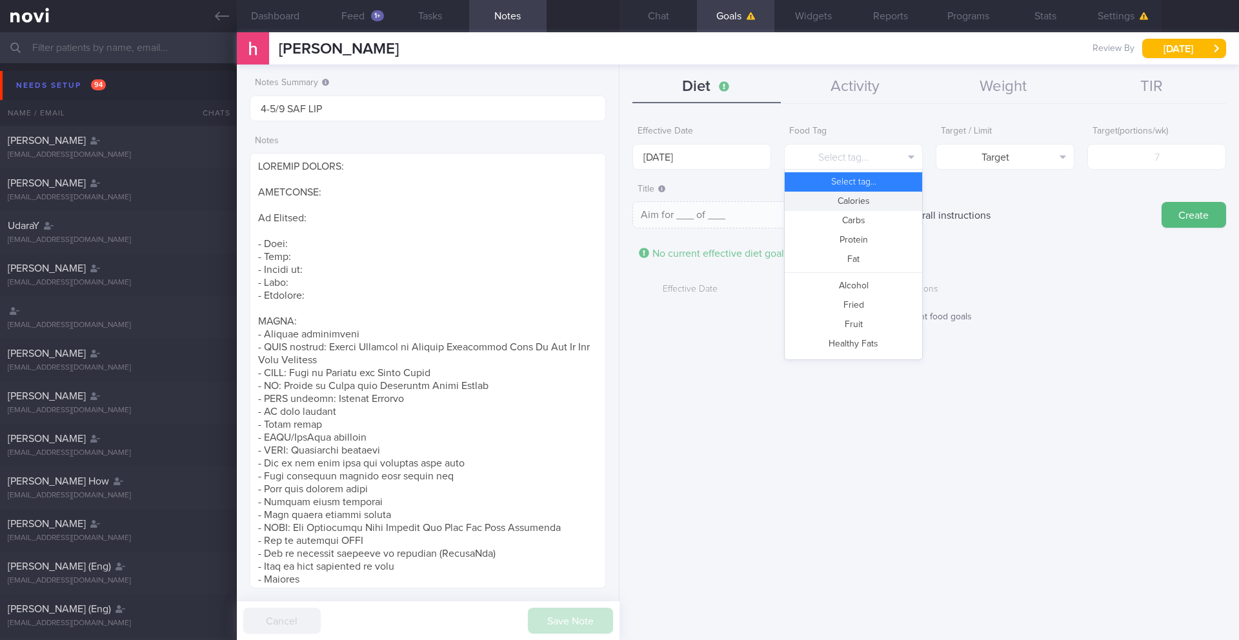
click at [850, 206] on button "Calories" at bounding box center [853, 201] width 137 height 19
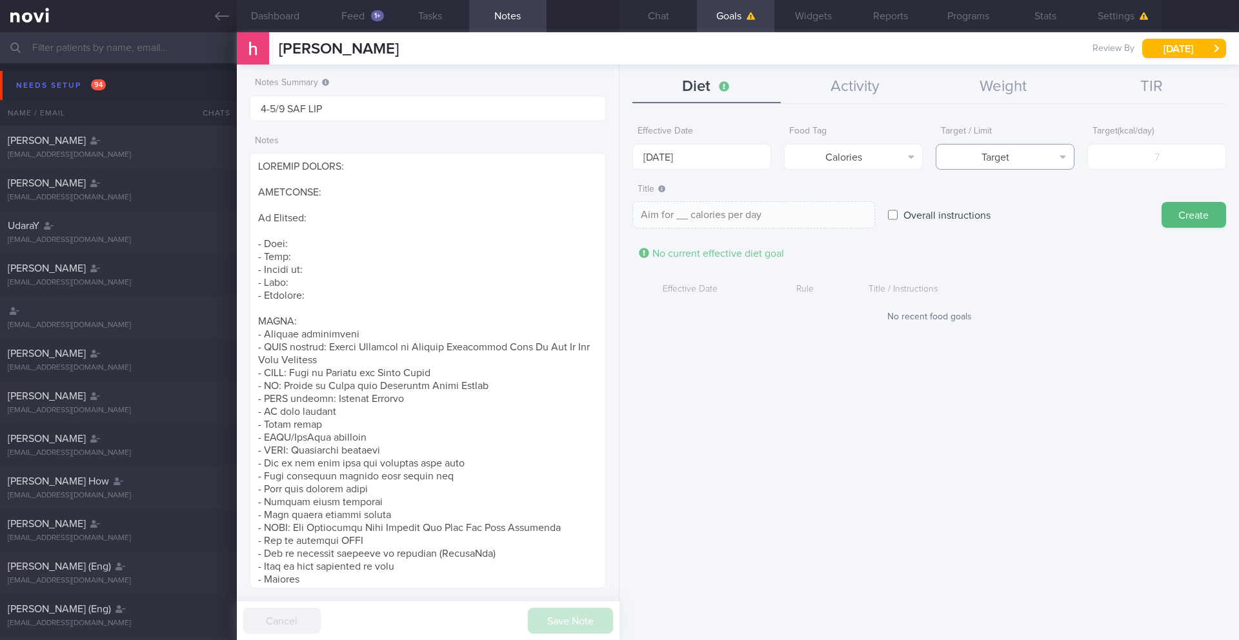
click at [998, 161] on button "Target" at bounding box center [1005, 157] width 139 height 26
click at [992, 200] on button "Limit" at bounding box center [1005, 201] width 137 height 19
type textarea "Keep to __ calories per day"
click at [1188, 158] on input "number" at bounding box center [1157, 157] width 139 height 26
type input "1"
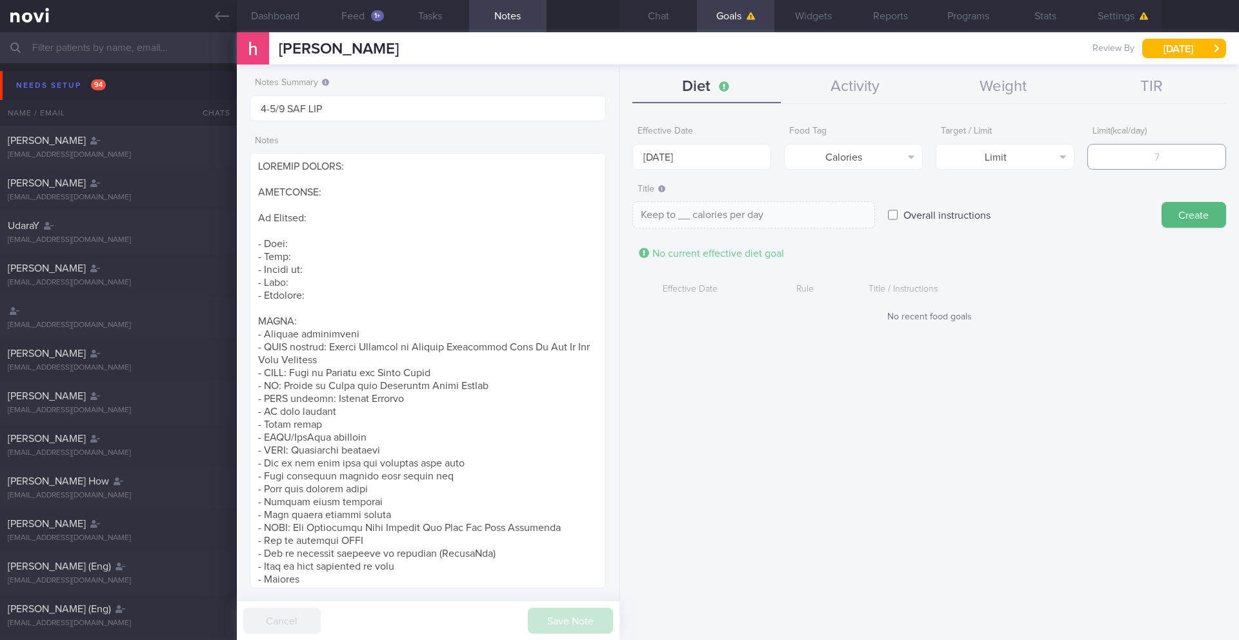
type textarea "Keep to 1 calories per day"
type input "16"
type textarea "Keep to 16 calories per day"
type input "160"
type textarea "Keep to 160 calories per day"
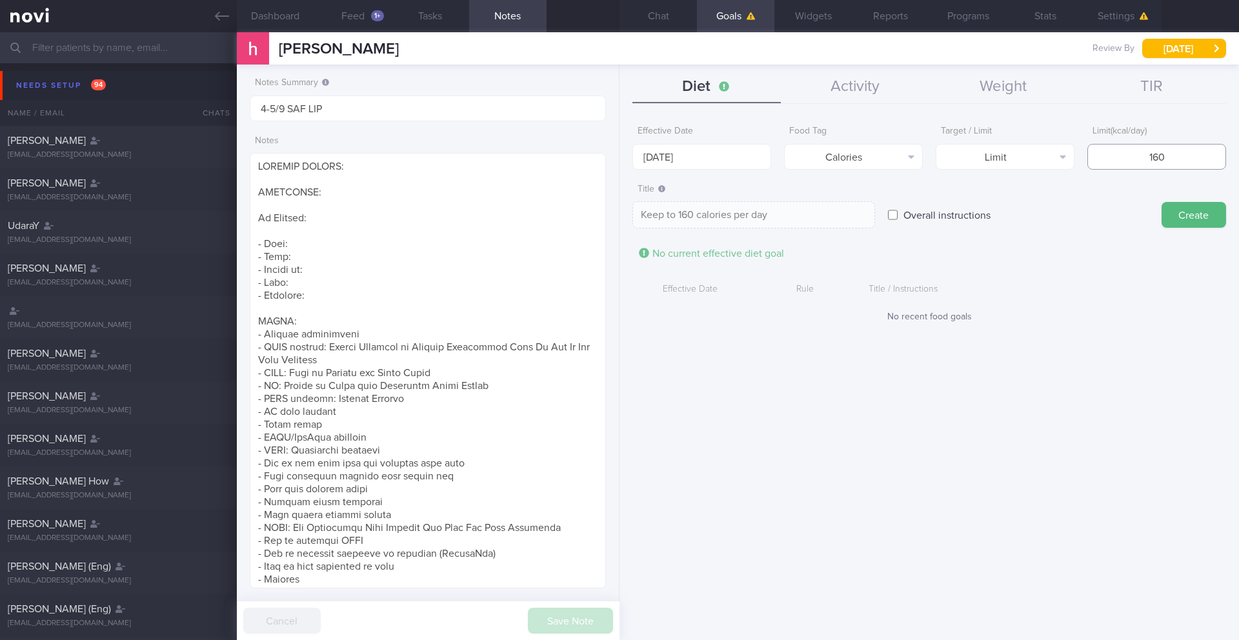
type input "1600"
type textarea "Keep to 1600 calories per day"
type input "1600"
click at [1197, 223] on button "Create" at bounding box center [1194, 215] width 65 height 26
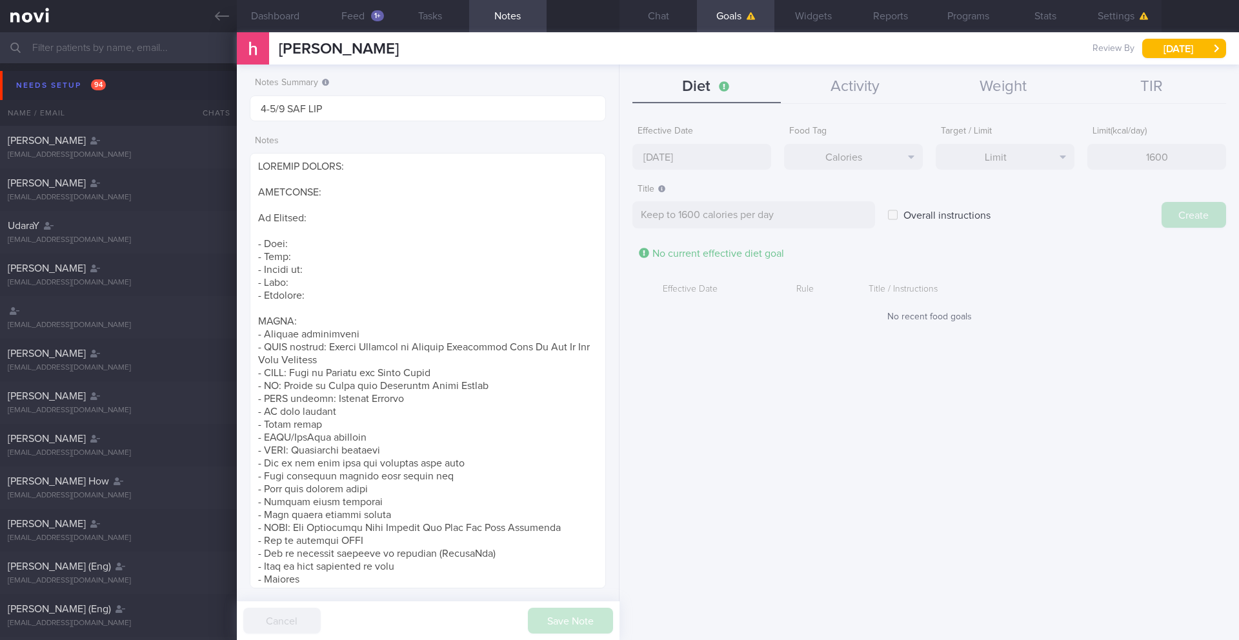
click at [677, 161] on div "Effective Date [DATE] Food Tag Calories Select tag... Calories Carbs Protein Fa…" at bounding box center [930, 375] width 620 height 531
type input "[DATE]"
type textarea "Aim for ___ of ___"
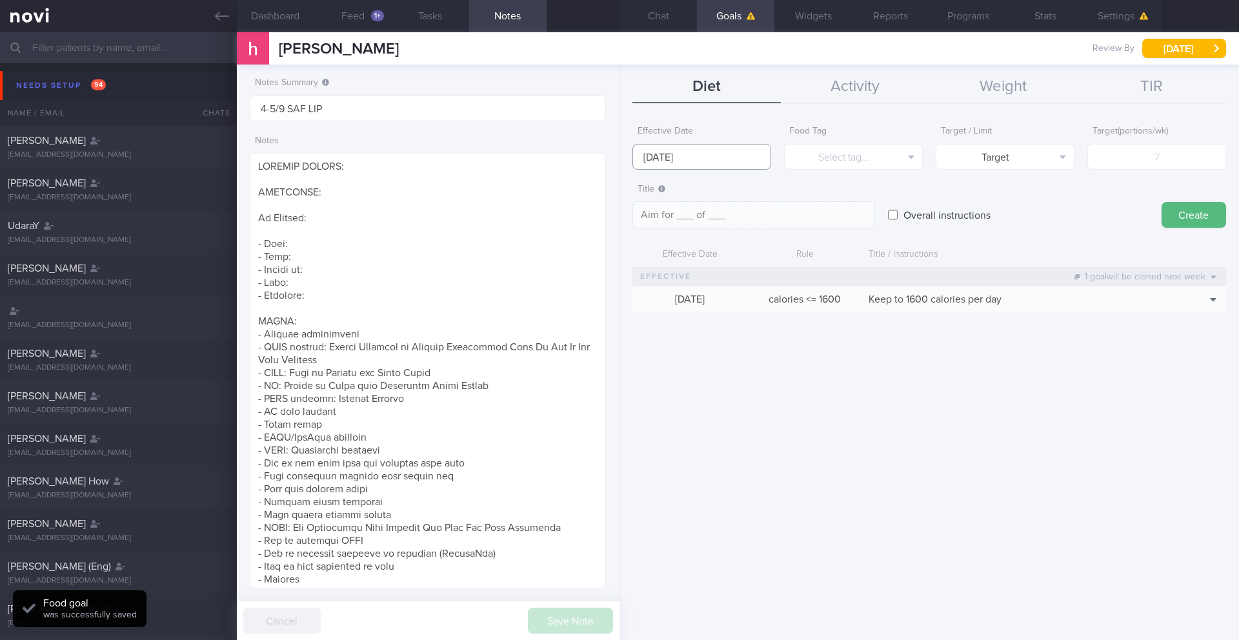
click at [711, 156] on input "[DATE]" at bounding box center [702, 157] width 139 height 26
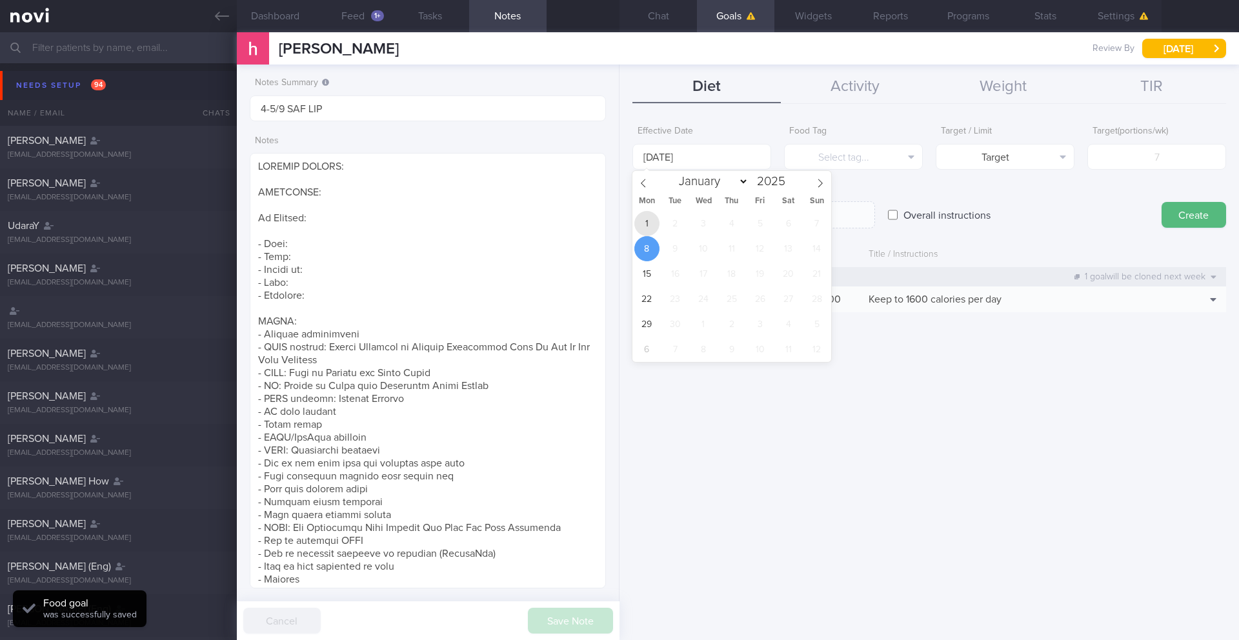
click at [655, 219] on span "1" at bounding box center [647, 223] width 25 height 25
type input "[DATE]"
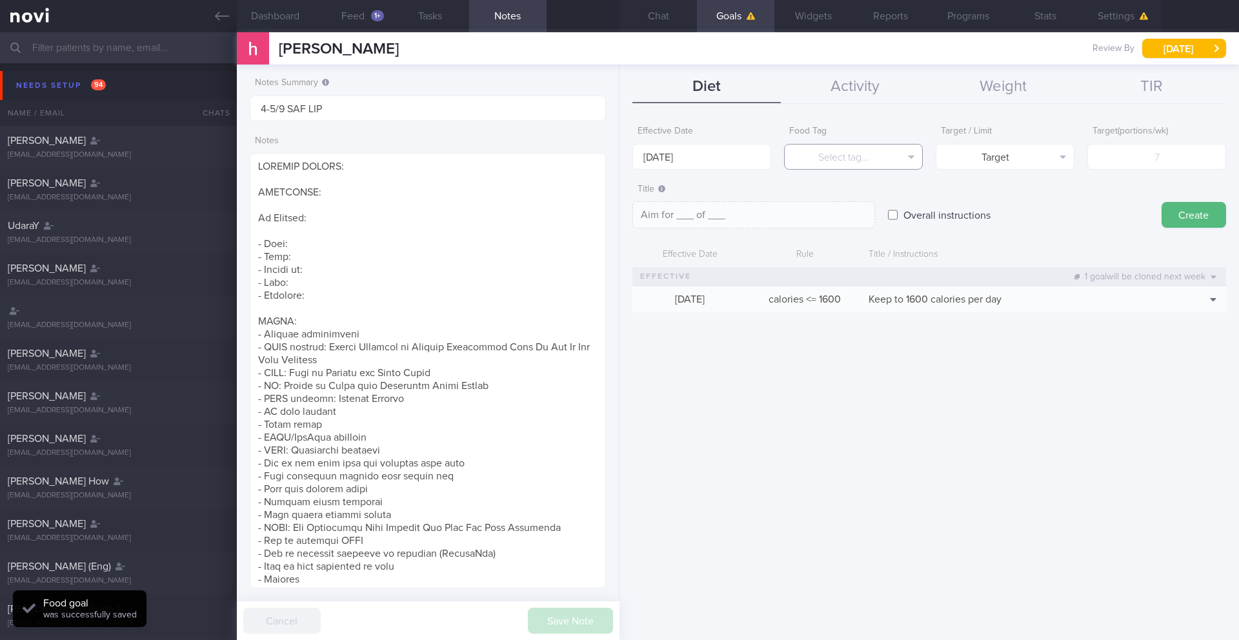
click at [844, 152] on button "Select tag..." at bounding box center [853, 157] width 139 height 26
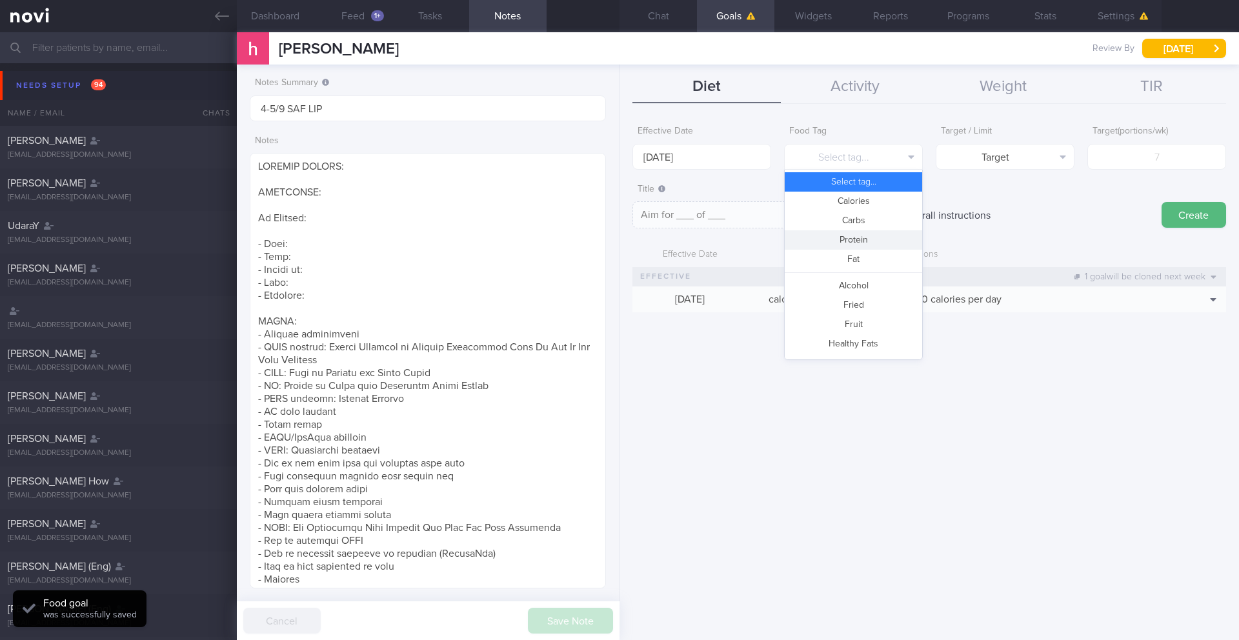
click at [860, 241] on button "Protein" at bounding box center [853, 239] width 137 height 19
type textarea "Aim for __g of protein per day"
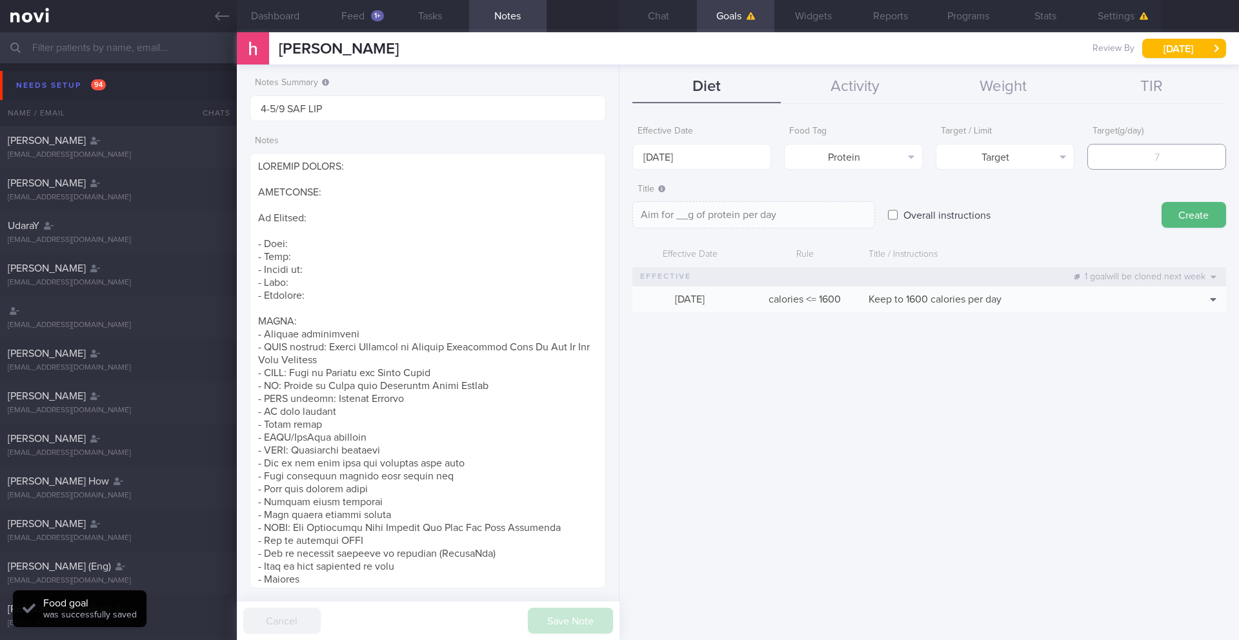
click at [1137, 167] on input "number" at bounding box center [1157, 157] width 139 height 26
type input "9"
type textarea "Aim for 9g of protein per day"
type input "90"
type textarea "Aim for 90g of protein per day"
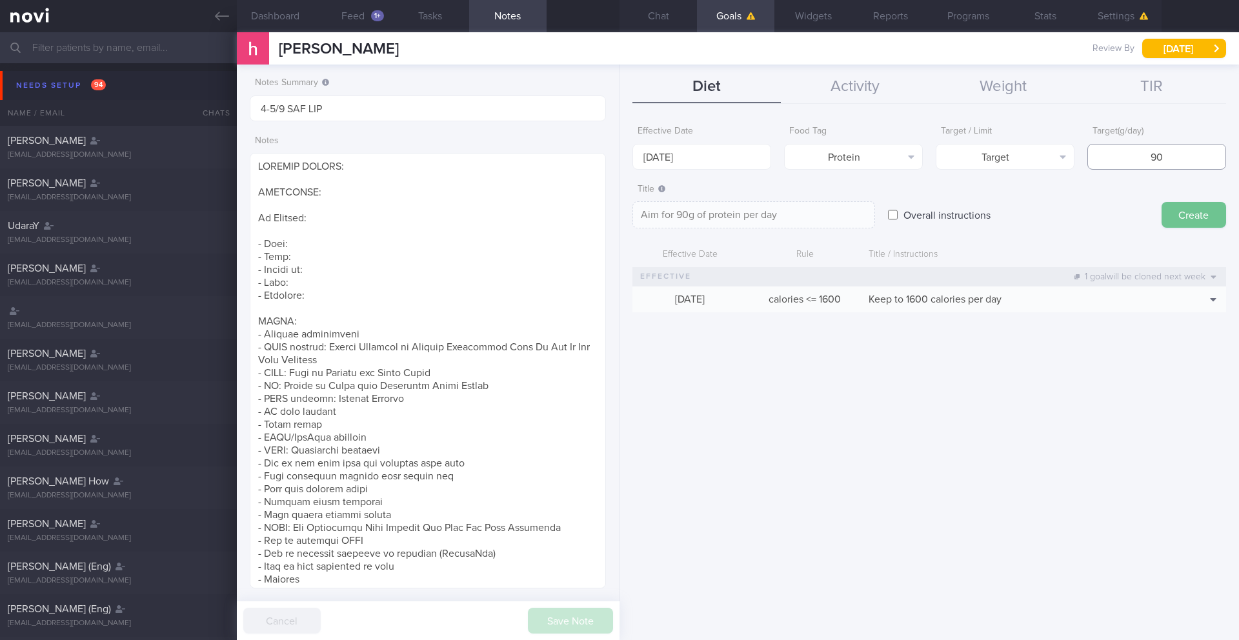
type input "90"
click at [1194, 212] on button "Create" at bounding box center [1194, 215] width 65 height 26
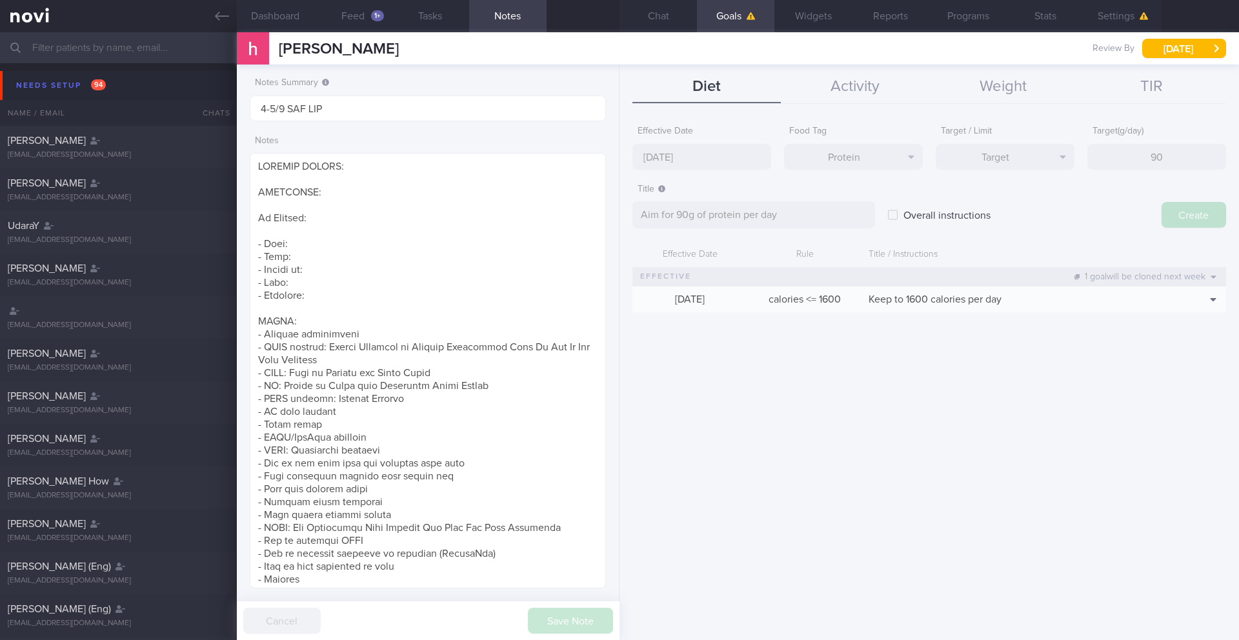
type input "[DATE]"
type textarea "Aim for ___ of ___"
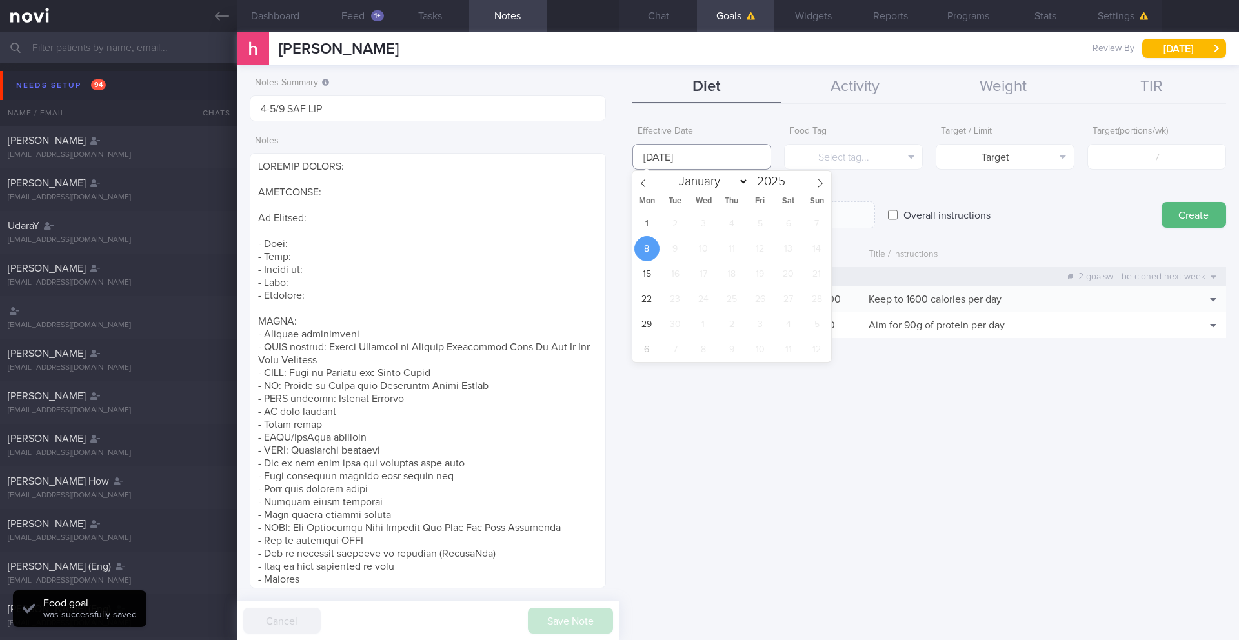
click at [695, 161] on input "[DATE]" at bounding box center [702, 157] width 139 height 26
click at [648, 222] on span "1" at bounding box center [647, 223] width 25 height 25
type input "[DATE]"
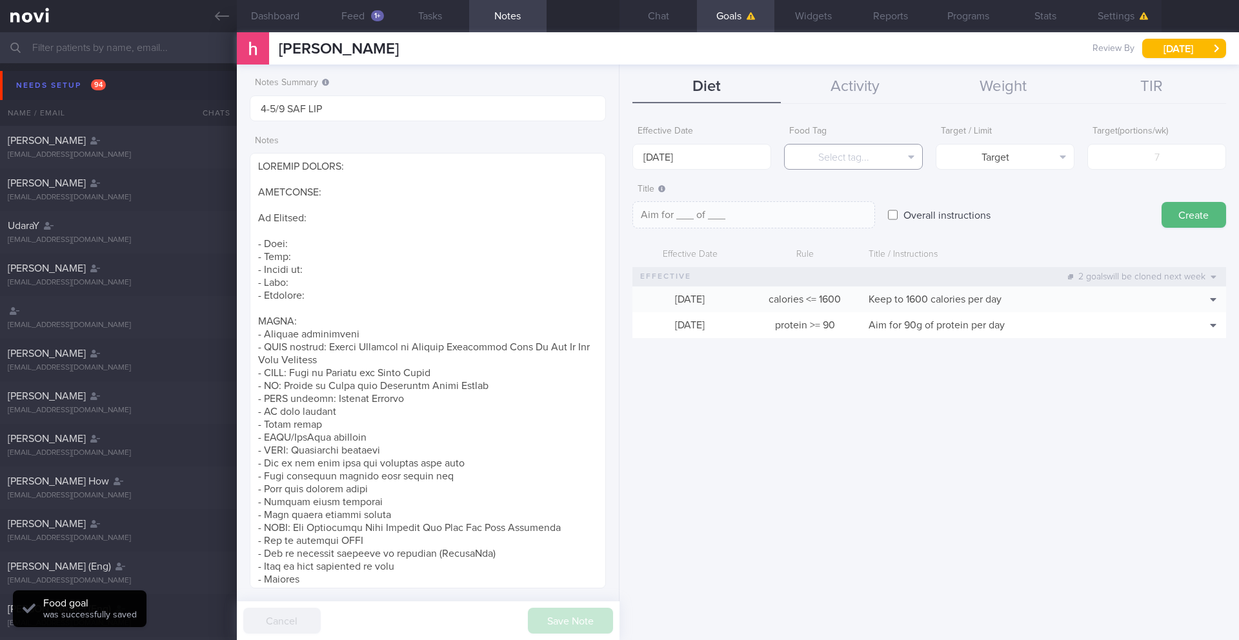
click at [836, 161] on button "Select tag..." at bounding box center [853, 157] width 139 height 26
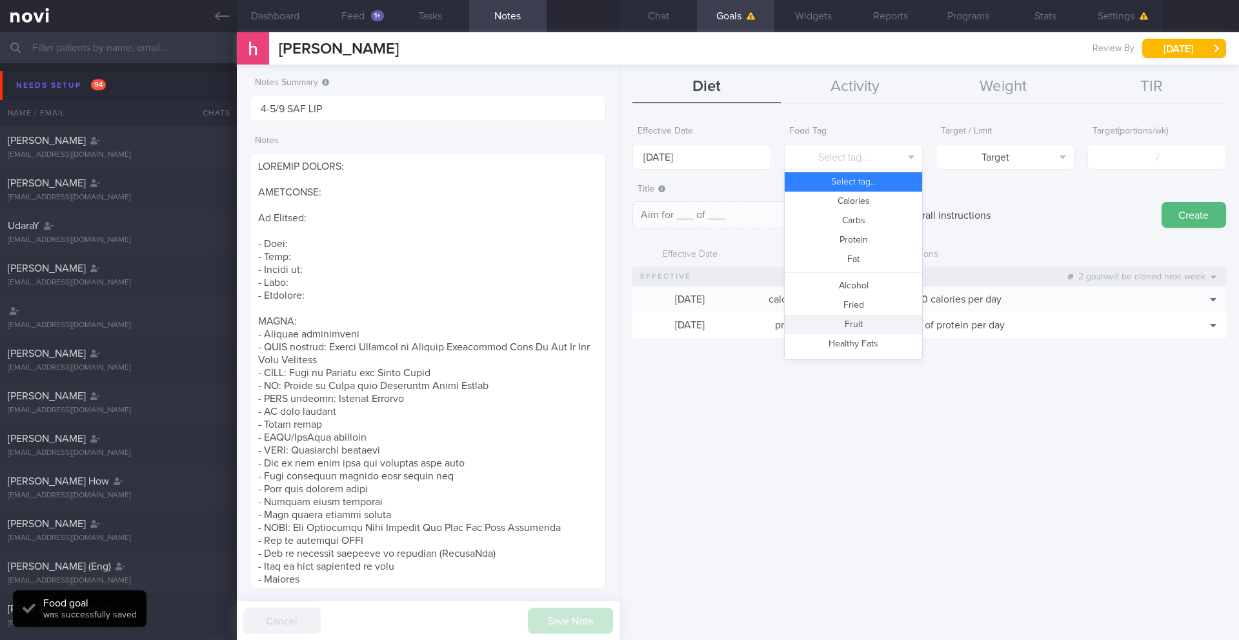
click at [854, 325] on button "Fruit" at bounding box center [853, 324] width 137 height 19
type textarea "Aim for __ portions of fruits per week"
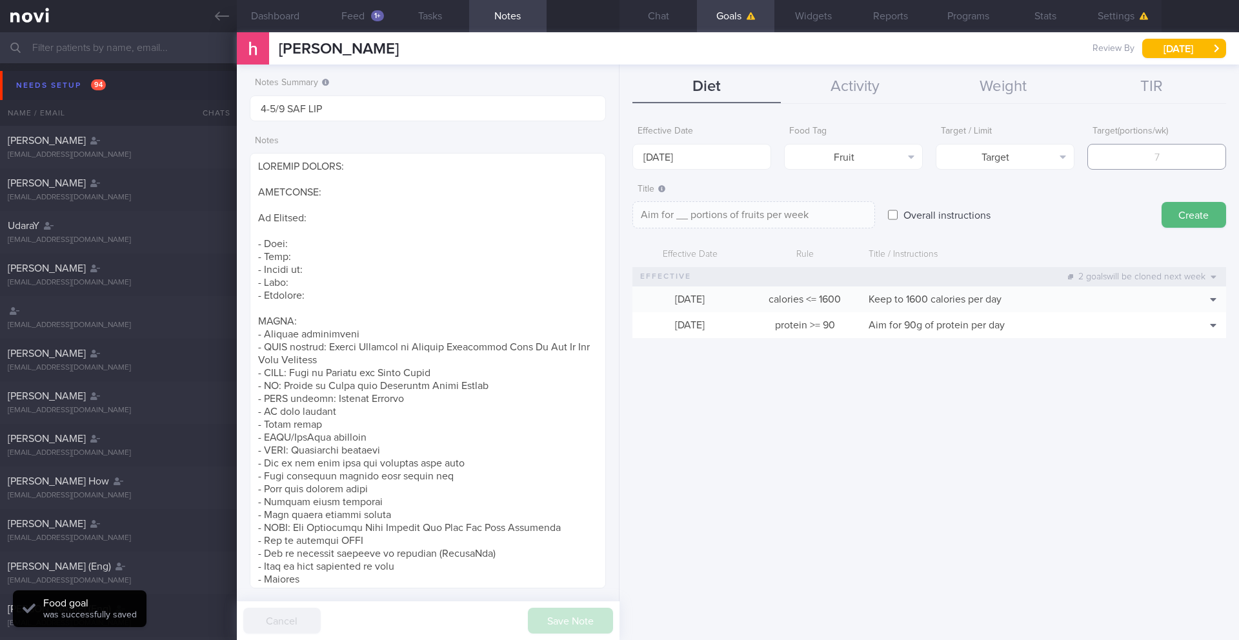
click at [1138, 163] on input "number" at bounding box center [1157, 157] width 139 height 26
type input "1"
type textarea "Aim for 1 portions of fruits per week"
type input "14"
type textarea "Aim for 14 portions of fruits per week"
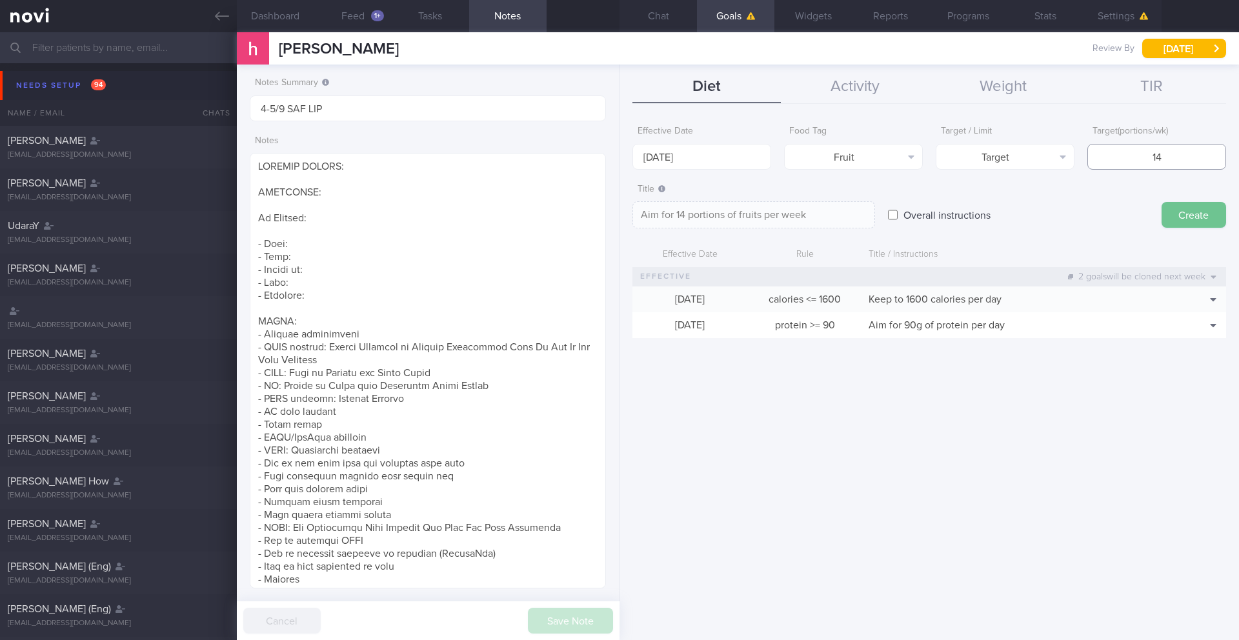
type input "14"
click at [1180, 214] on button "Create" at bounding box center [1194, 215] width 65 height 26
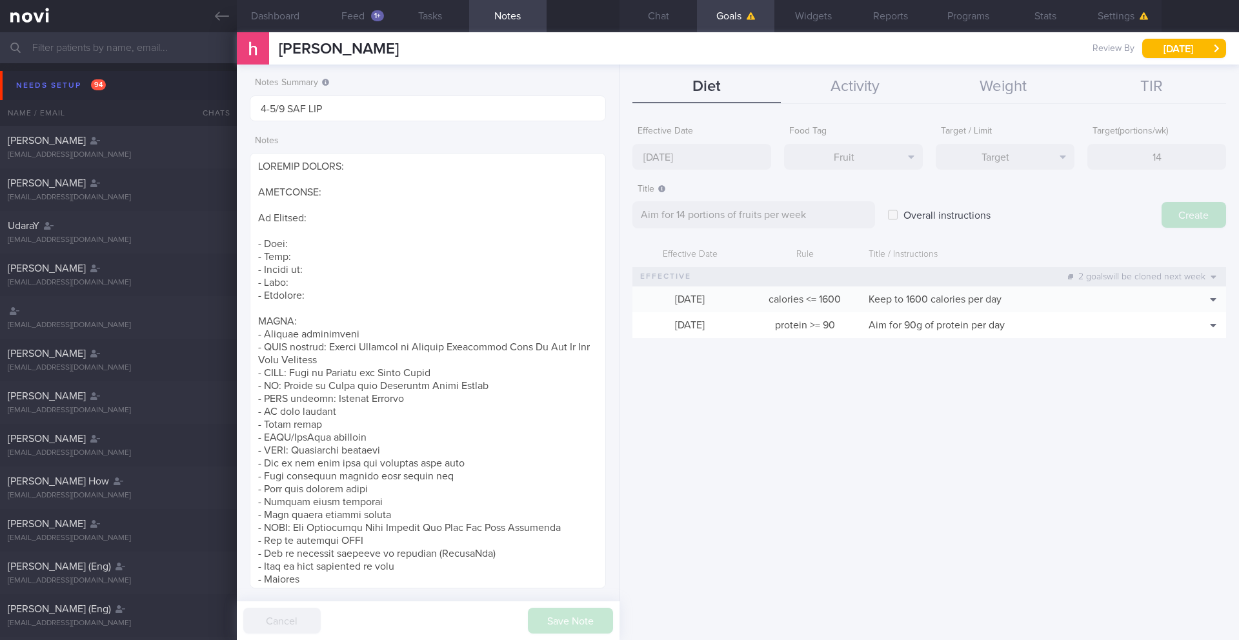
type input "[DATE]"
type textarea "Aim for ___ of ___"
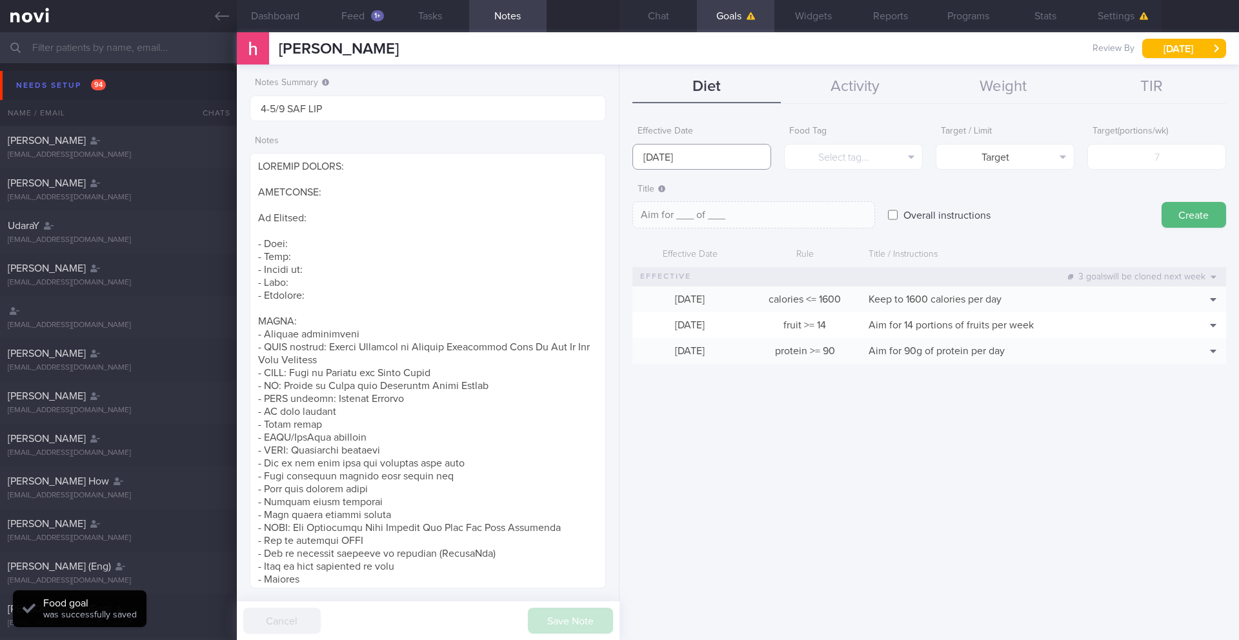
click at [710, 153] on input "[DATE]" at bounding box center [702, 157] width 139 height 26
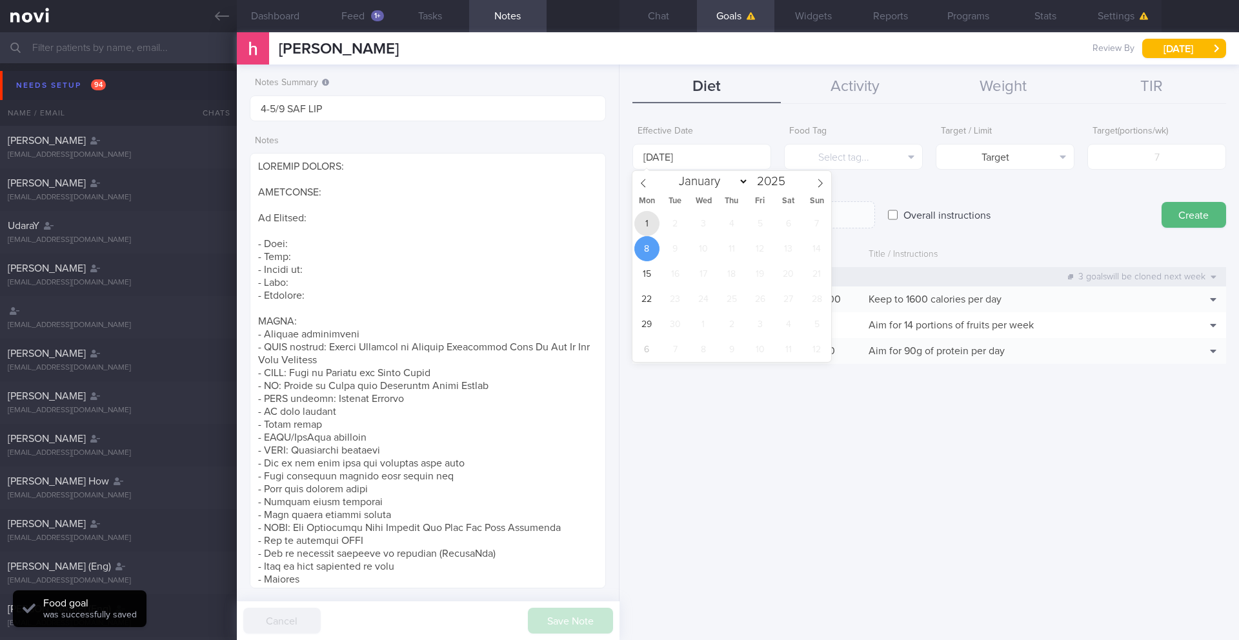
click at [652, 225] on span "1" at bounding box center [647, 223] width 25 height 25
type input "[DATE]"
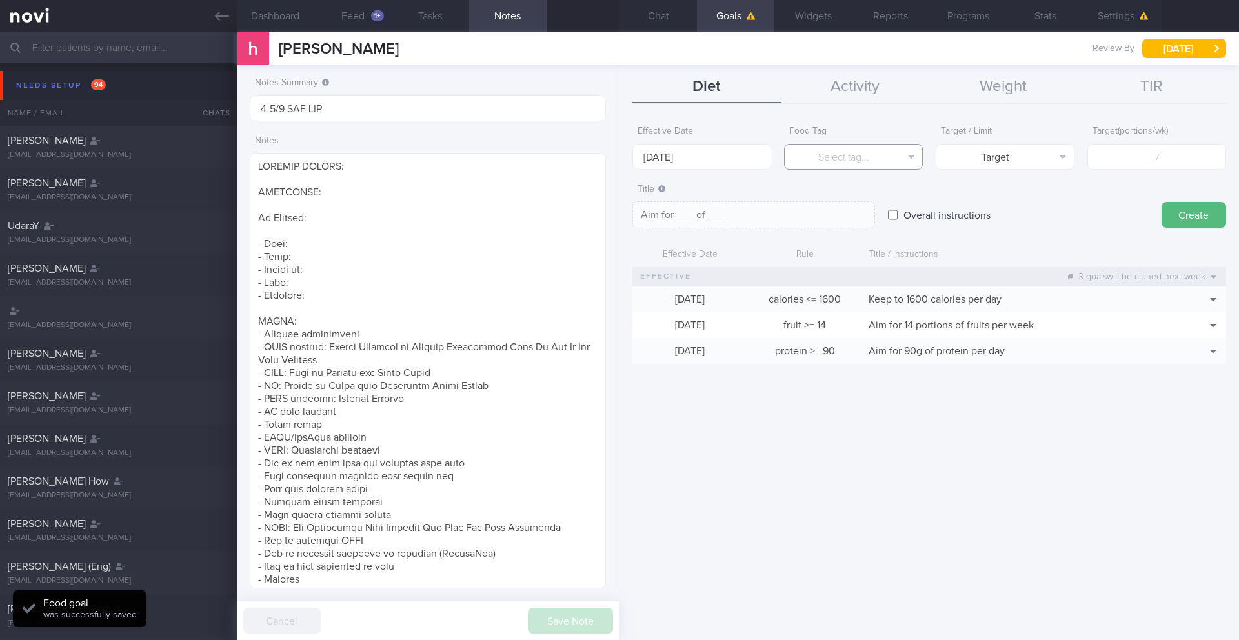
click at [838, 161] on button "Select tag..." at bounding box center [853, 157] width 139 height 26
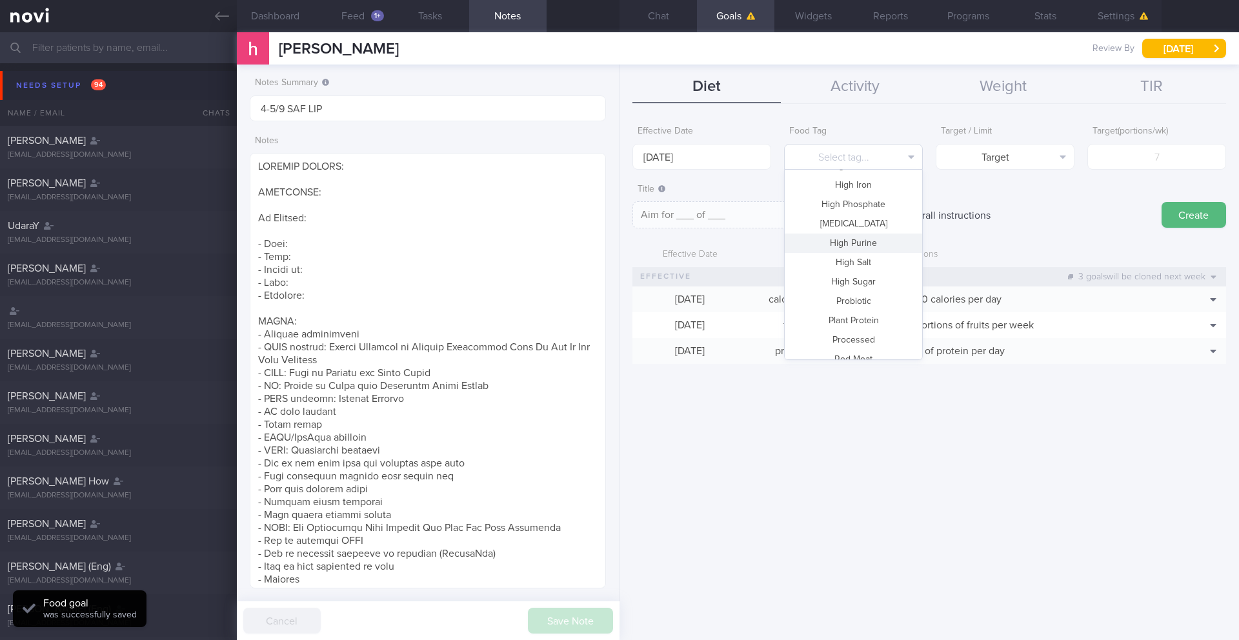
scroll to position [384, 0]
click at [866, 309] on button "Vegetable" at bounding box center [853, 308] width 137 height 19
type textarea "Aim for __ portions of vegetables per week"
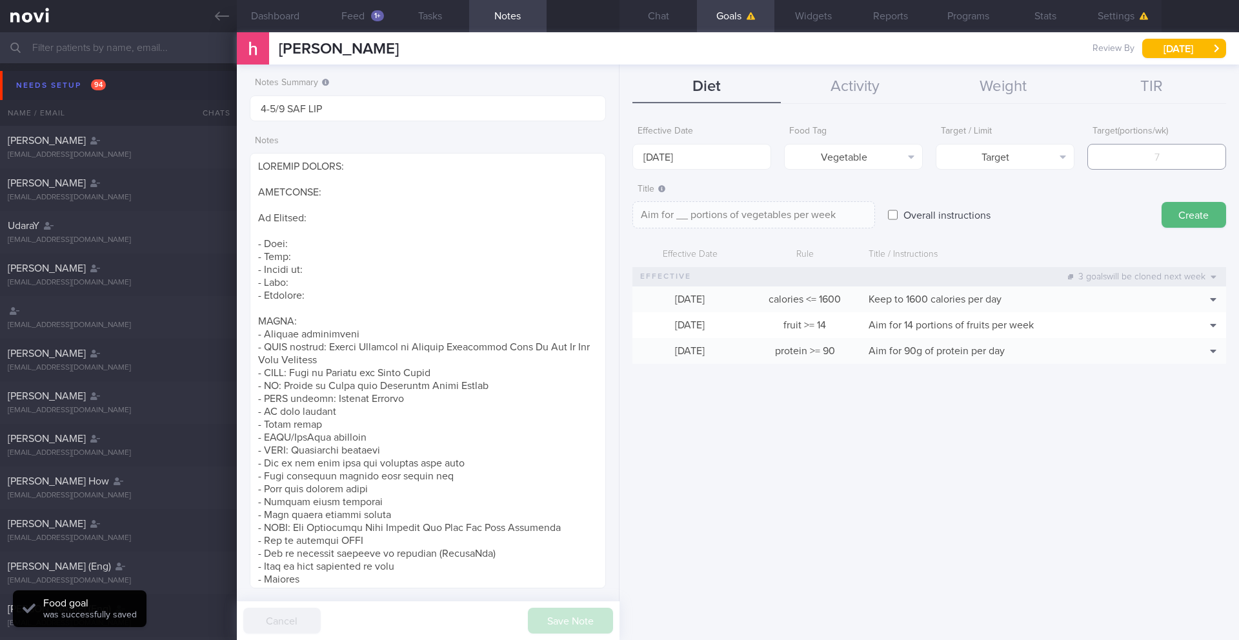
click at [1114, 159] on input "number" at bounding box center [1157, 157] width 139 height 26
type input "1"
type textarea "Aim for 1 portions of vegetables per week"
type input "14"
type textarea "Aim for 14 portions of vegetables per week"
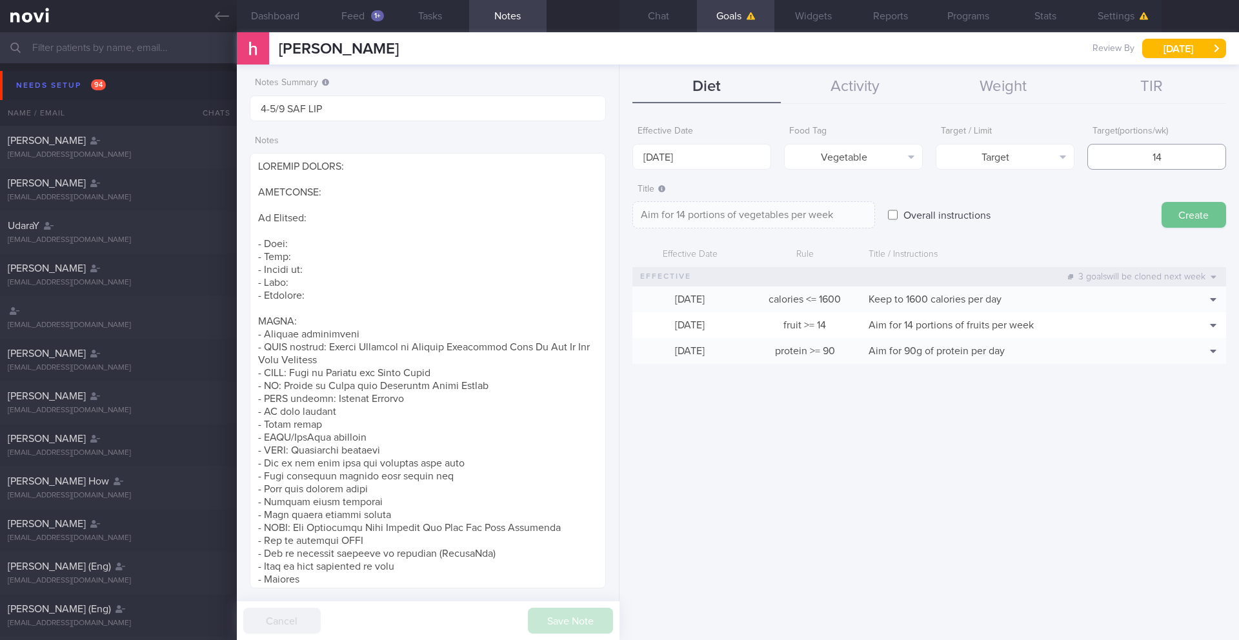
type input "14"
click at [1186, 219] on button "Create" at bounding box center [1194, 215] width 65 height 26
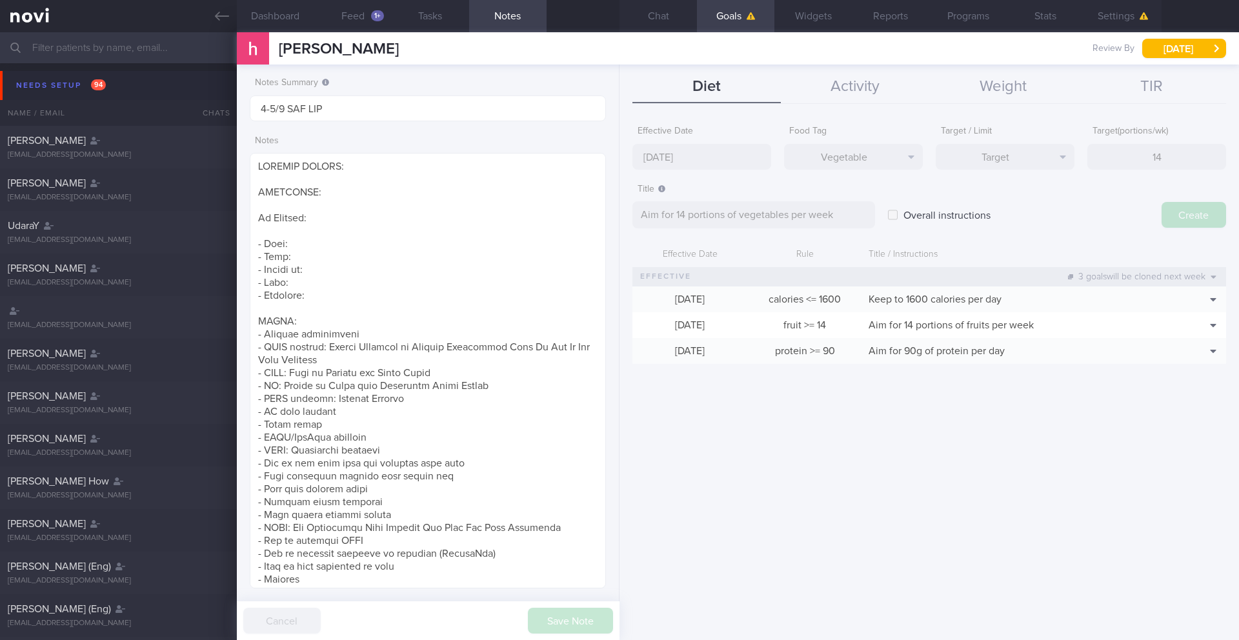
type input "[DATE]"
type textarea "Aim for ___ of ___"
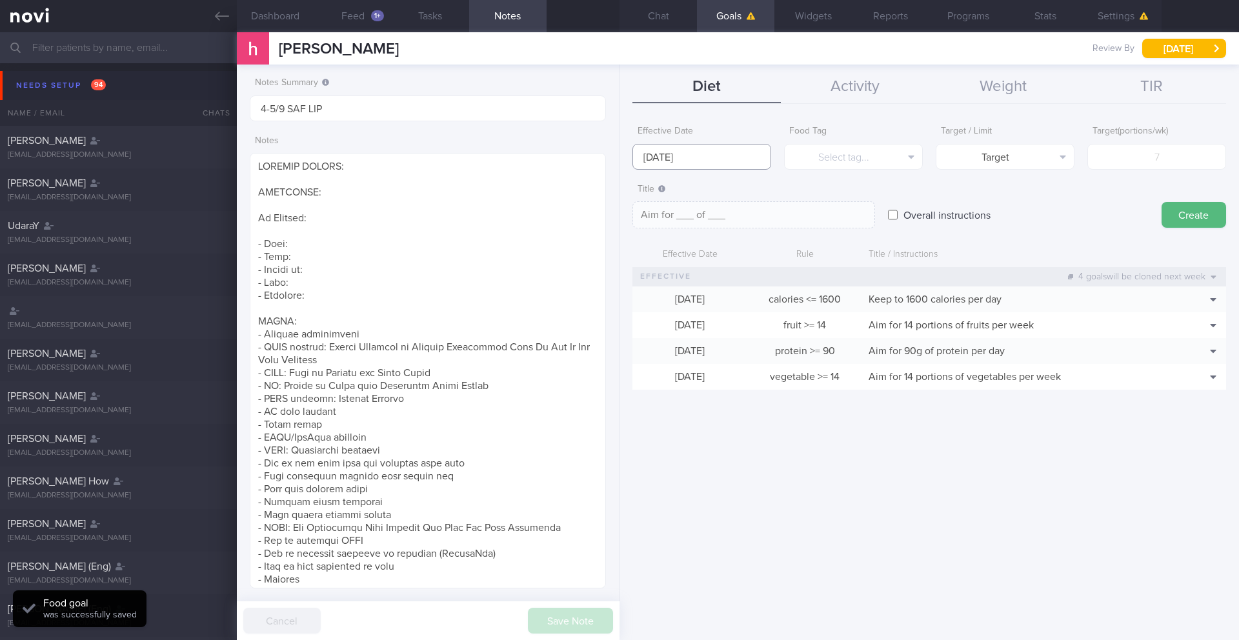
click at [698, 167] on body "You are offline! Some functionality will be unavailable Patients New Users Coac…" at bounding box center [619, 320] width 1239 height 640
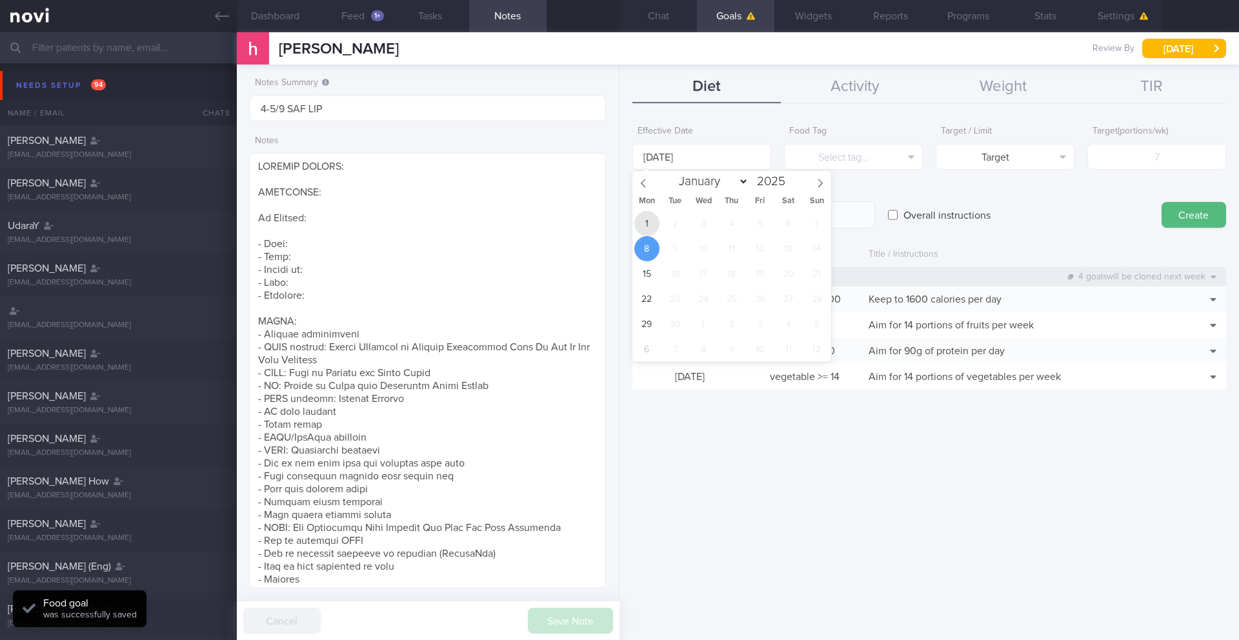
click at [651, 223] on span "1" at bounding box center [647, 223] width 25 height 25
type input "[DATE]"
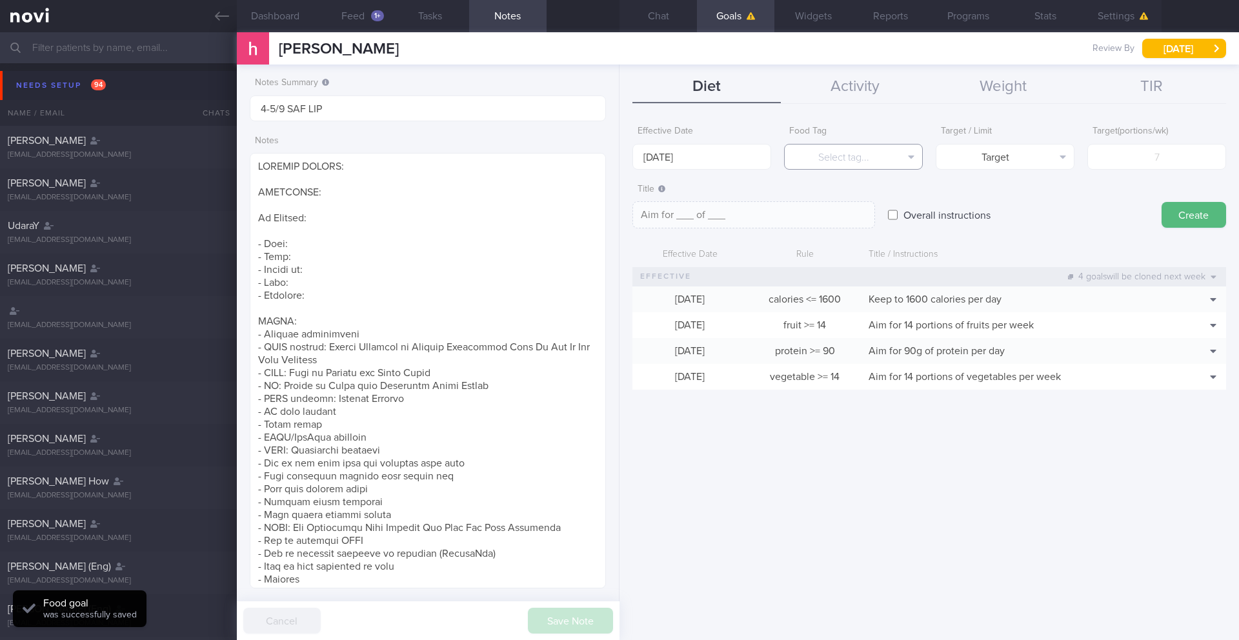
click at [851, 159] on button "Select tag..." at bounding box center [853, 157] width 139 height 26
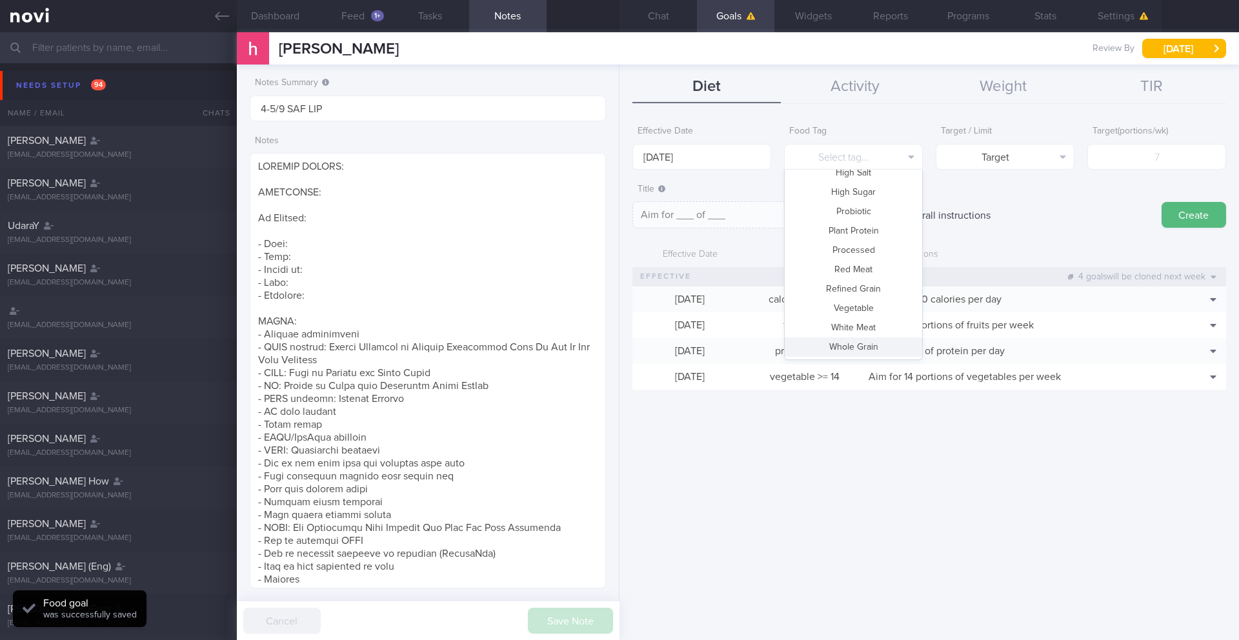
click at [852, 343] on button "Whole Grain" at bounding box center [853, 347] width 137 height 19
type textarea "Aim for __ portions of whole grains per week"
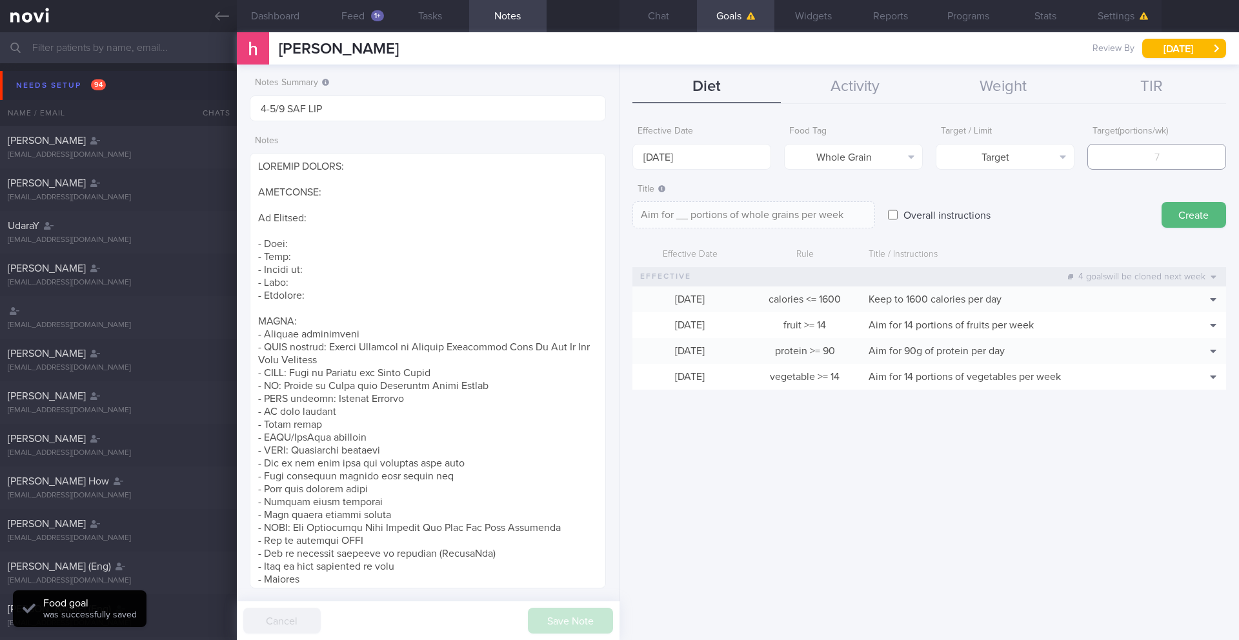
click at [1150, 163] on input "number" at bounding box center [1157, 157] width 139 height 26
type input "1"
type textarea "Aim for 1 portions of whole grains per week"
type input "14"
type textarea "Aim for 14 portions of whole grains per week"
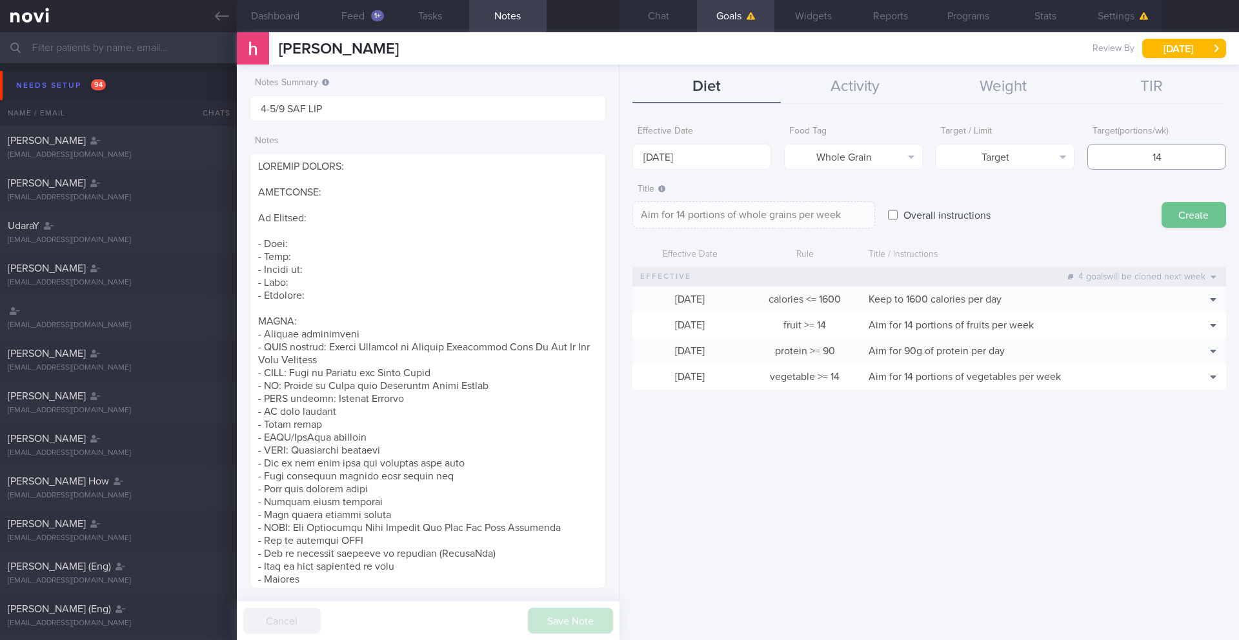
type input "14"
click at [1185, 214] on button "Create" at bounding box center [1194, 215] width 65 height 26
type input "[DATE]"
type textarea "Aim for ___ of ___"
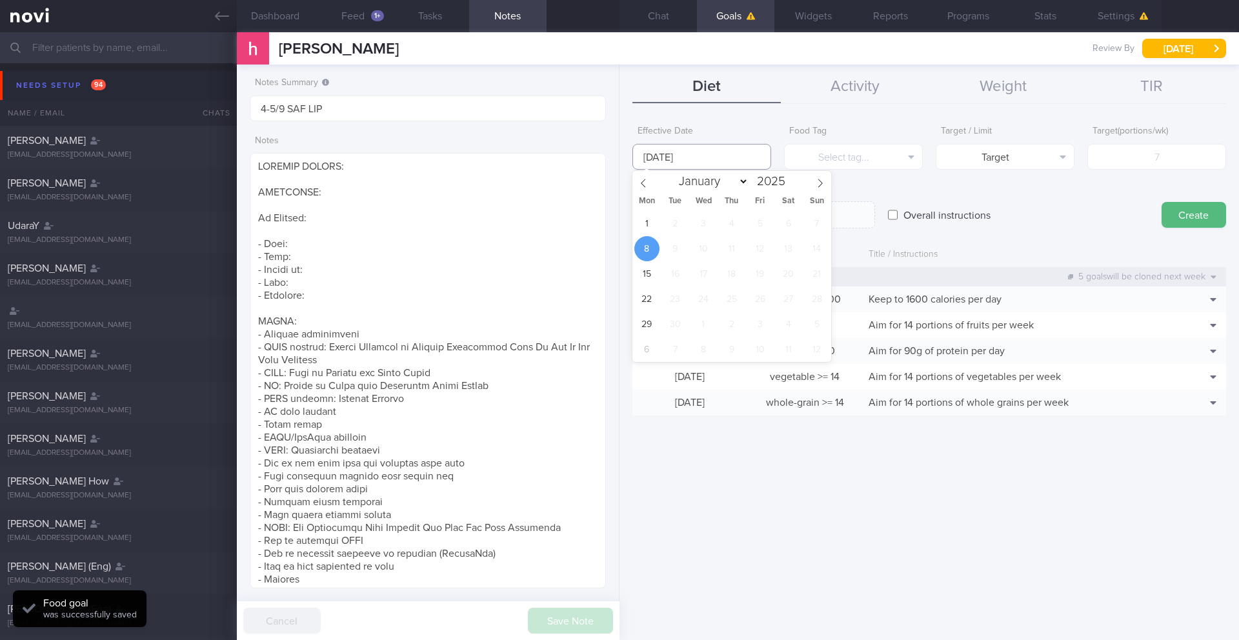
click at [705, 158] on input "[DATE]" at bounding box center [702, 157] width 139 height 26
click at [648, 226] on span "1" at bounding box center [647, 223] width 25 height 25
type input "[DATE]"
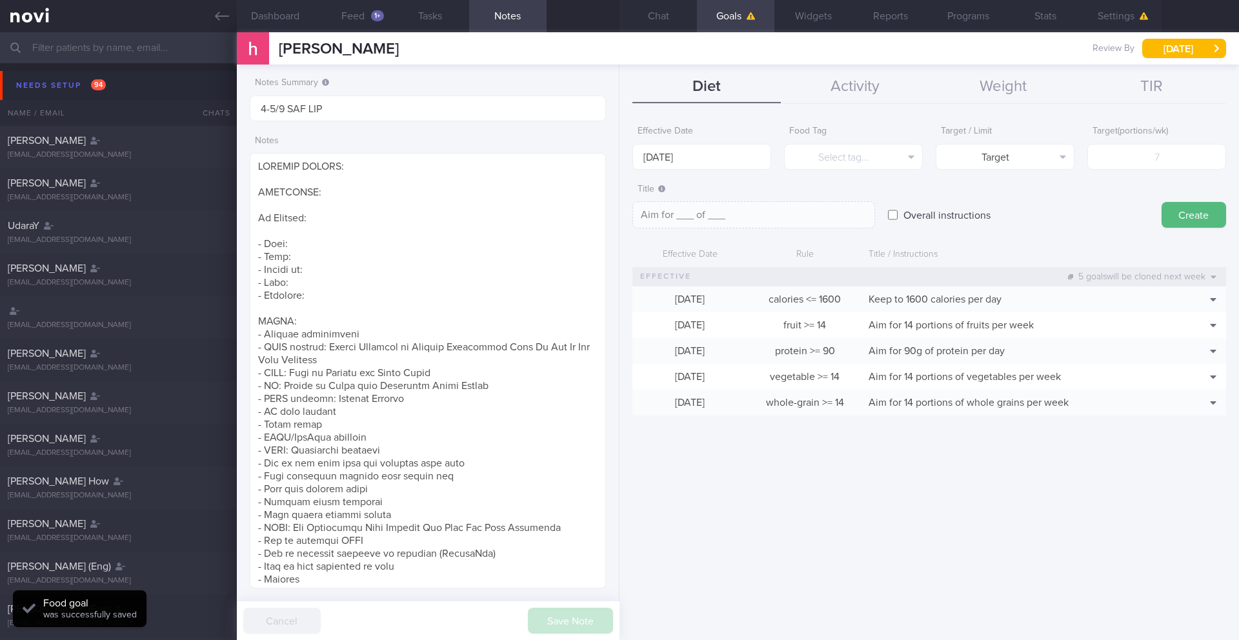
click at [854, 176] on form "Effective Date [DATE] Food Tag Select tag... Select tag... Calories Carbs Prote…" at bounding box center [930, 273] width 594 height 309
click at [855, 157] on button "Select tag..." at bounding box center [853, 157] width 139 height 26
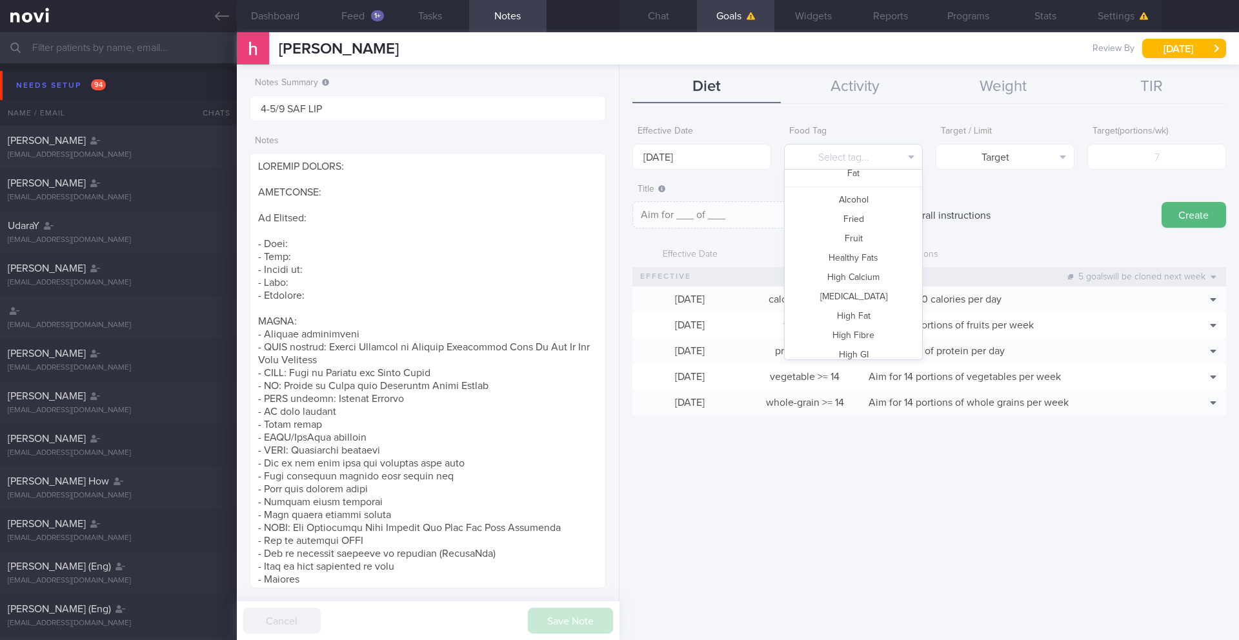
scroll to position [63, 0]
click at [850, 241] on button "Fried" at bounding box center [853, 242] width 137 height 19
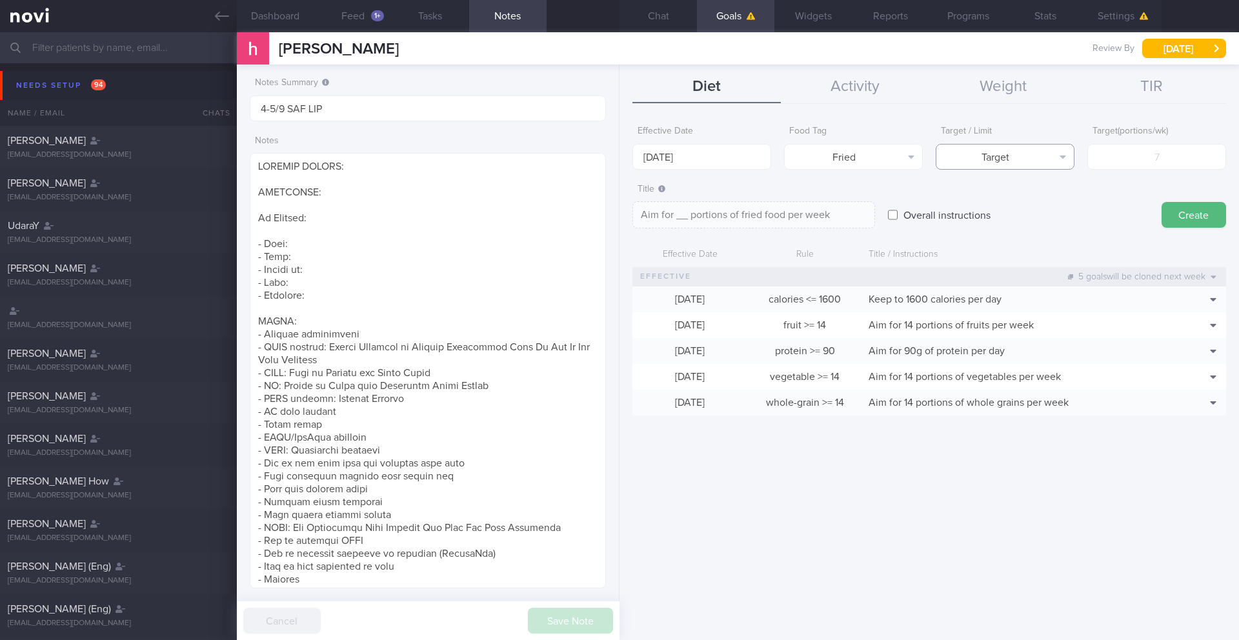
click at [984, 159] on button "Target" at bounding box center [1005, 157] width 139 height 26
click at [996, 199] on button "Limit" at bounding box center [1005, 201] width 137 height 19
type textarea "Keep to __ portions of fried food per week"
click at [1135, 148] on input "number" at bounding box center [1157, 157] width 139 height 26
type input "2"
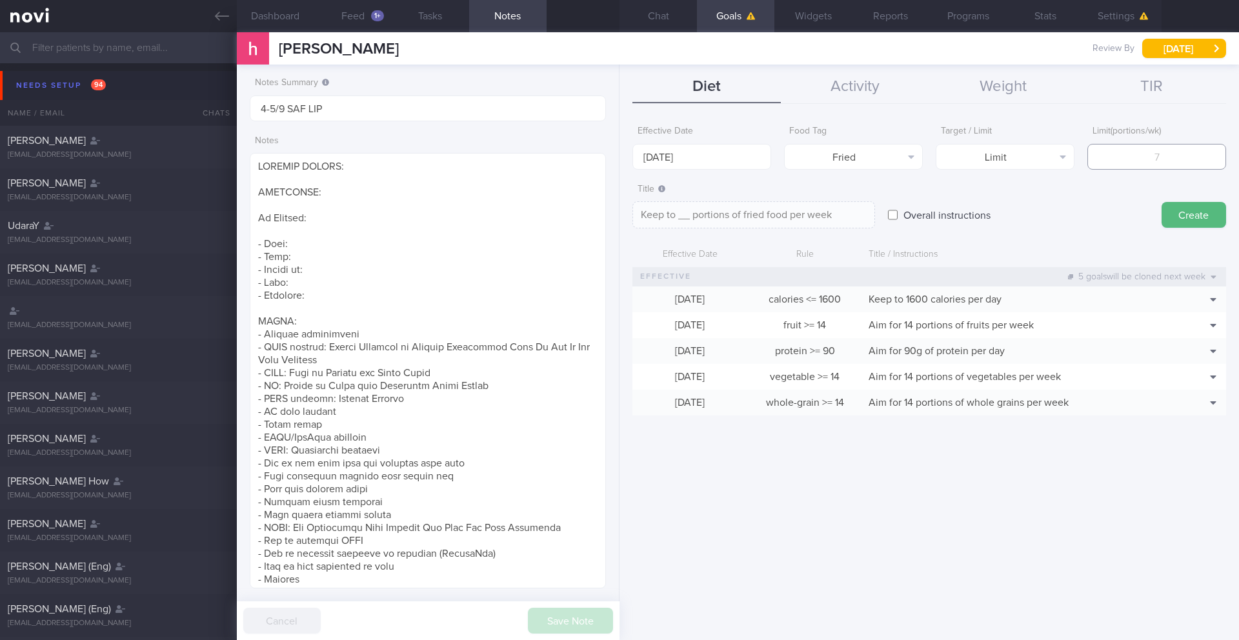
type textarea "Keep to 2 portions of fried food per week"
type input "2"
click at [1185, 212] on button "Create" at bounding box center [1194, 215] width 65 height 26
type input "[DATE]"
type textarea "Aim for ___ of ___"
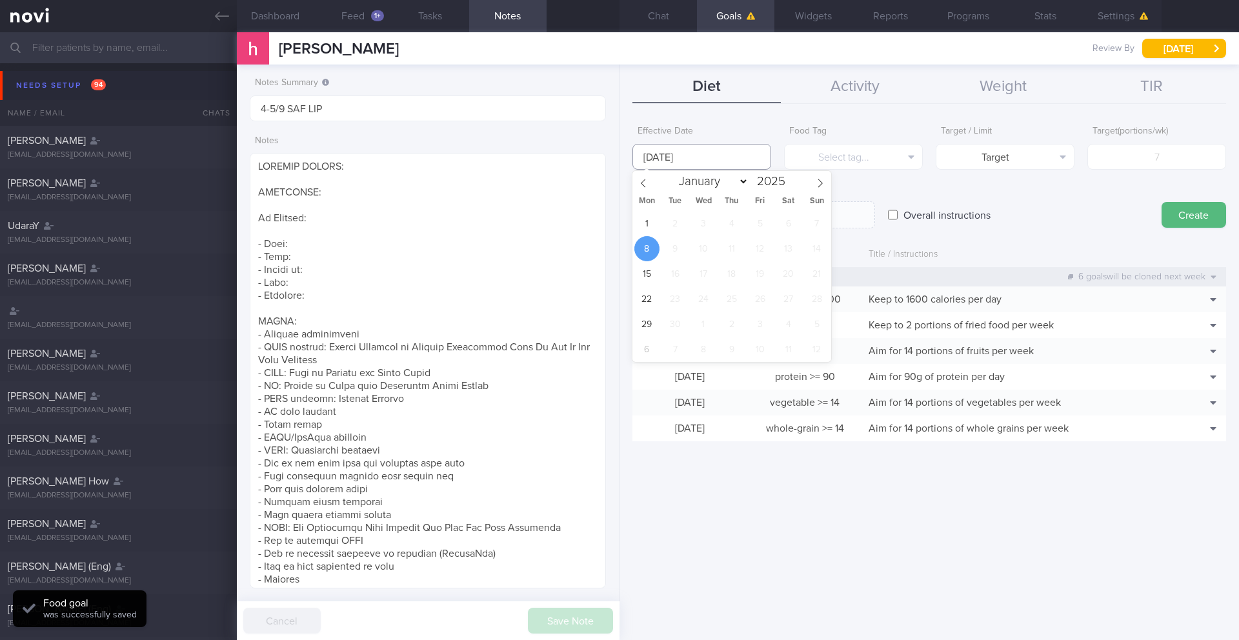
click at [666, 158] on input "[DATE]" at bounding box center [702, 157] width 139 height 26
click at [649, 225] on span "1" at bounding box center [647, 223] width 25 height 25
type input "[DATE]"
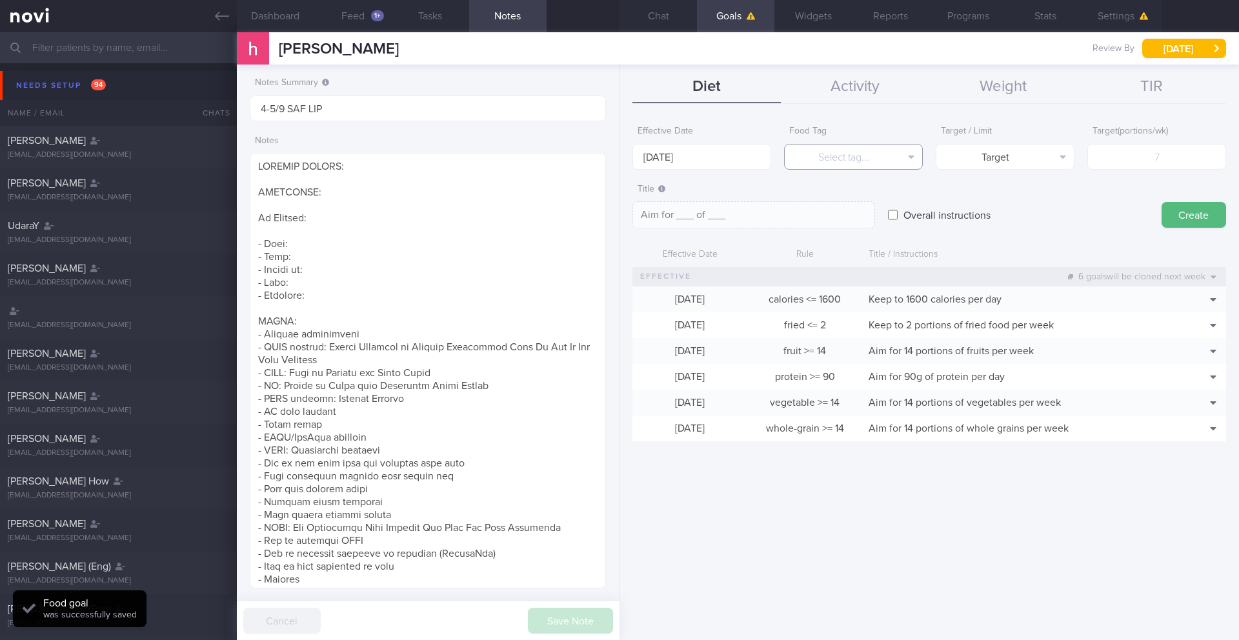
click at [823, 163] on button "Select tag..." at bounding box center [853, 157] width 139 height 26
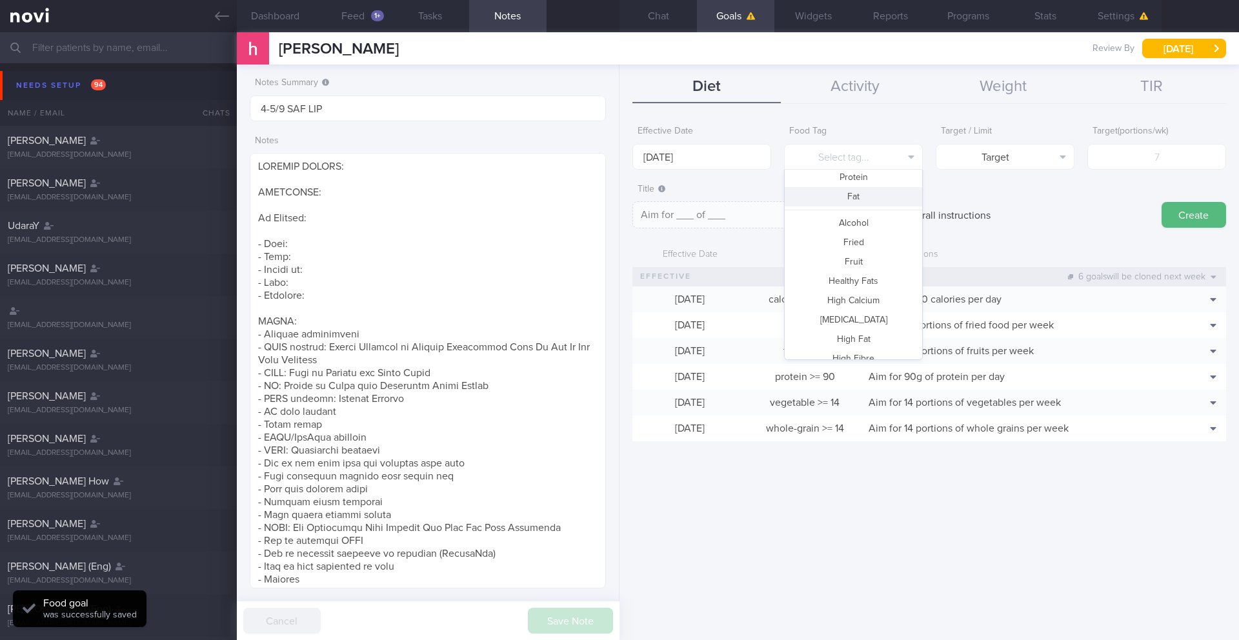
click at [845, 200] on button "Fat" at bounding box center [853, 196] width 137 height 19
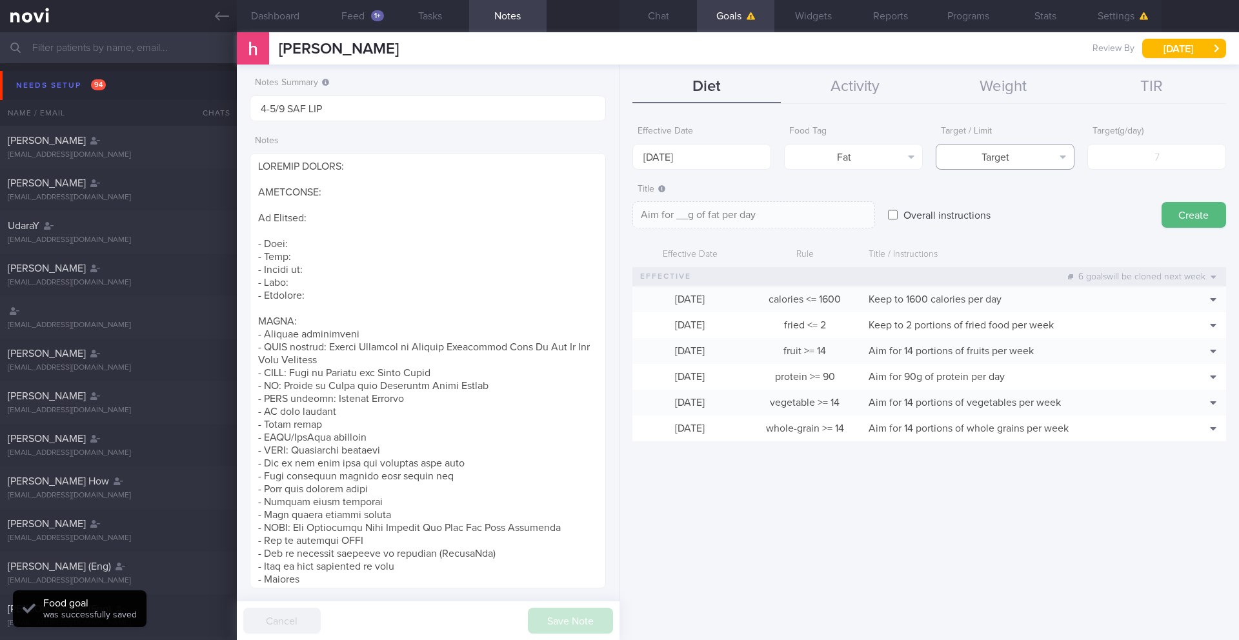
click at [1047, 157] on button "Target" at bounding box center [1005, 157] width 139 height 26
click at [1034, 199] on button "Limit" at bounding box center [1005, 201] width 137 height 19
type textarea "Keep to __g of fat per day"
click at [1150, 143] on div "Limit ( g/day )" at bounding box center [1157, 144] width 139 height 50
click at [1147, 152] on input "number" at bounding box center [1157, 157] width 139 height 26
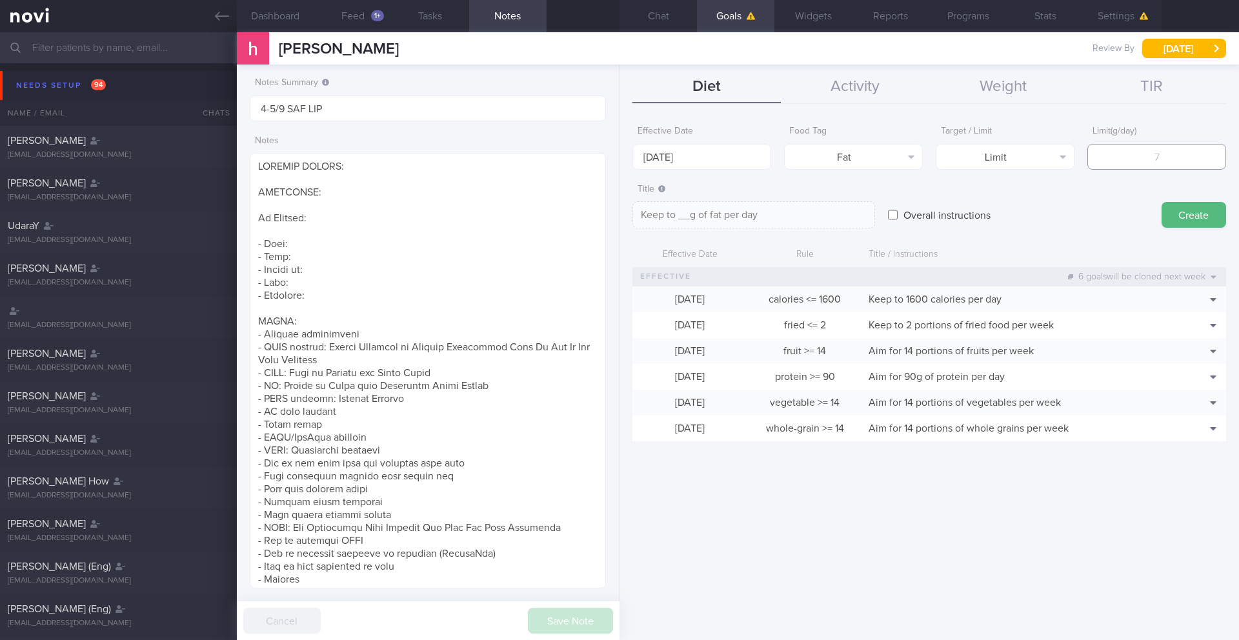
type input "5"
type textarea "Keep to 5g of fat per day"
type input "53"
type textarea "Keep to 53g of fat per day"
type input "53"
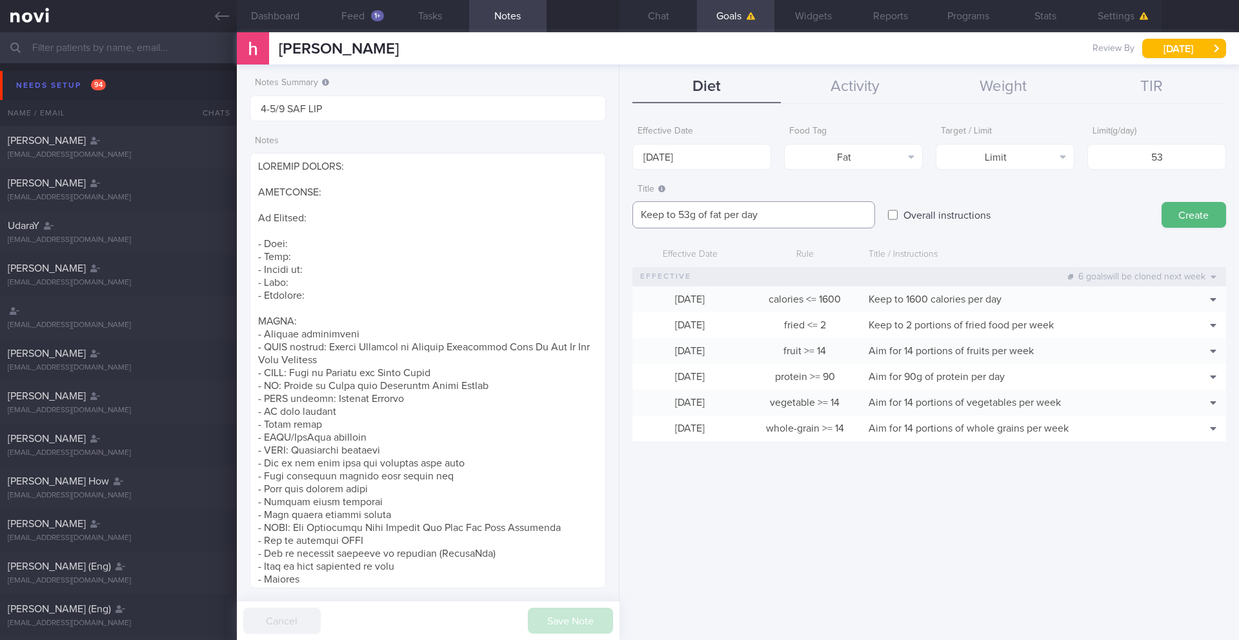
click at [834, 220] on textarea "Keep to 53g of fat per day" at bounding box center [754, 214] width 243 height 27
type textarea "Keep to 53g of fat per day (30% calories)"
click at [1188, 222] on button "Create" at bounding box center [1194, 215] width 65 height 26
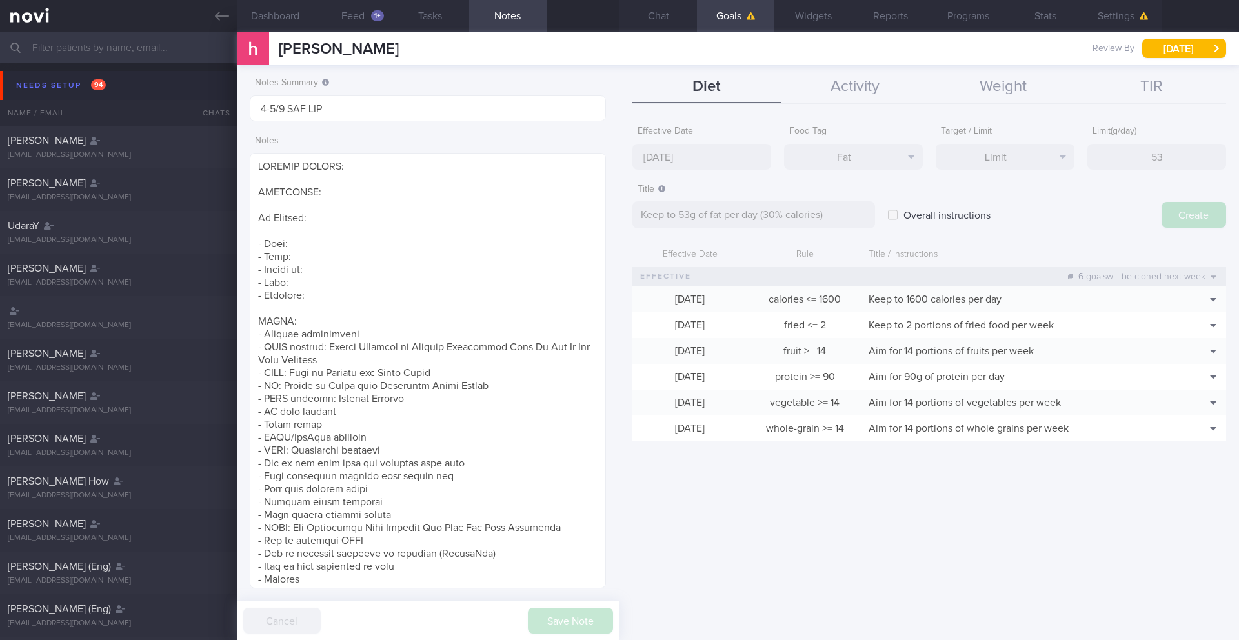
type input "[DATE]"
type textarea "Aim for ___ of ___"
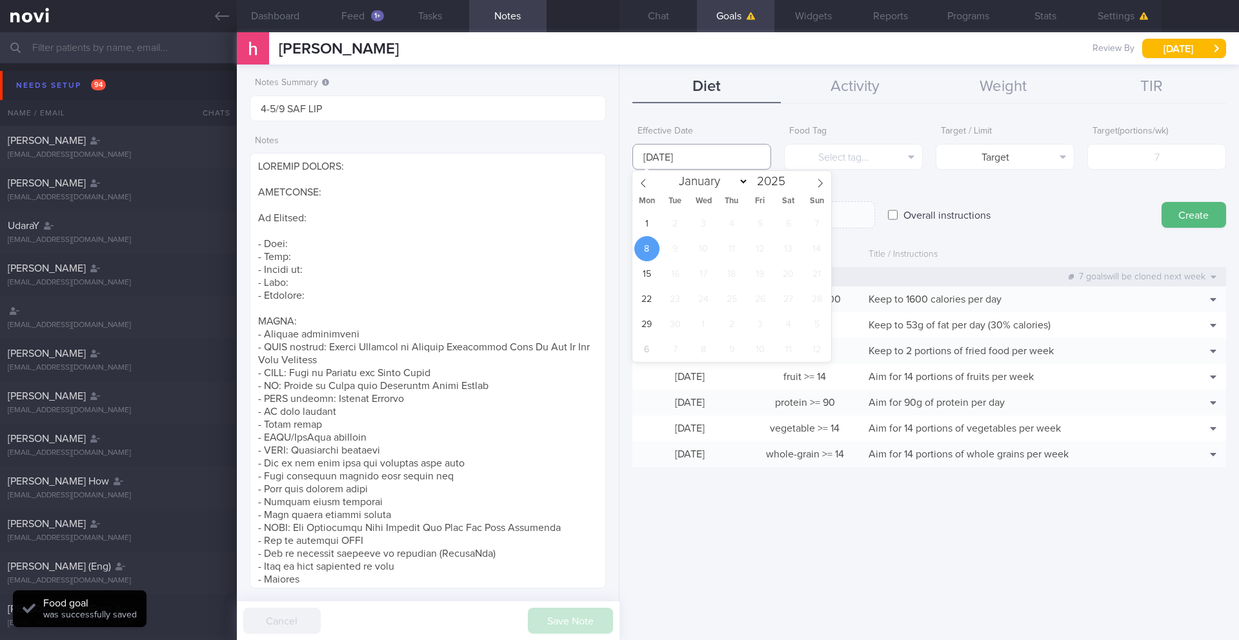
click at [688, 163] on body "You are offline! Some functionality will be unavailable Patients New Users Coac…" at bounding box center [619, 320] width 1239 height 640
click at [645, 222] on span "1" at bounding box center [647, 223] width 25 height 25
type input "[DATE]"
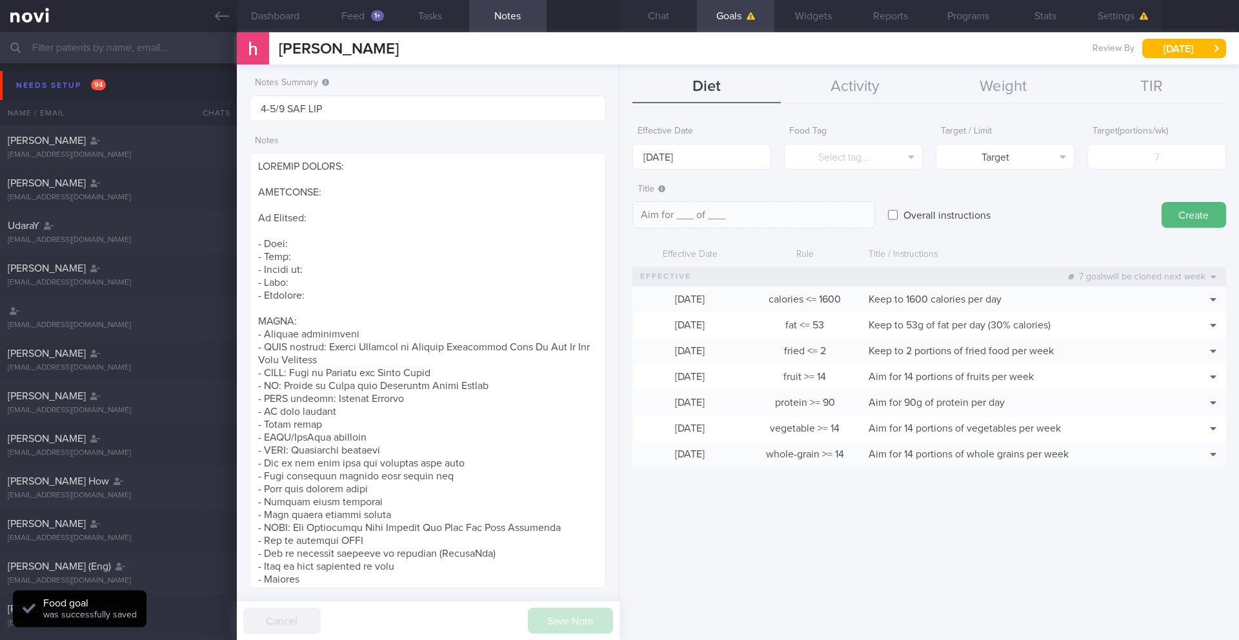
click at [904, 218] on label "Overall instructions" at bounding box center [947, 215] width 100 height 26
click at [898, 218] on input "Overall instructions" at bounding box center [893, 215] width 10 height 26
checkbox input "true"
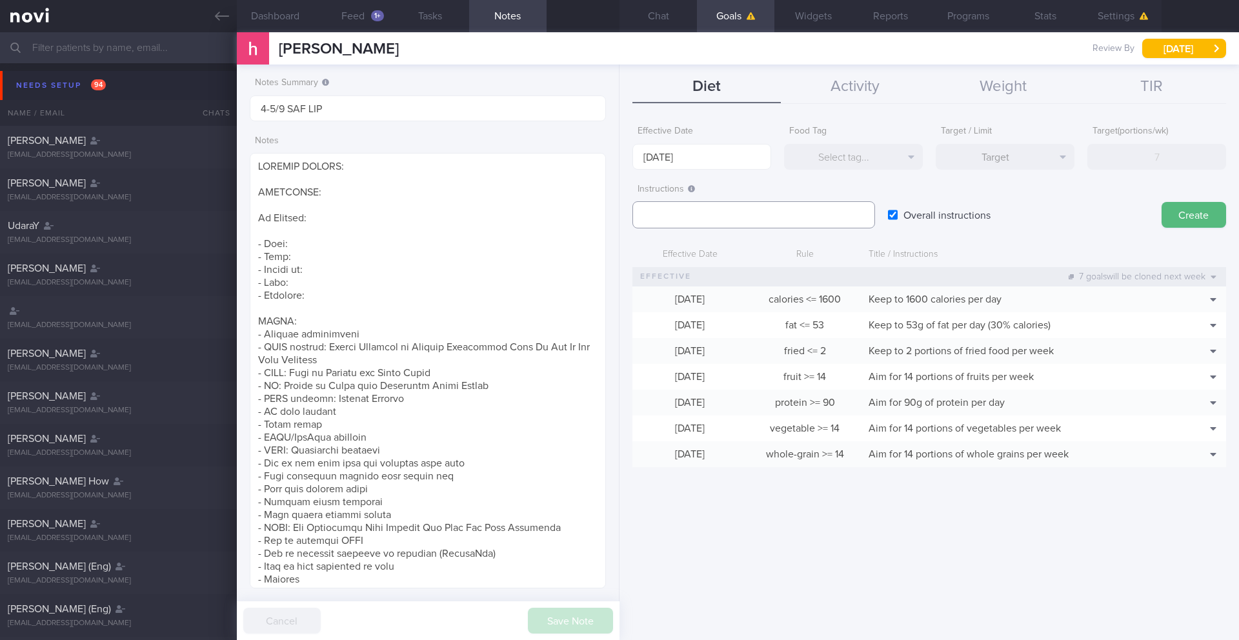
click at [682, 221] on textarea at bounding box center [754, 214] width 243 height 27
paste textarea "2.3L fluids (preferably water, unsweetened beverages, clear soups) per day"
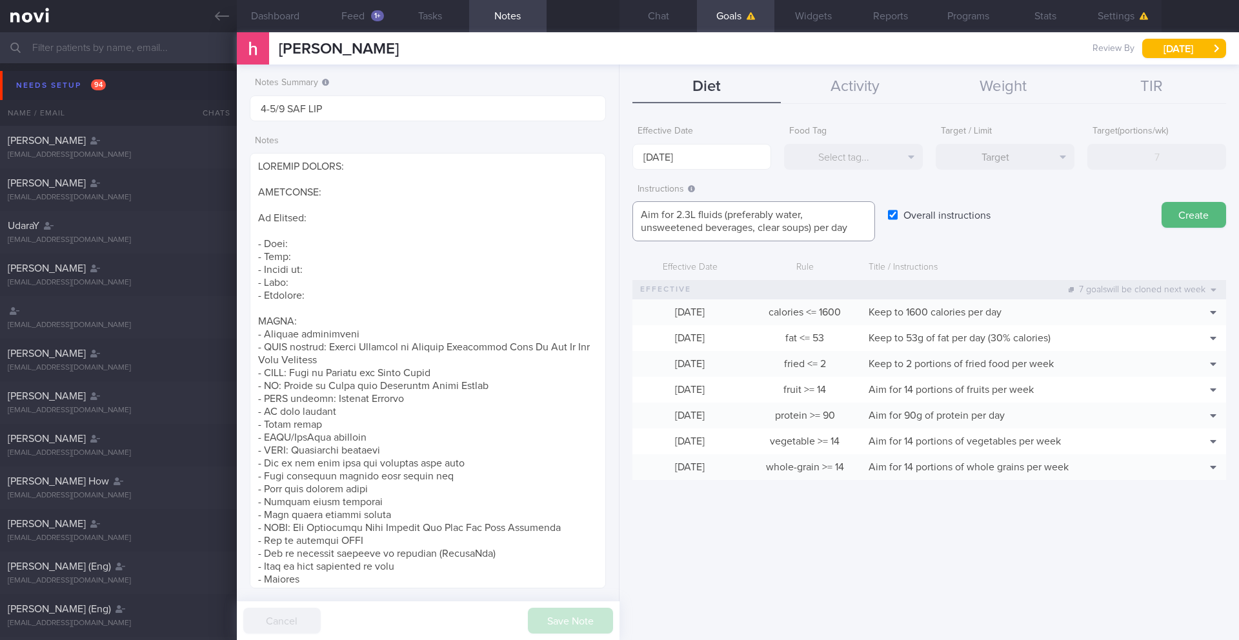
scroll to position [0, 0]
type textarea "Aim for 2.3L fluids (preferably water, unsweetened beverages, clear soups) per …"
click at [1185, 222] on button "Create" at bounding box center [1194, 215] width 65 height 26
type input "[DATE]"
type textarea "Aim for ___ of ___"
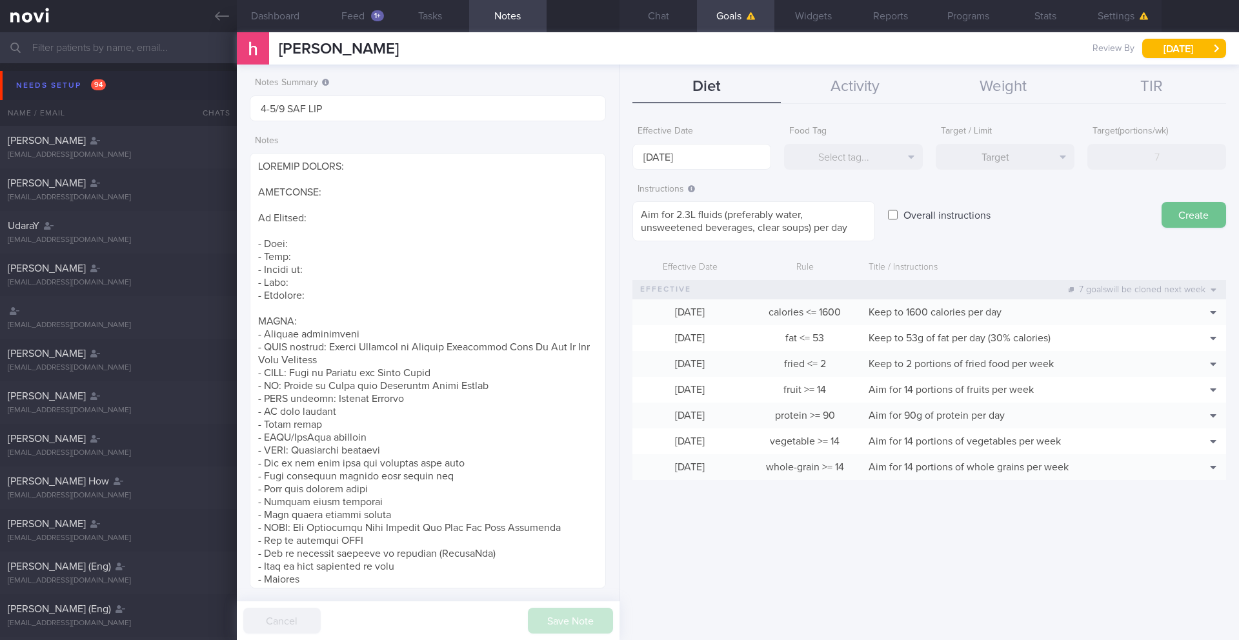
checkbox input "false"
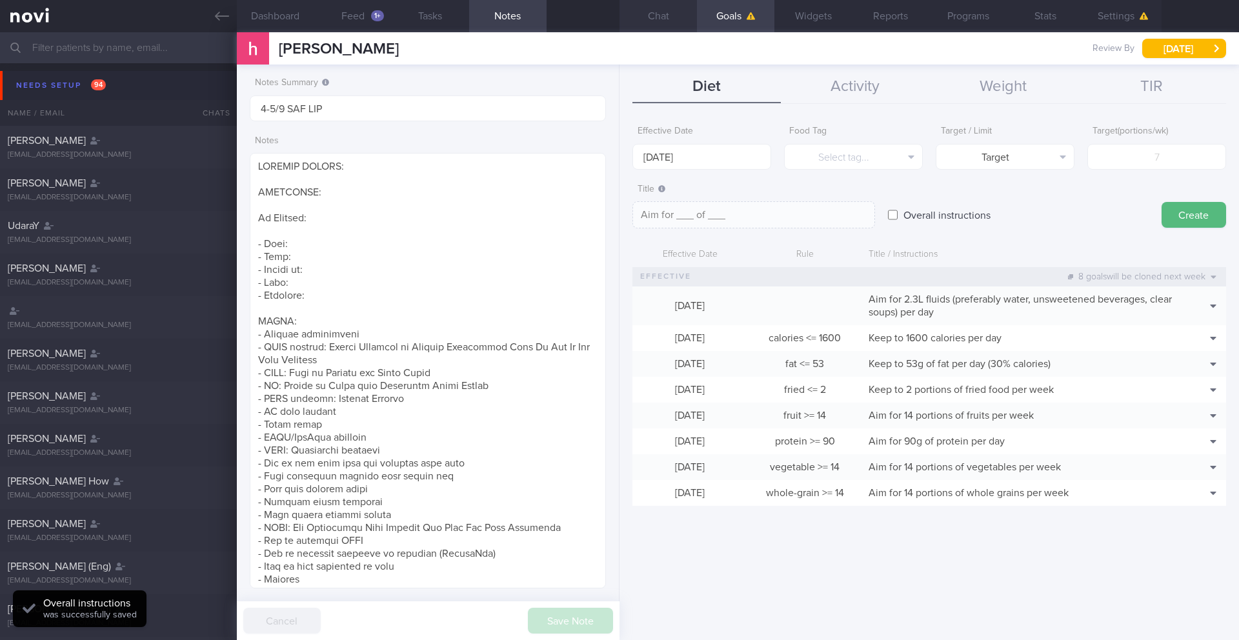
click at [667, 17] on button "Chat" at bounding box center [658, 16] width 77 height 32
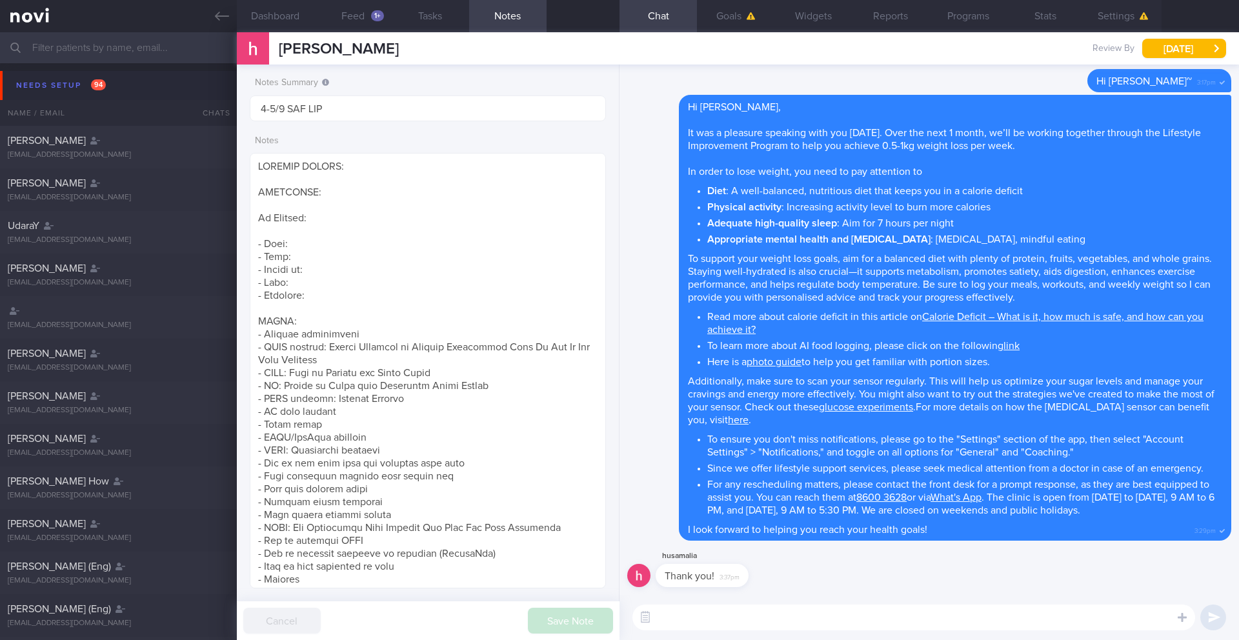
click at [726, 624] on textarea at bounding box center [914, 618] width 563 height 26
paste textarea "Here are your Goals: - Short-term Target: ____kg (5% weight loss), decrease in …"
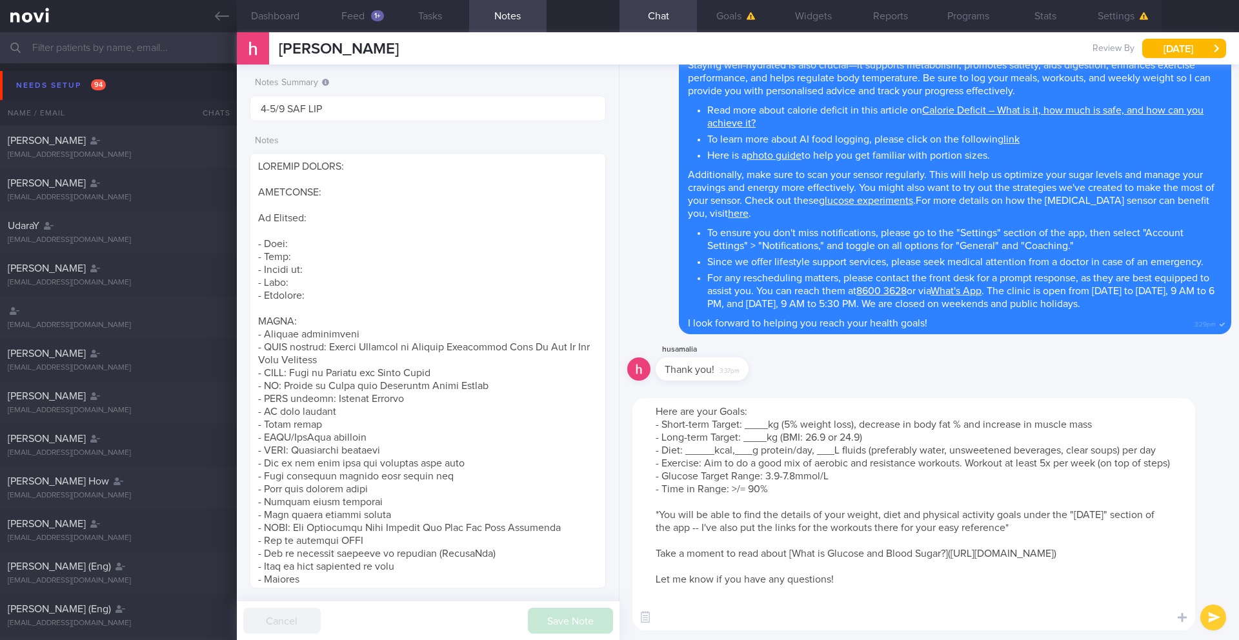
drag, startPoint x: 788, startPoint y: 429, endPoint x: 853, endPoint y: 427, distance: 65.9
click at [853, 427] on textarea "Here are your Goals: - Short-term Target: ____kg (5% weight loss), decrease in …" at bounding box center [914, 514] width 563 height 232
click at [788, 423] on textarea "Here are your Goals: - Short-term Target: ____kg (24.9), decrease in body fat %…" at bounding box center [914, 514] width 563 height 232
drag, startPoint x: 808, startPoint y: 436, endPoint x: 840, endPoint y: 439, distance: 31.8
click at [840, 439] on textarea "Here are your Goals: - Short-term Target: ____kg (BMI 24.9), decrease in body f…" at bounding box center [914, 514] width 563 height 232
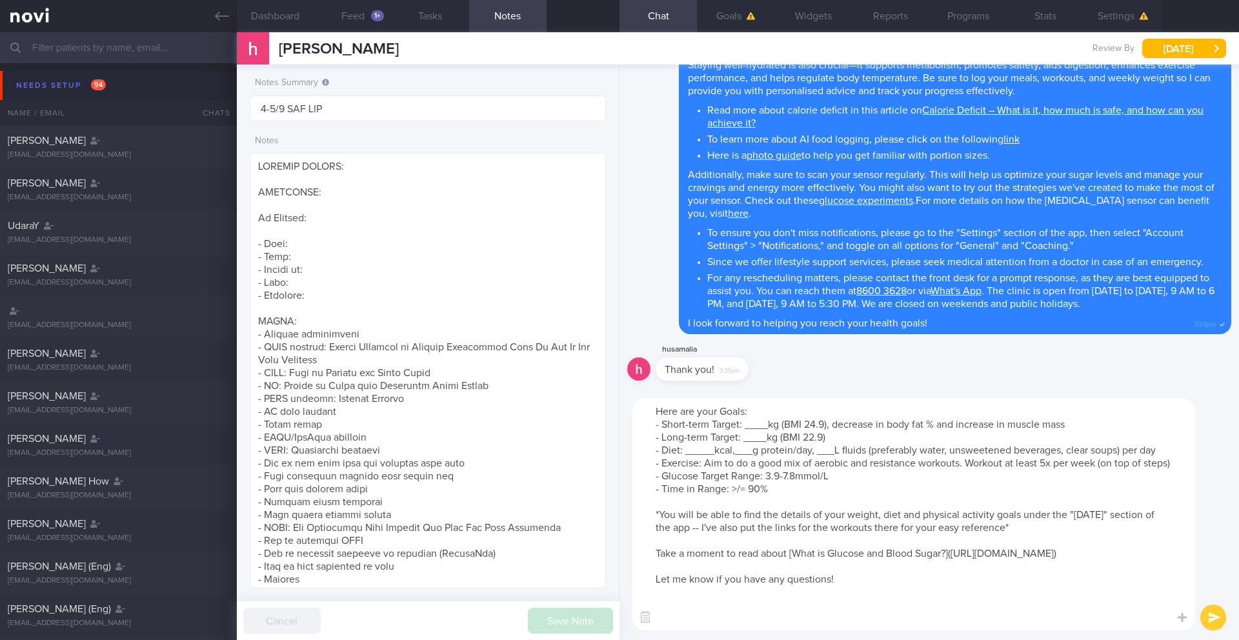
drag, startPoint x: 768, startPoint y: 429, endPoint x: 745, endPoint y: 427, distance: 23.3
click at [745, 427] on textarea "Here are your Goals: - Short-term Target: ____kg (BMI 24.9), decrease in body f…" at bounding box center [914, 514] width 563 height 232
drag, startPoint x: 767, startPoint y: 439, endPoint x: 744, endPoint y: 439, distance: 22.6
click at [744, 439] on textarea "Here are your Goals: - Short-term Target: 71kg (BMI 24.9), decrease in body fat…" at bounding box center [914, 514] width 563 height 232
click at [288, 15] on button "Dashboard" at bounding box center [275, 16] width 77 height 32
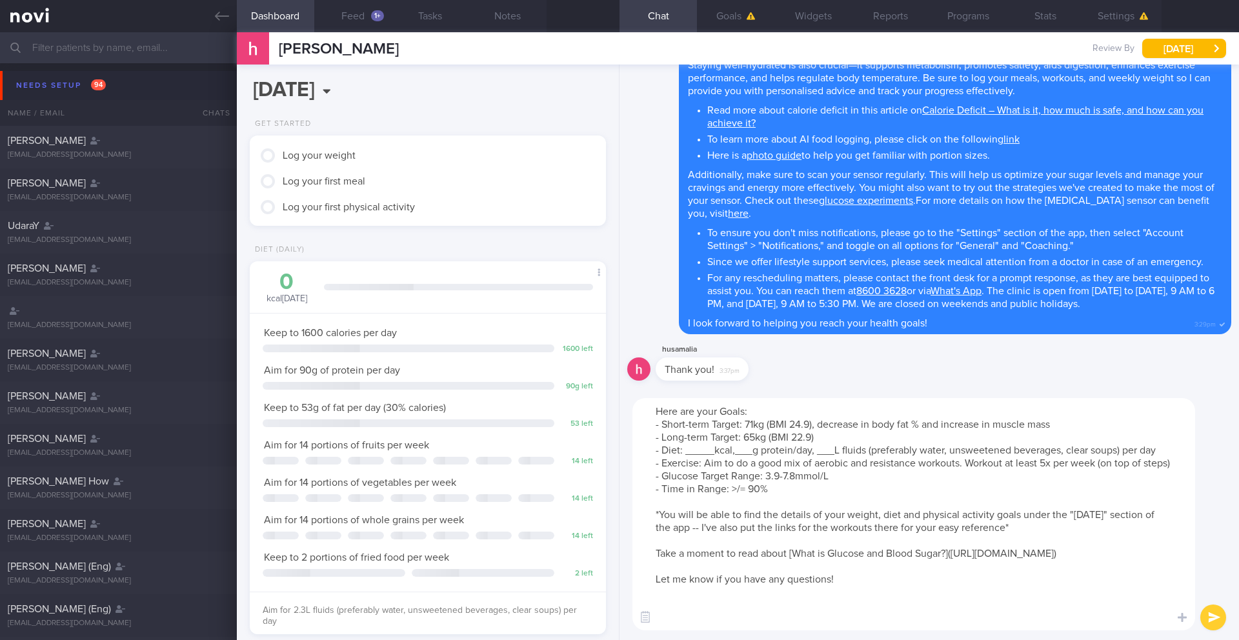
scroll to position [180, 324]
drag, startPoint x: 712, startPoint y: 453, endPoint x: 686, endPoint y: 450, distance: 26.0
click at [686, 450] on textarea "Here are your Goals: - Short-term Target: 71kg (BMI 24.9), decrease in body fat…" at bounding box center [914, 514] width 563 height 232
click at [736, 455] on textarea "Here are your Goals: - Short-term Target: 71kg (BMI 24.9), decrease in body fat…" at bounding box center [914, 514] width 563 height 232
click at [824, 451] on textarea "Here are your Goals: - Short-term Target: 71kg (BMI 24.9), decrease in body fat…" at bounding box center [914, 514] width 563 height 232
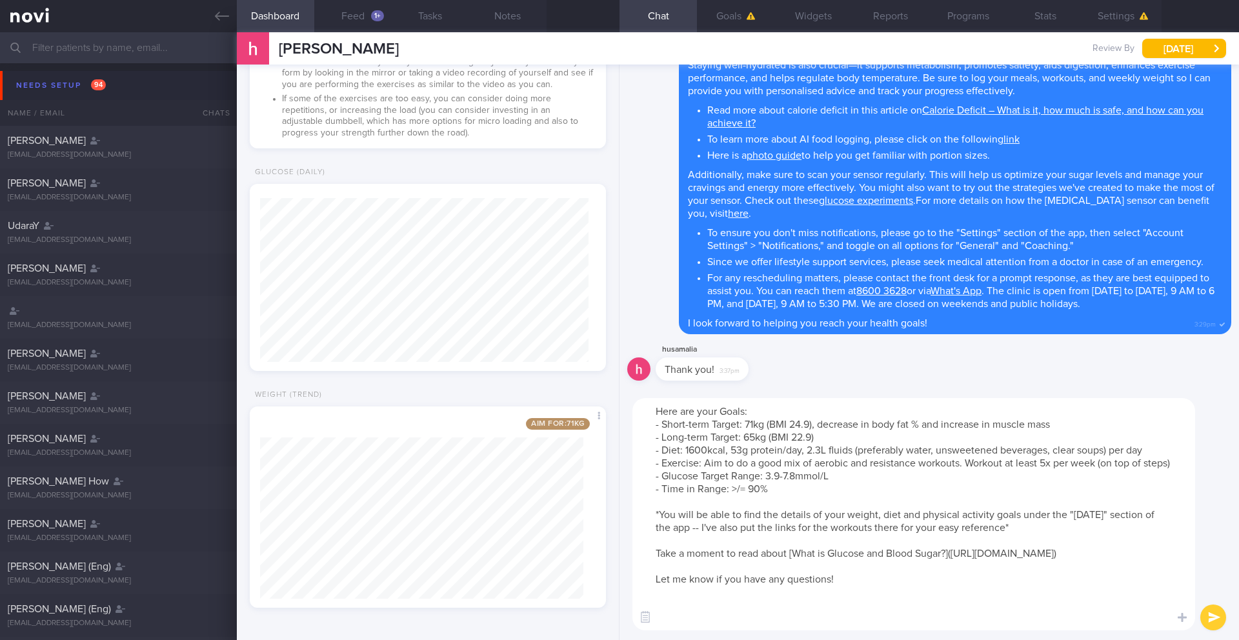
scroll to position [672, 0]
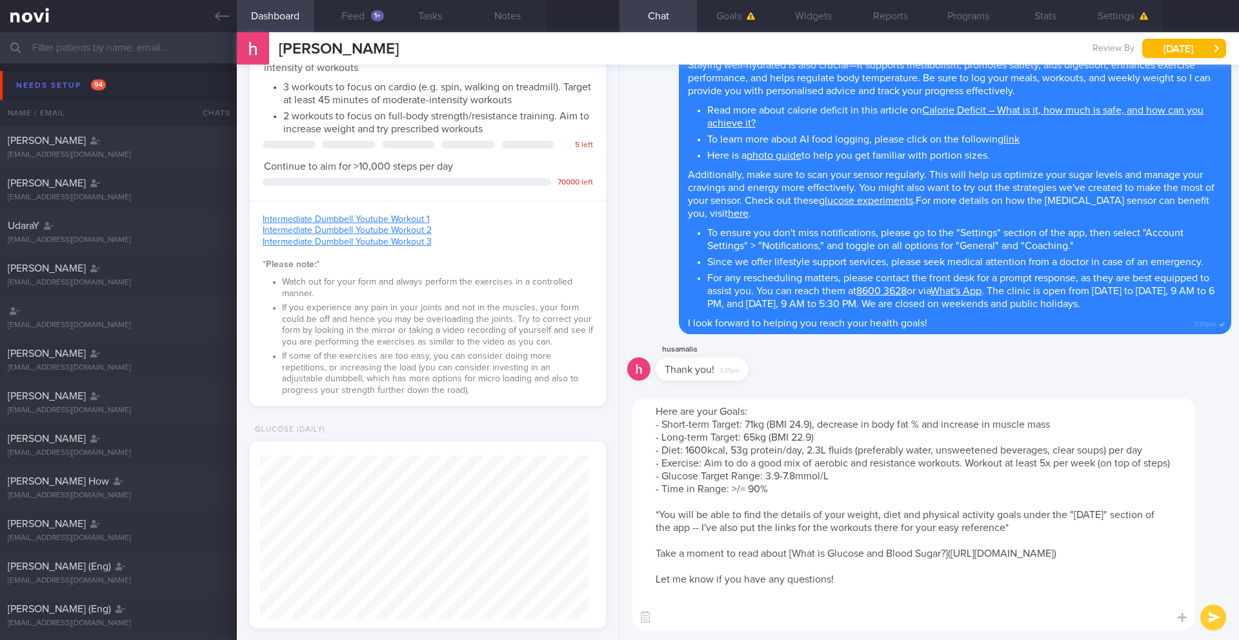
drag, startPoint x: 820, startPoint y: 544, endPoint x: 903, endPoint y: 544, distance: 82.6
click at [903, 544] on textarea "Here are your Goals: - Short-term Target: 71kg (BMI 24.9), decrease in body fat…" at bounding box center [914, 514] width 563 height 232
type textarea "Here are your Goals: - Short-term Target: 71kg (BMI 24.9), decrease in body fat…"
click at [1221, 622] on button "submit" at bounding box center [1214, 618] width 26 height 26
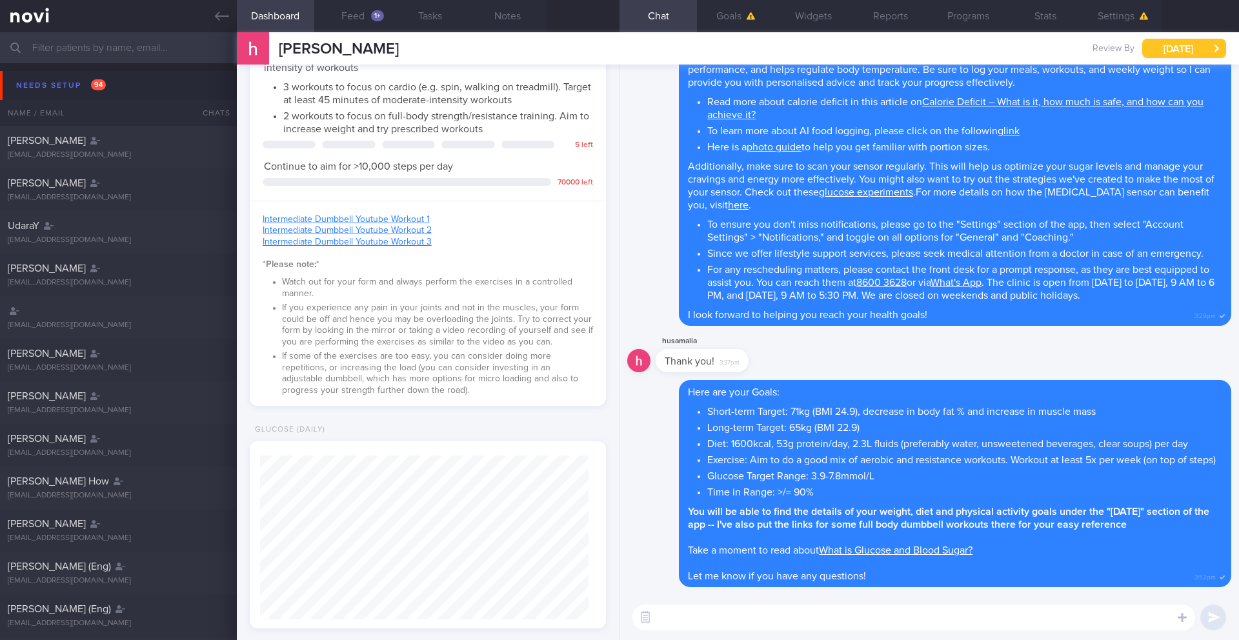
click at [1203, 51] on button "[DATE]" at bounding box center [1185, 48] width 84 height 19
